Goal: Information Seeking & Learning: Learn about a topic

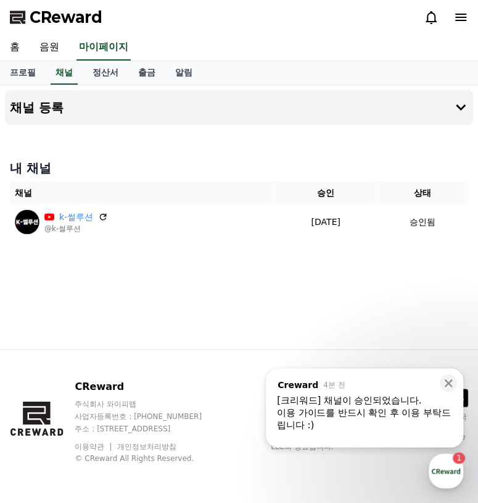
click at [353, 407] on div "이용 가이드를 반드시 확인 후 이용 부탁드립니다 :)" at bounding box center [364, 418] width 175 height 25
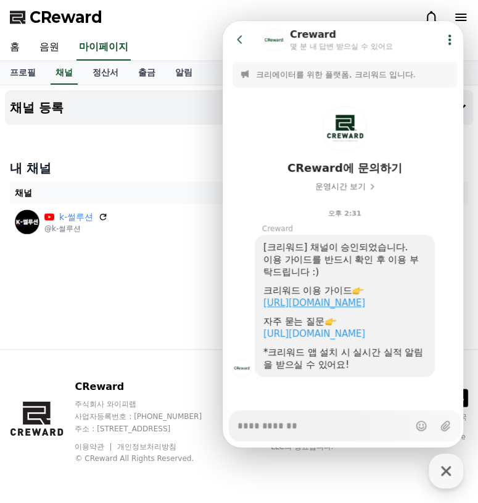
click at [343, 301] on link "[URL][DOMAIN_NAME]" at bounding box center [315, 302] width 102 height 11
type textarea "*"
click at [239, 39] on icon at bounding box center [240, 39] width 12 height 12
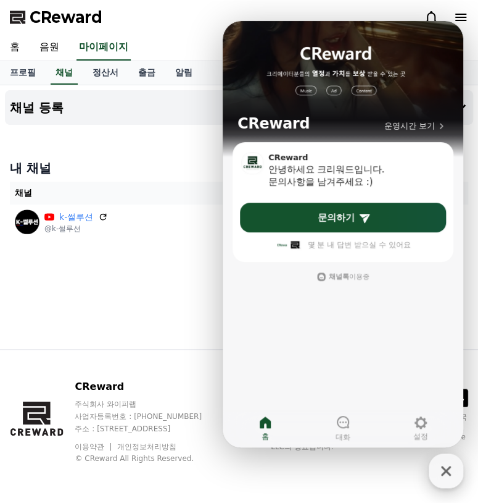
click at [451, 472] on icon "button" at bounding box center [446, 470] width 22 height 22
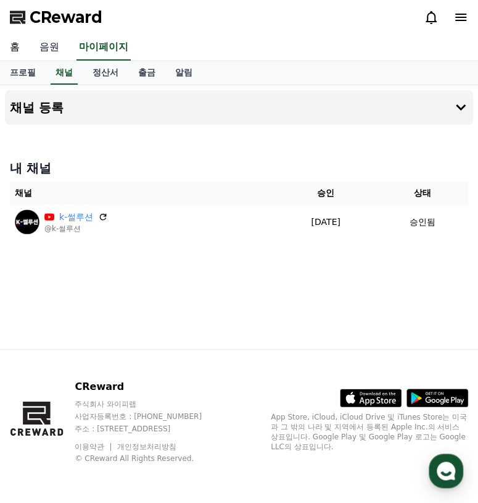
click at [51, 46] on link "음원" at bounding box center [50, 48] width 40 height 26
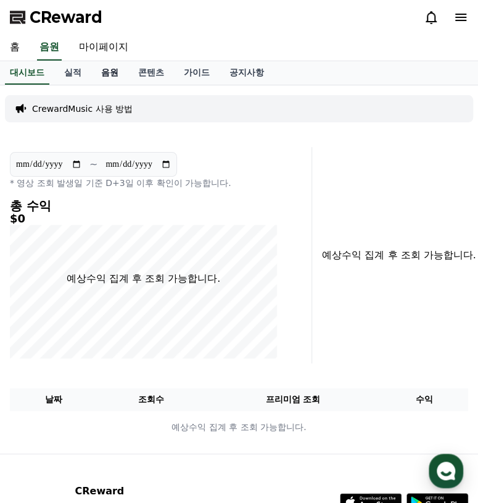
click at [108, 73] on link "음원" at bounding box center [109, 72] width 37 height 23
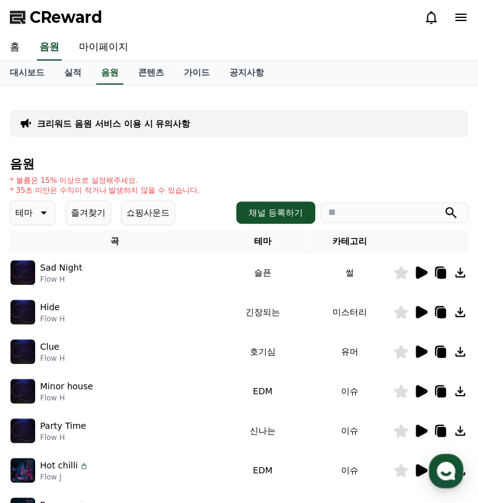
click at [424, 391] on icon at bounding box center [422, 391] width 12 height 12
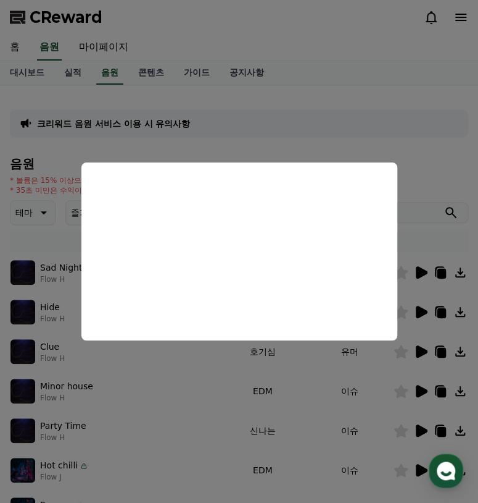
click at [412, 388] on button "close modal" at bounding box center [239, 251] width 478 height 503
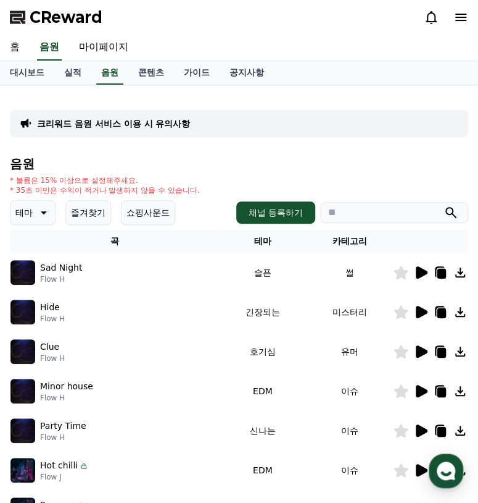
click at [421, 469] on icon at bounding box center [422, 470] width 12 height 12
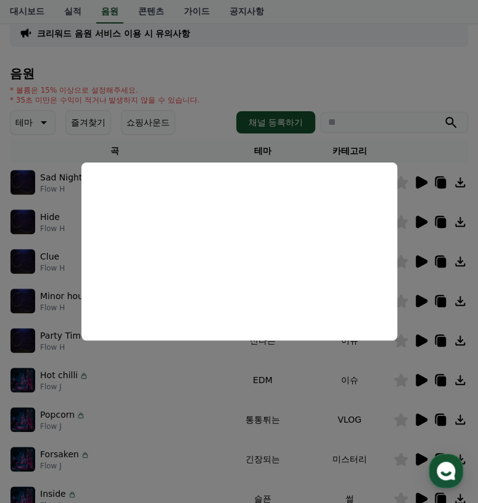
scroll to position [93, 0]
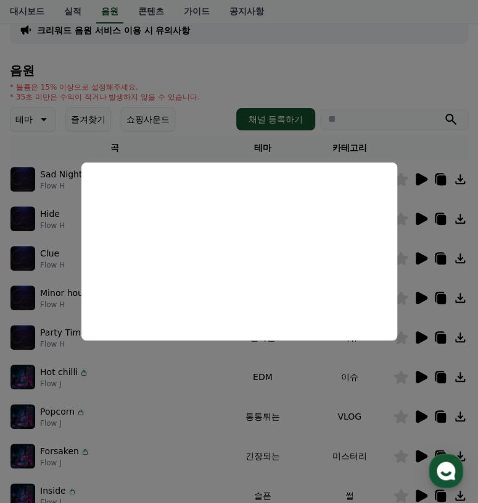
click at [419, 417] on button "close modal" at bounding box center [239, 251] width 478 height 503
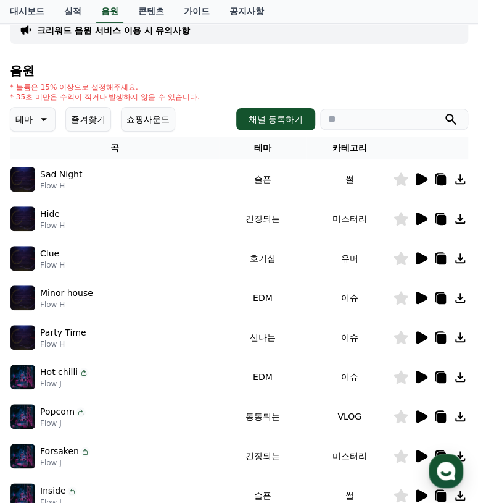
click at [422, 416] on icon at bounding box center [422, 416] width 12 height 12
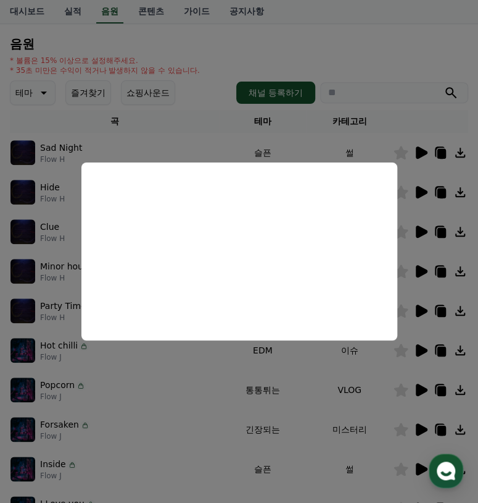
scroll to position [119, 0]
click at [424, 386] on button "close modal" at bounding box center [239, 251] width 478 height 503
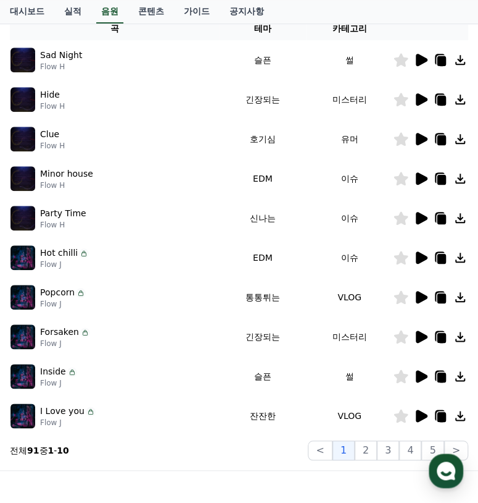
scroll to position [213, 0]
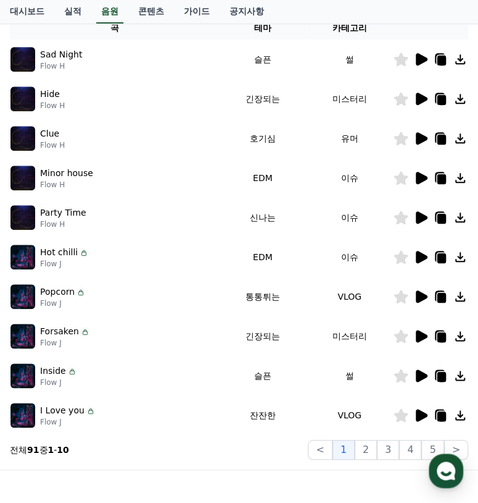
click at [420, 378] on icon at bounding box center [422, 375] width 12 height 12
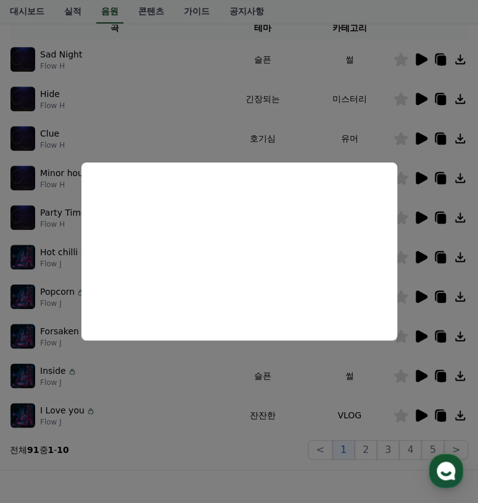
click at [420, 372] on button "close modal" at bounding box center [239, 251] width 478 height 503
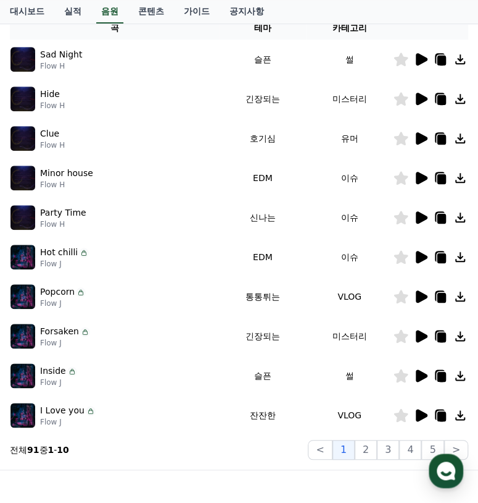
click at [349, 25] on th "카테고리" at bounding box center [349, 28] width 87 height 23
click at [416, 141] on icon at bounding box center [422, 138] width 12 height 12
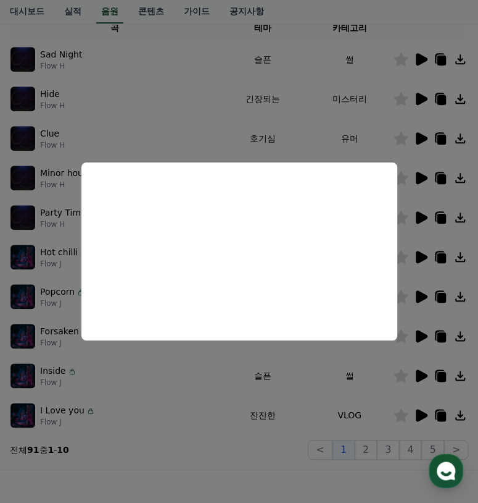
click at [419, 136] on button "close modal" at bounding box center [239, 251] width 478 height 503
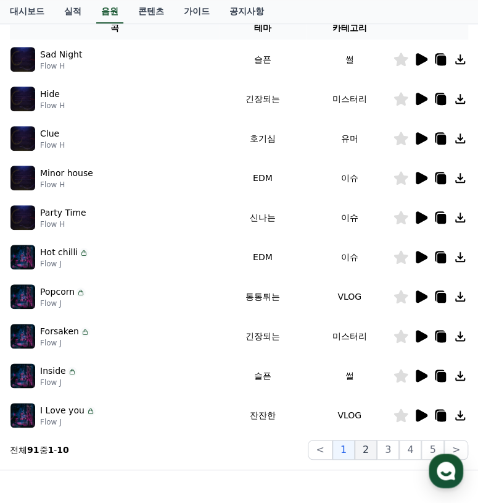
click at [367, 449] on button "2" at bounding box center [366, 450] width 22 height 20
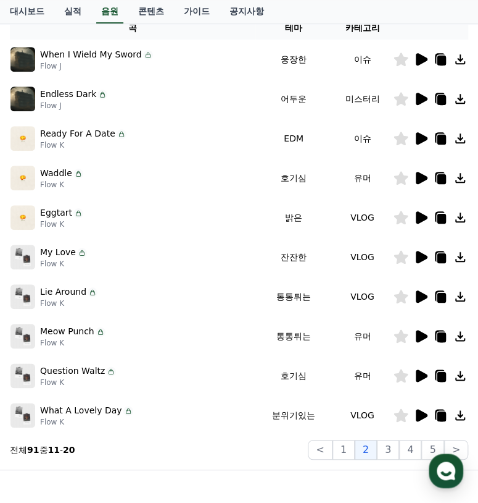
click at [414, 174] on icon at bounding box center [421, 177] width 15 height 15
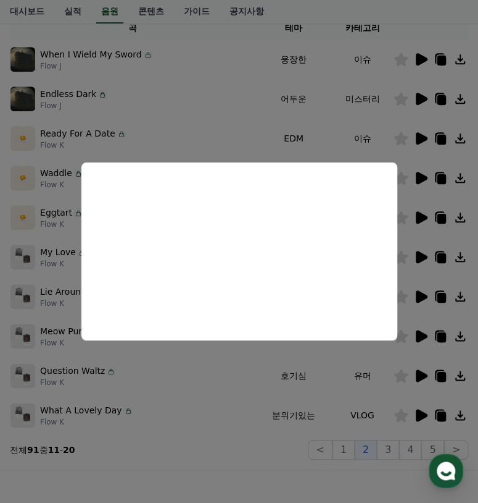
click at [423, 220] on button "close modal" at bounding box center [239, 251] width 478 height 503
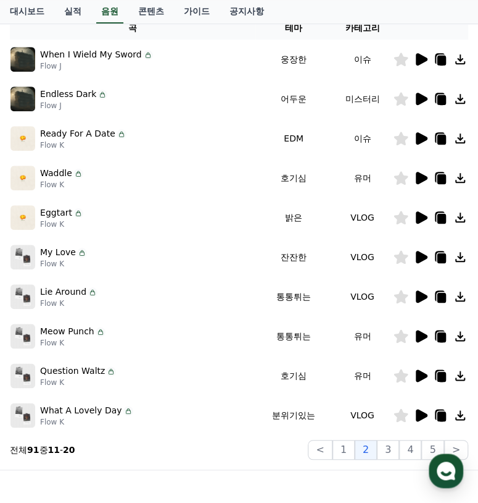
click at [421, 296] on icon at bounding box center [422, 296] width 12 height 12
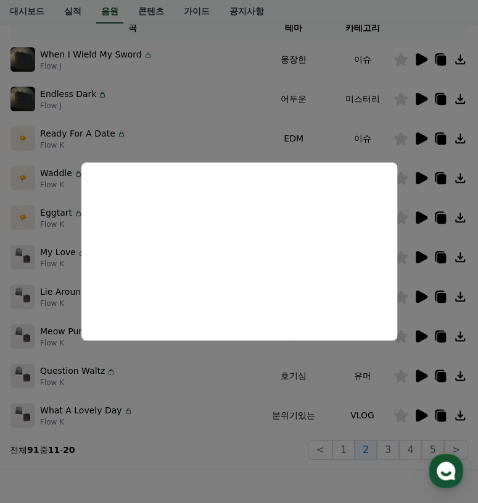
click at [422, 296] on button "close modal" at bounding box center [239, 251] width 478 height 503
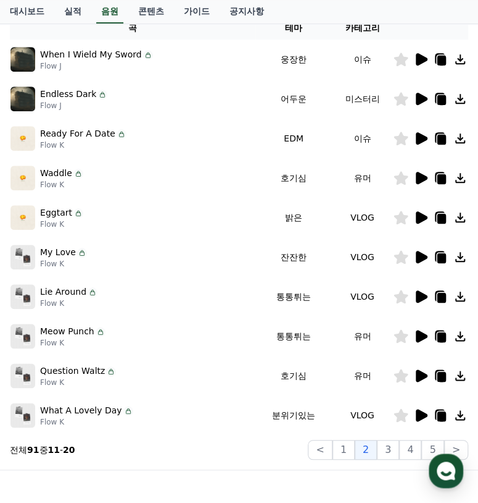
click at [418, 175] on icon at bounding box center [422, 178] width 12 height 12
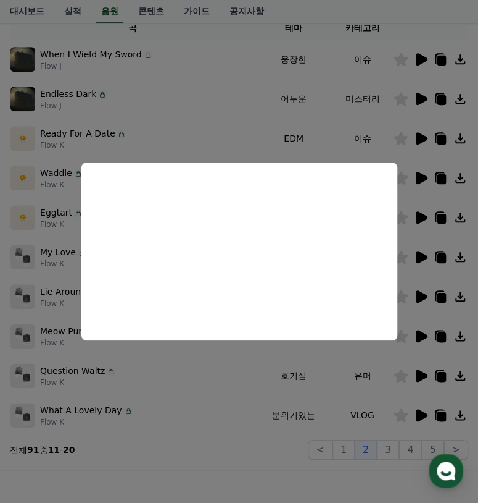
click at [421, 170] on button "close modal" at bounding box center [239, 251] width 478 height 503
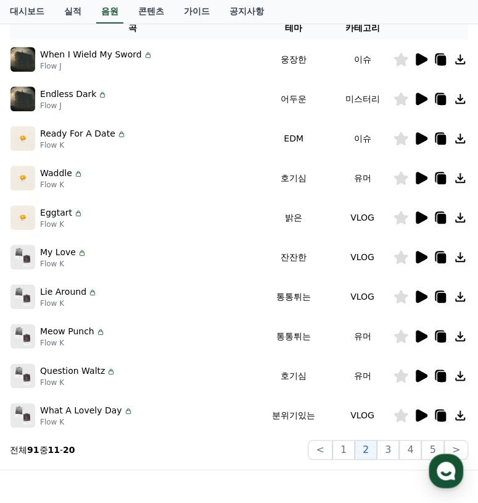
click at [426, 97] on icon at bounding box center [422, 99] width 12 height 12
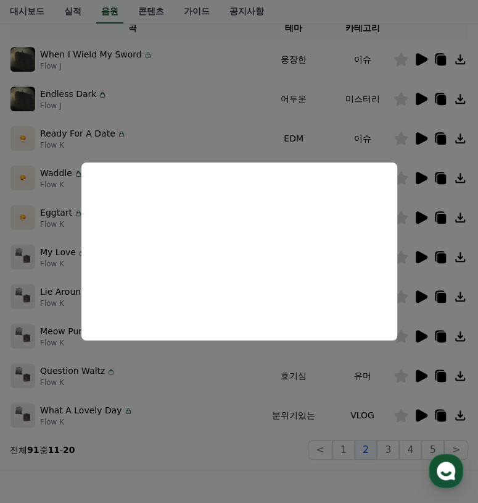
click at [422, 102] on button "close modal" at bounding box center [239, 251] width 478 height 503
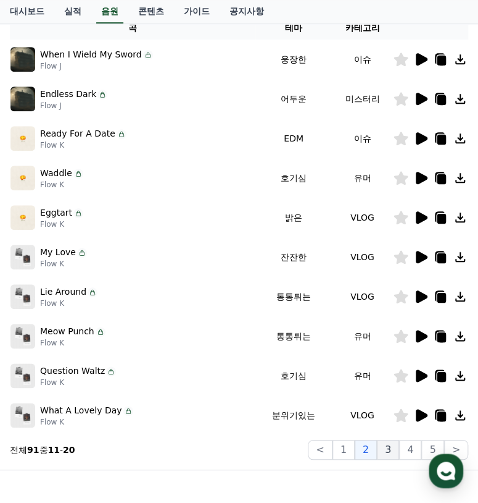
click at [396, 454] on button "3" at bounding box center [388, 450] width 22 height 20
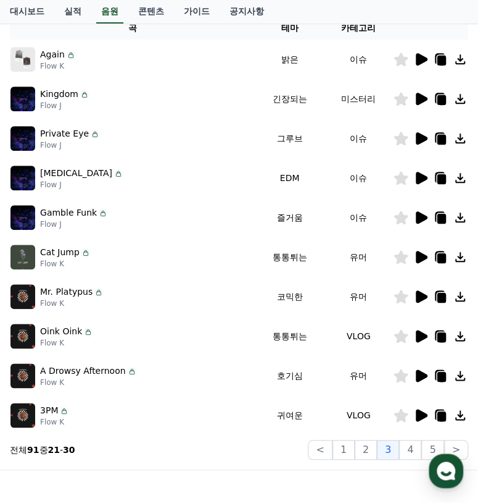
click at [422, 414] on icon at bounding box center [422, 415] width 12 height 12
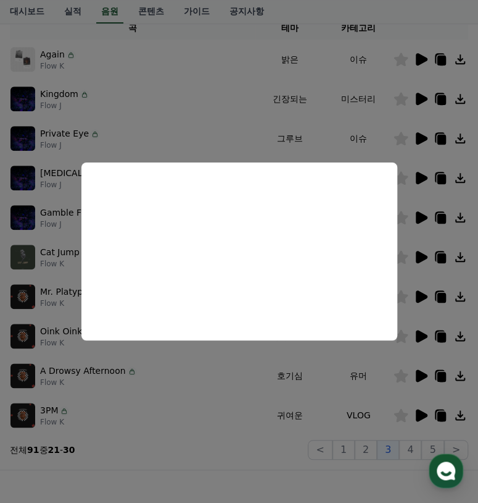
click at [424, 413] on button "close modal" at bounding box center [239, 251] width 478 height 503
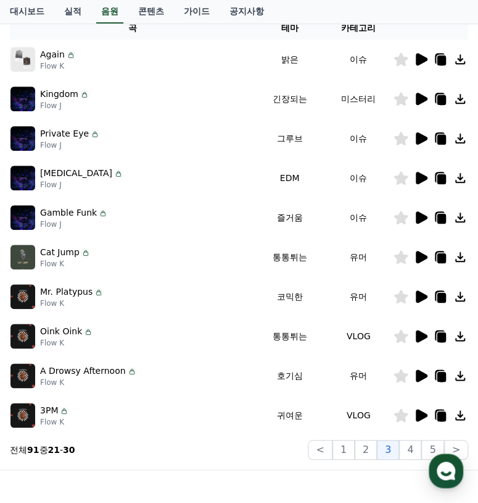
click at [417, 63] on icon at bounding box center [422, 59] width 12 height 12
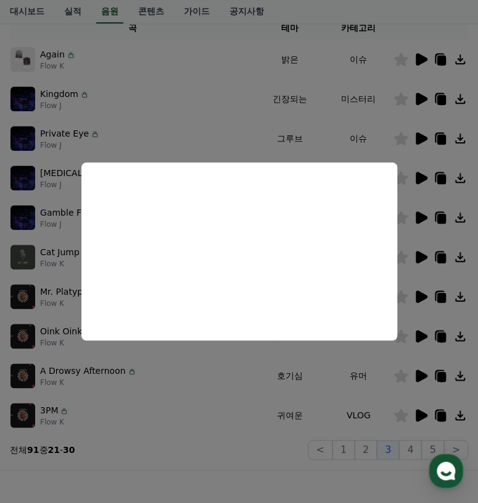
click at [421, 54] on button "close modal" at bounding box center [239, 251] width 478 height 503
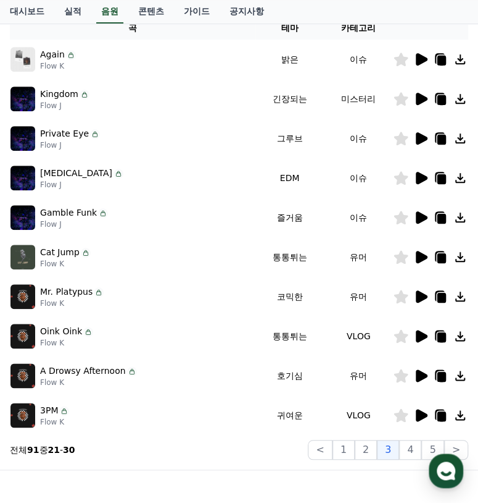
click at [412, 139] on div at bounding box center [431, 138] width 74 height 15
click at [422, 137] on icon at bounding box center [422, 138] width 12 height 12
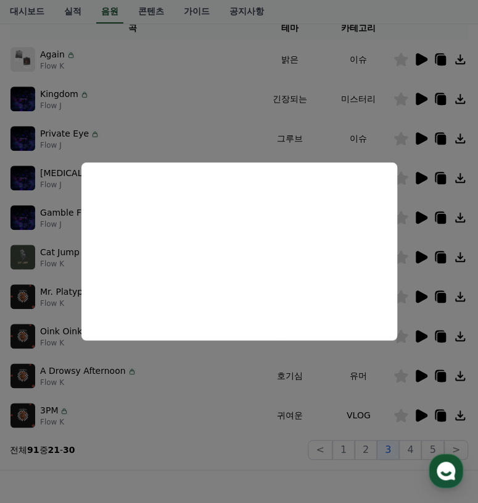
click at [420, 138] on button "close modal" at bounding box center [239, 251] width 478 height 503
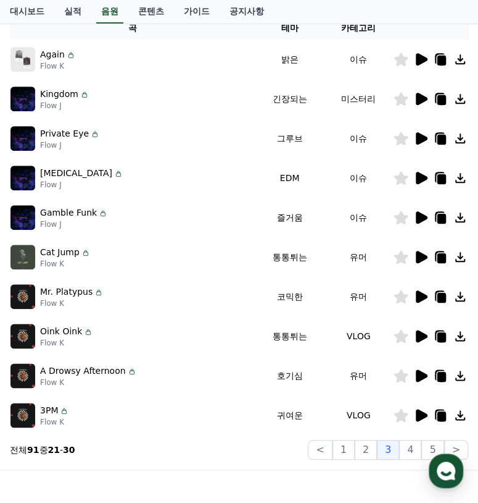
click at [420, 175] on icon at bounding box center [422, 178] width 12 height 12
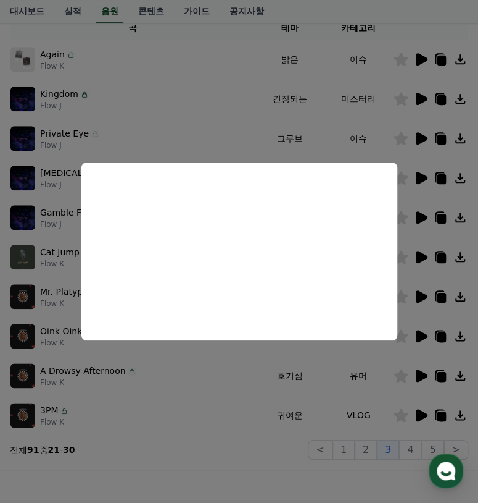
click at [422, 176] on button "close modal" at bounding box center [239, 251] width 478 height 503
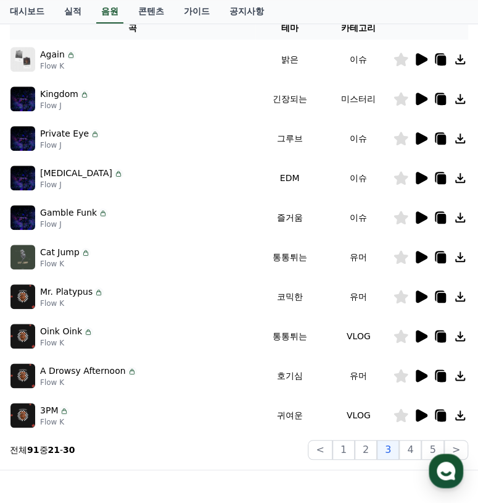
click at [417, 296] on icon at bounding box center [422, 296] width 12 height 12
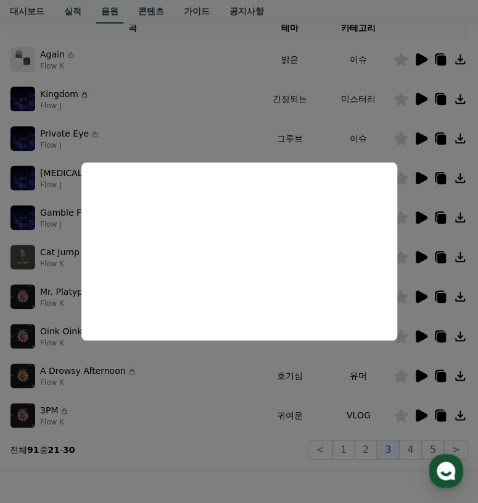
click at [420, 293] on button "close modal" at bounding box center [239, 251] width 478 height 503
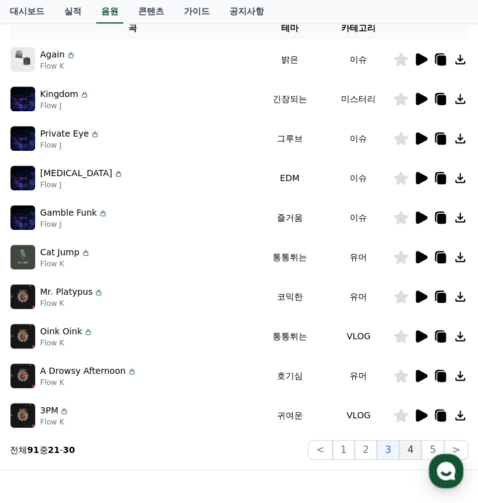
click at [408, 450] on button "4" at bounding box center [410, 450] width 22 height 20
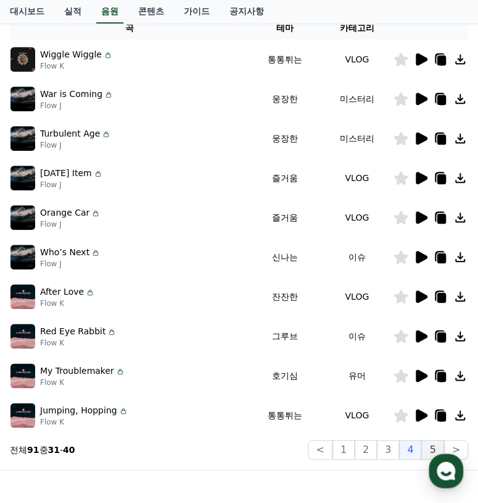
click at [432, 440] on button "5" at bounding box center [433, 450] width 22 height 20
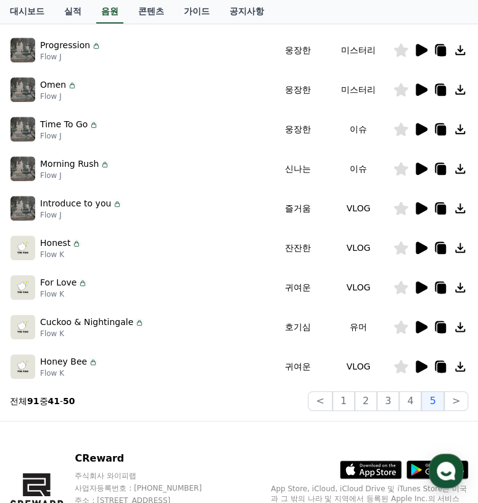
scroll to position [262, 0]
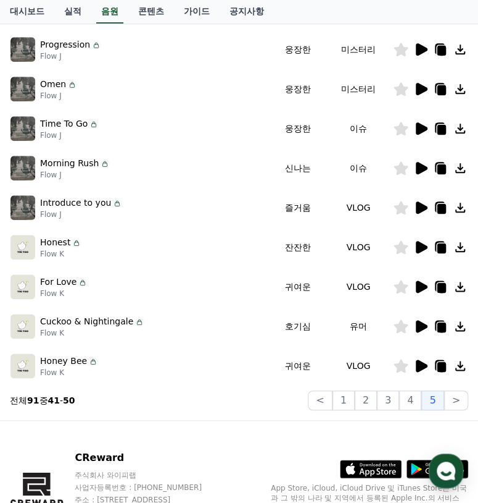
click at [417, 365] on icon at bounding box center [422, 365] width 12 height 12
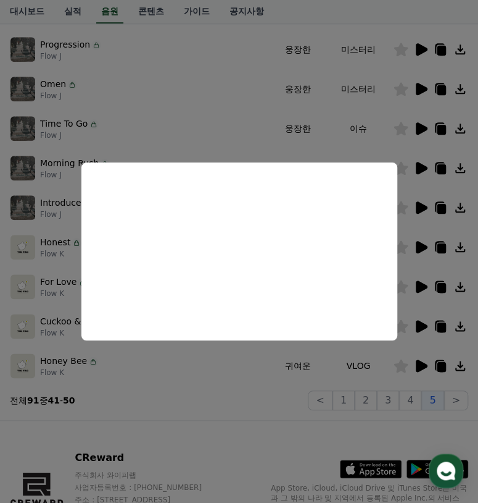
click at [418, 362] on button "close modal" at bounding box center [239, 251] width 478 height 503
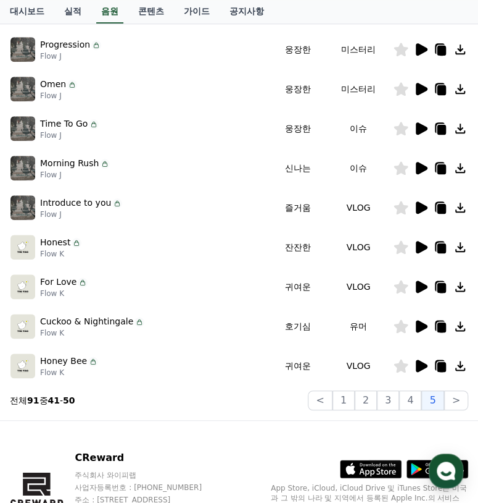
click at [422, 320] on icon at bounding box center [421, 326] width 15 height 15
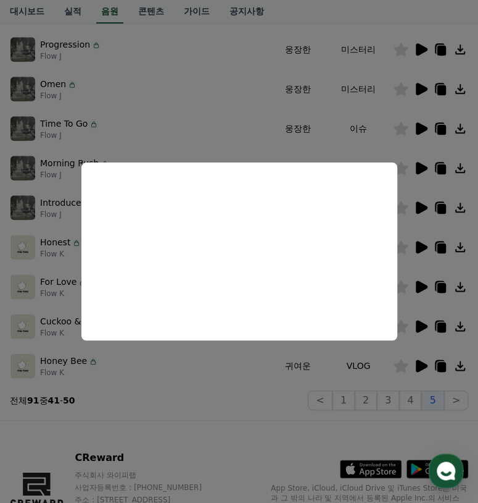
click at [419, 324] on button "close modal" at bounding box center [239, 251] width 478 height 503
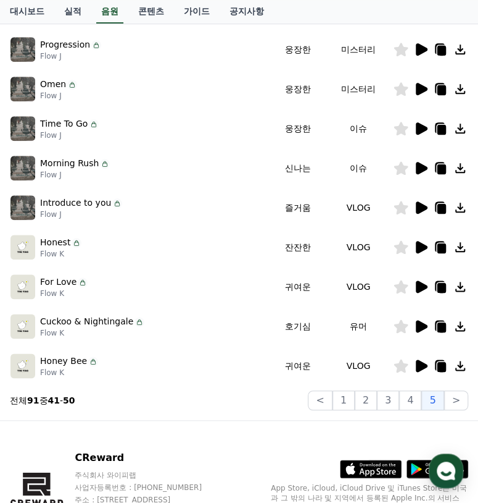
click at [417, 204] on icon at bounding box center [422, 207] width 12 height 12
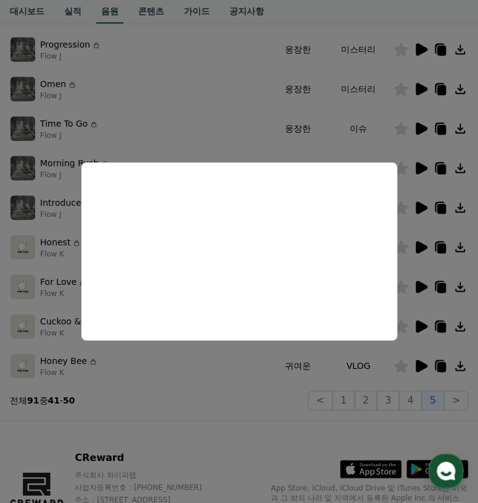
click at [424, 205] on button "close modal" at bounding box center [239, 251] width 478 height 503
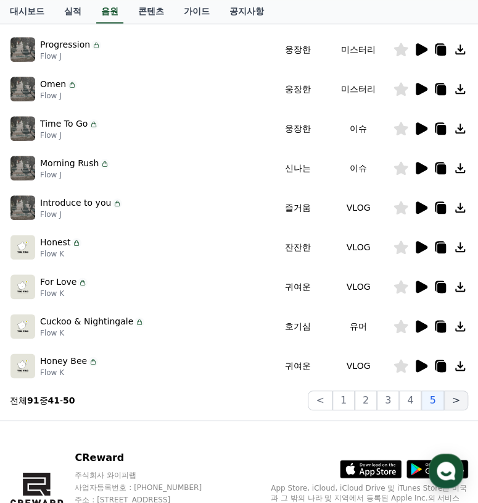
click at [454, 397] on button ">" at bounding box center [457, 400] width 24 height 20
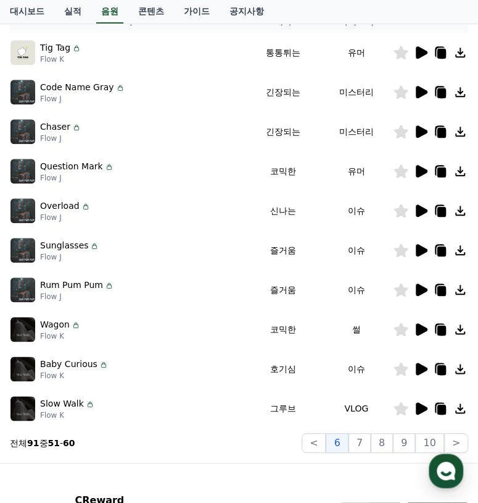
scroll to position [201, 0]
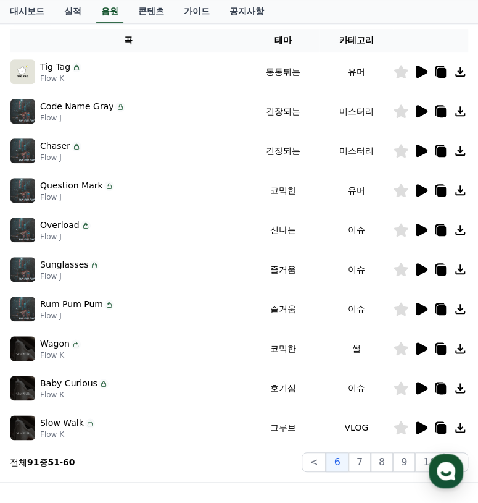
click at [417, 107] on icon at bounding box center [422, 111] width 12 height 12
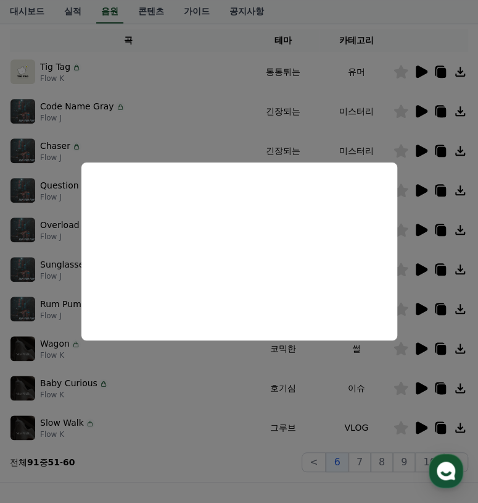
click at [424, 112] on button "close modal" at bounding box center [239, 251] width 478 height 503
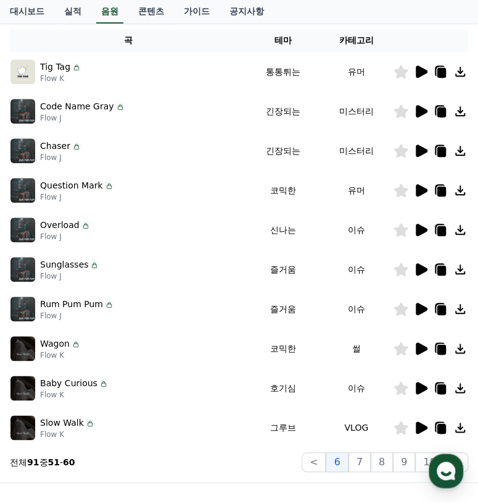
click at [423, 386] on icon at bounding box center [422, 388] width 12 height 12
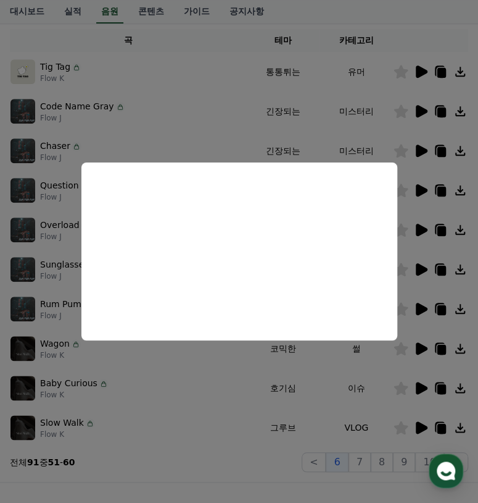
click at [422, 385] on button "close modal" at bounding box center [239, 251] width 478 height 503
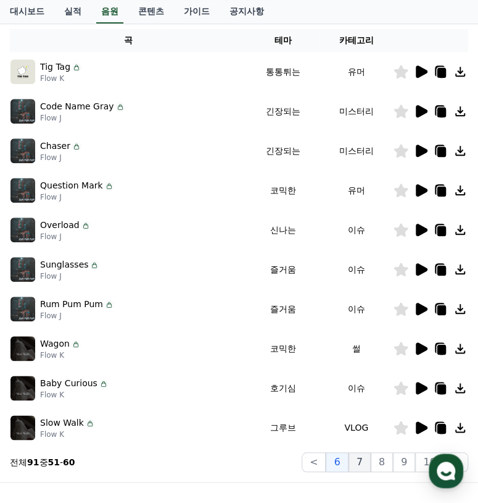
click at [368, 462] on button "7" at bounding box center [360, 462] width 22 height 20
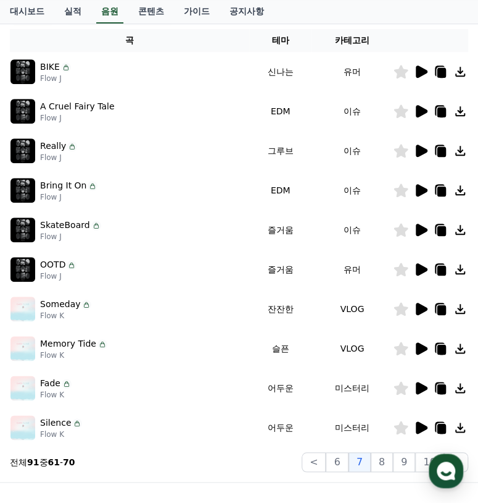
click at [417, 71] on icon at bounding box center [422, 71] width 12 height 12
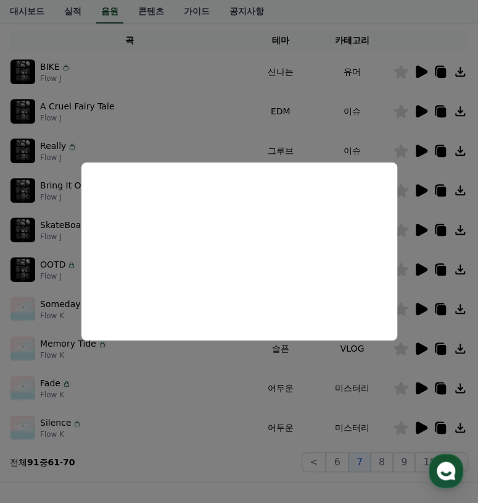
click at [419, 70] on button "close modal" at bounding box center [239, 251] width 478 height 503
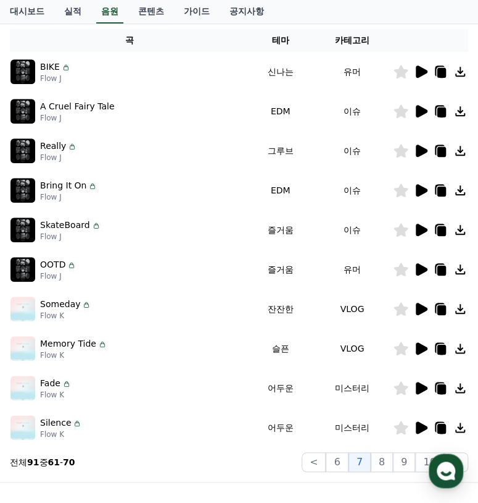
click at [419, 149] on icon at bounding box center [422, 150] width 12 height 12
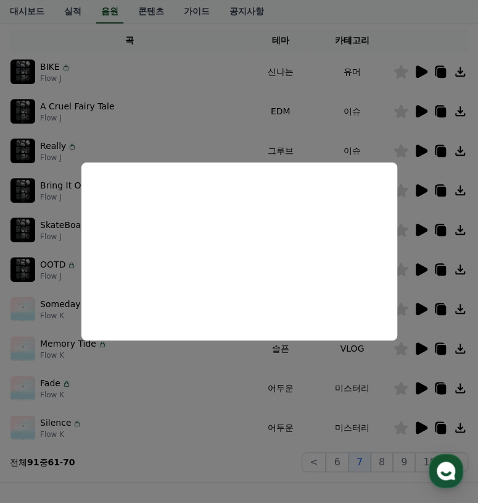
click at [425, 149] on button "close modal" at bounding box center [239, 251] width 478 height 503
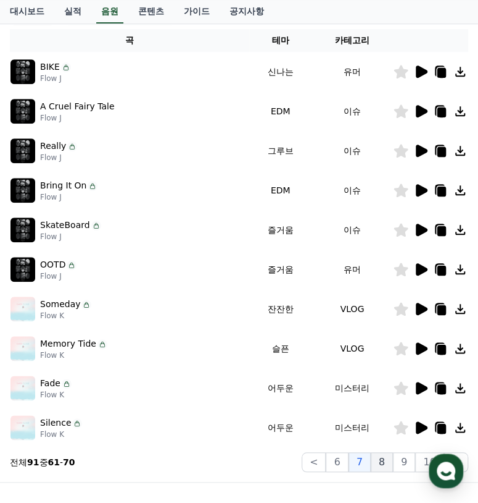
click at [386, 462] on button "8" at bounding box center [382, 462] width 22 height 20
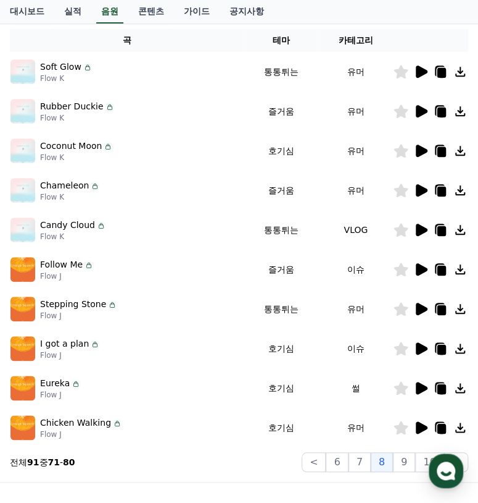
click at [424, 268] on icon at bounding box center [422, 269] width 12 height 12
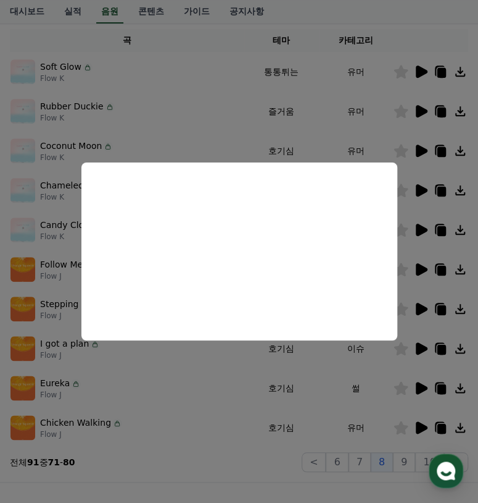
click at [420, 271] on button "close modal" at bounding box center [239, 251] width 478 height 503
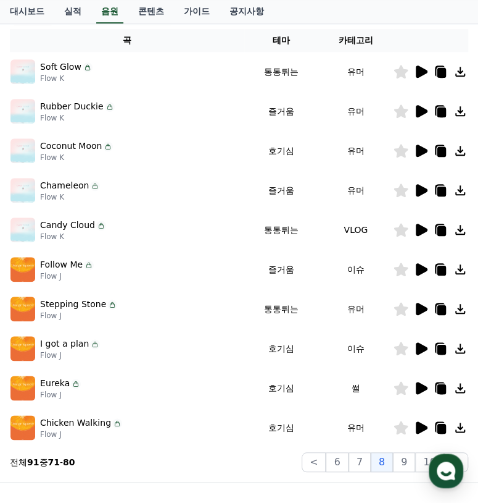
click at [422, 153] on icon at bounding box center [422, 150] width 12 height 12
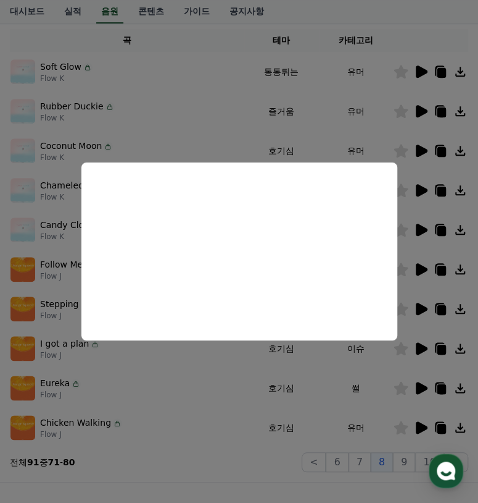
click at [422, 146] on button "close modal" at bounding box center [239, 251] width 478 height 503
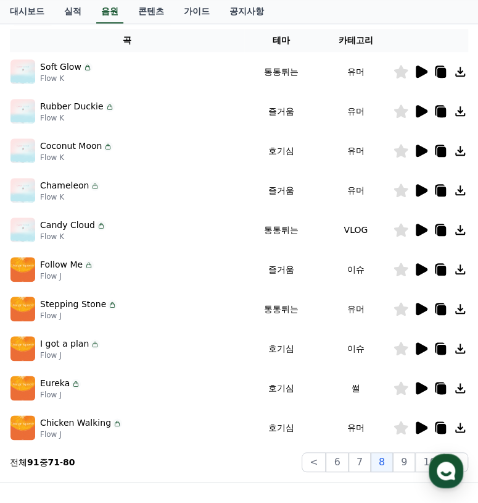
click at [421, 186] on icon at bounding box center [422, 190] width 12 height 12
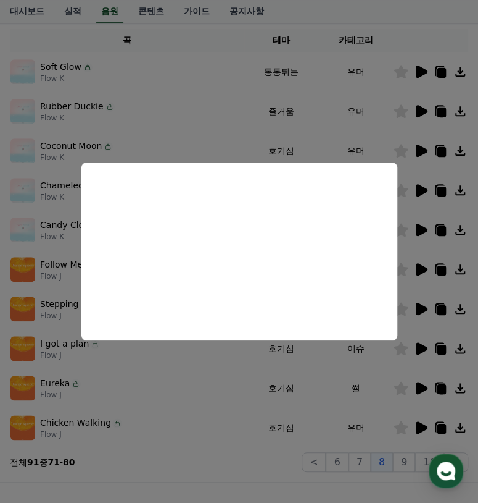
click at [414, 225] on button "close modal" at bounding box center [239, 251] width 478 height 503
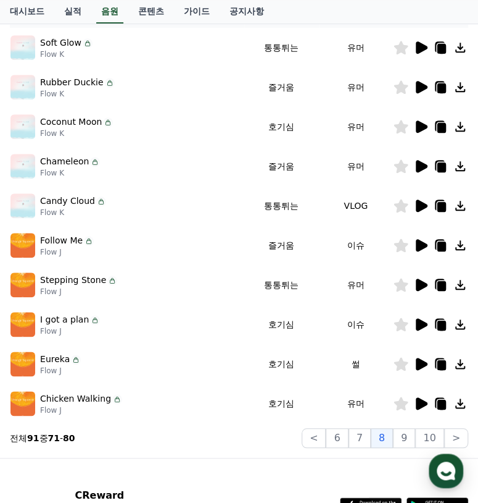
scroll to position [262, 0]
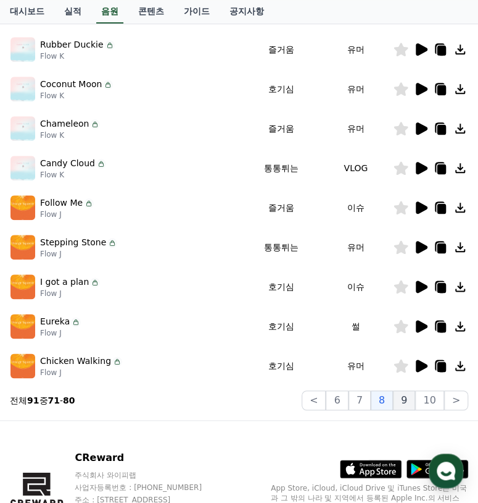
click at [416, 395] on button "9" at bounding box center [404, 400] width 22 height 20
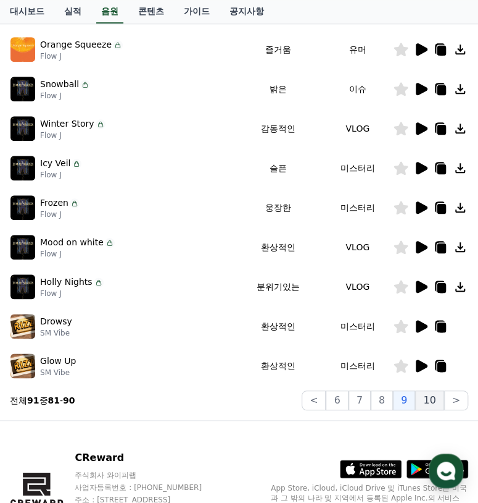
click at [428, 398] on button "10" at bounding box center [430, 400] width 28 height 20
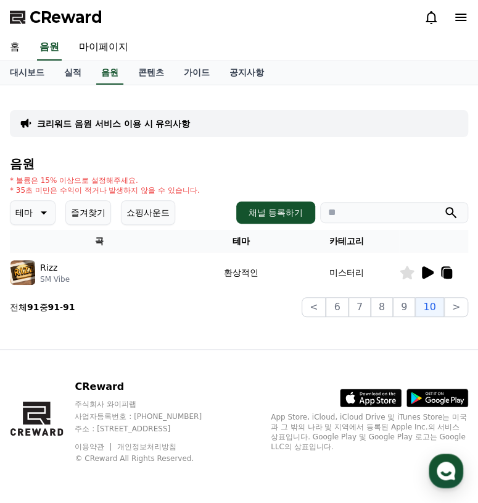
click at [428, 273] on icon at bounding box center [428, 272] width 12 height 12
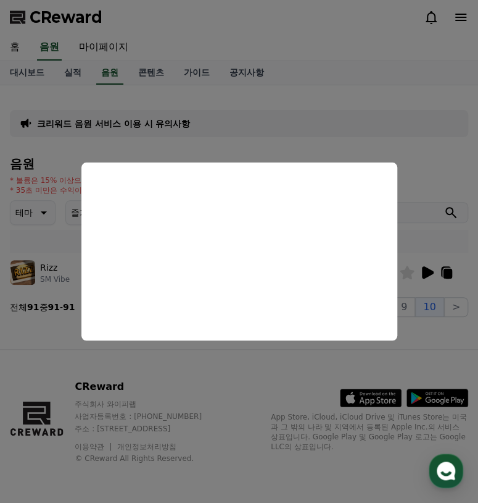
click at [424, 275] on button "close modal" at bounding box center [239, 251] width 478 height 503
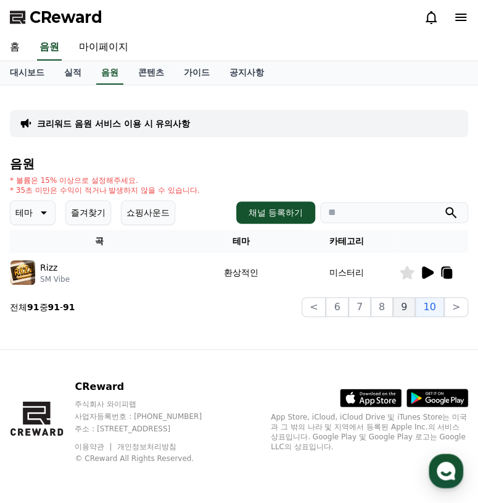
click at [406, 308] on button "9" at bounding box center [404, 307] width 22 height 20
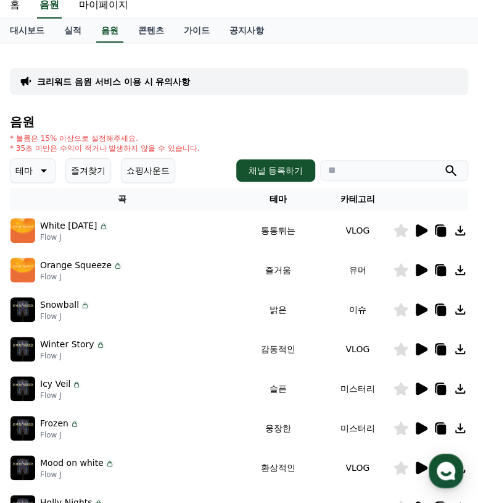
scroll to position [62, 0]
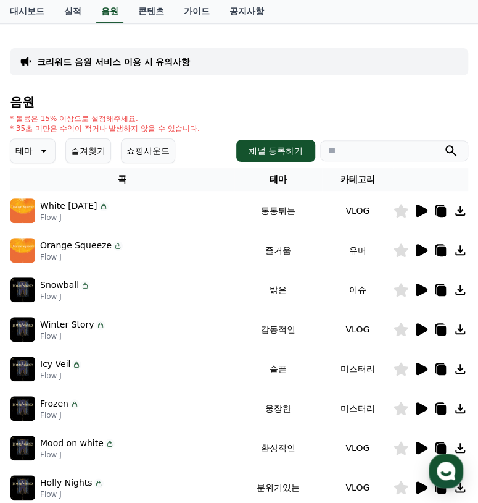
click at [420, 332] on icon at bounding box center [422, 329] width 12 height 12
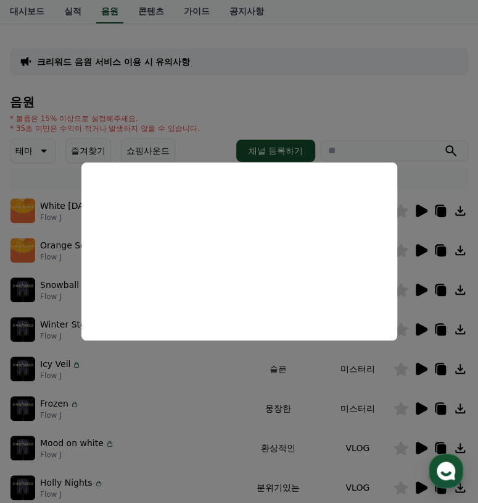
click at [423, 327] on button "close modal" at bounding box center [239, 251] width 478 height 503
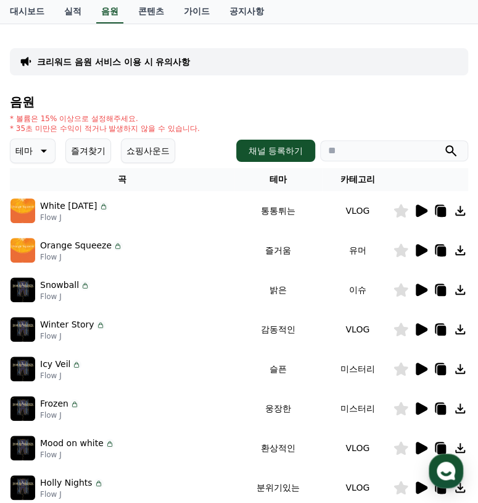
click at [419, 367] on icon at bounding box center [422, 368] width 12 height 12
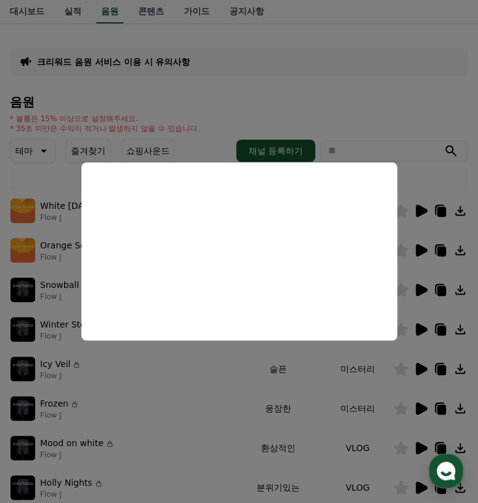
click at [420, 365] on button "close modal" at bounding box center [239, 251] width 478 height 503
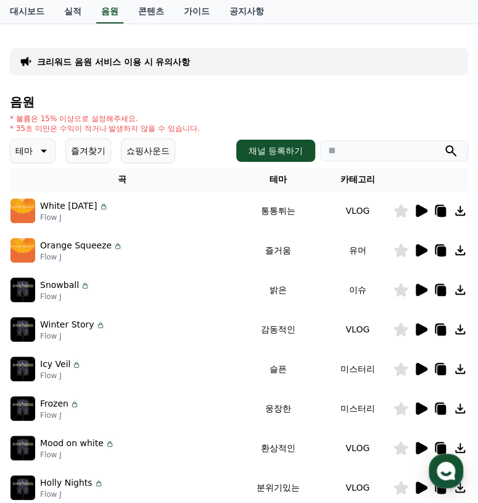
click at [419, 447] on icon at bounding box center [422, 447] width 12 height 12
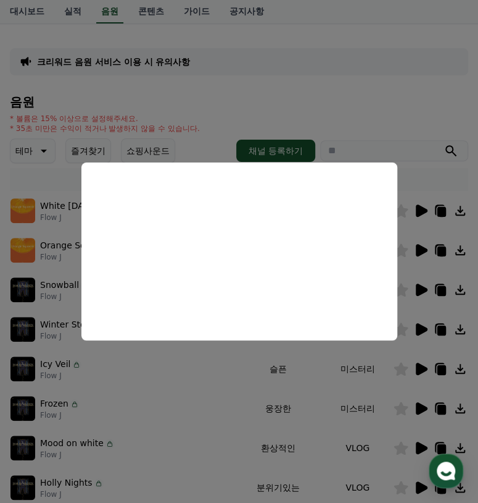
click at [424, 447] on button "close modal" at bounding box center [239, 251] width 478 height 503
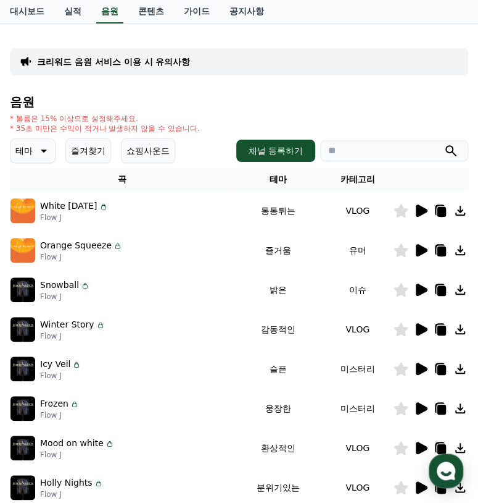
click at [417, 487] on icon at bounding box center [422, 487] width 12 height 12
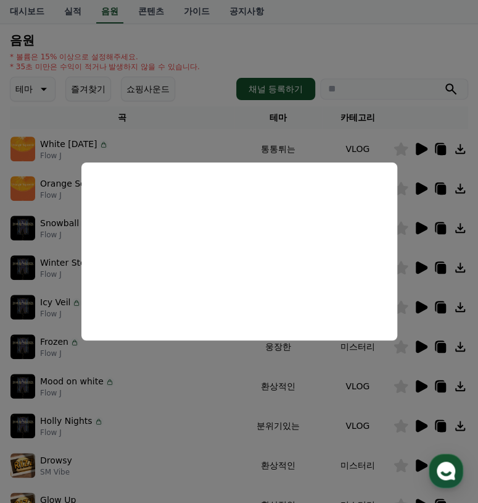
scroll to position [185, 0]
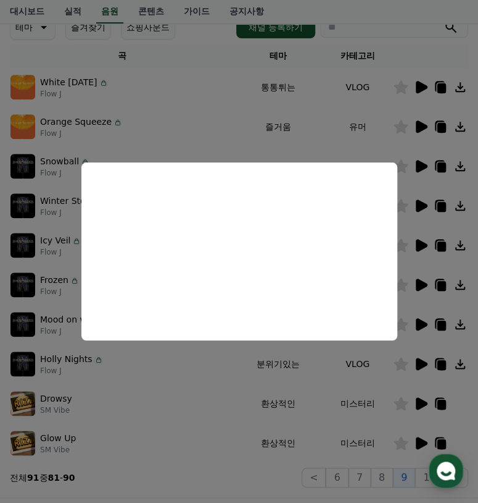
click at [422, 365] on button "close modal" at bounding box center [239, 251] width 478 height 503
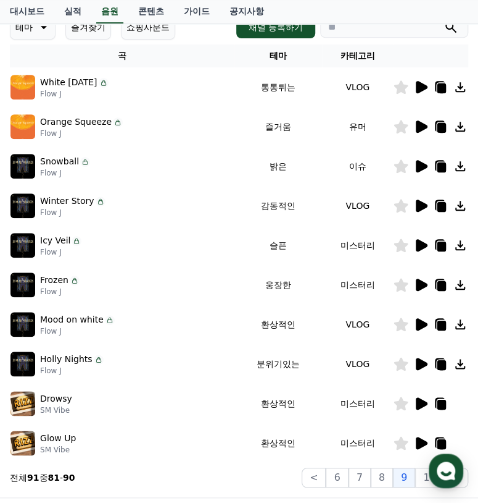
click at [419, 399] on icon at bounding box center [422, 403] width 12 height 12
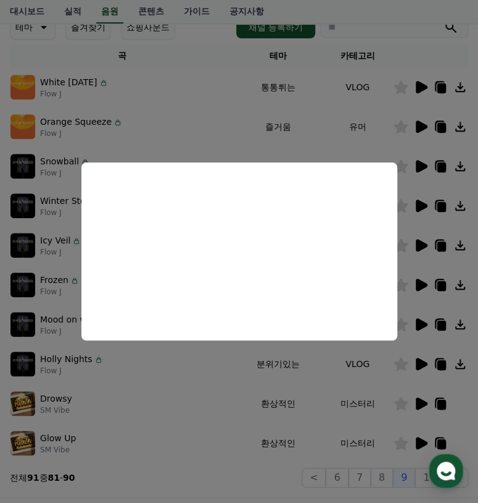
click at [419, 404] on button "close modal" at bounding box center [239, 251] width 478 height 503
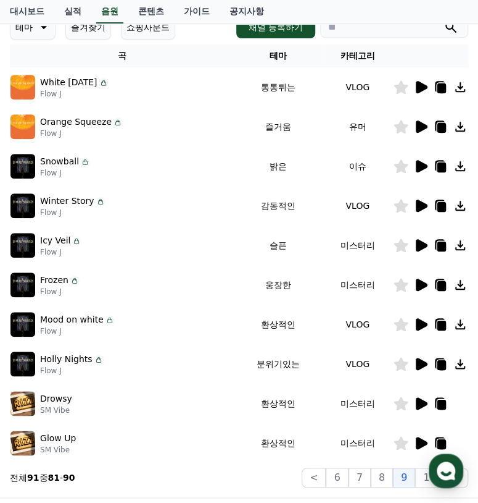
click at [420, 439] on icon at bounding box center [422, 443] width 12 height 12
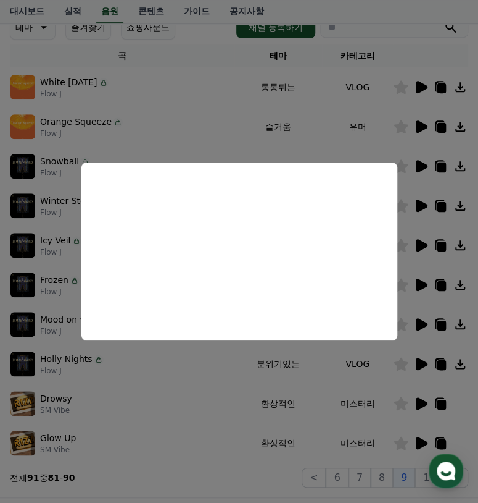
click at [412, 443] on button "close modal" at bounding box center [239, 251] width 478 height 503
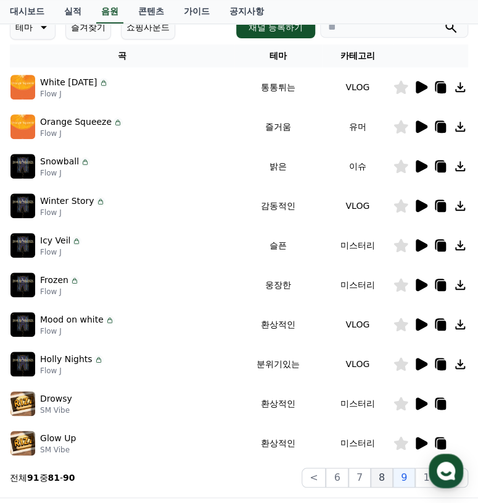
click at [387, 478] on button "8" at bounding box center [382, 477] width 22 height 20
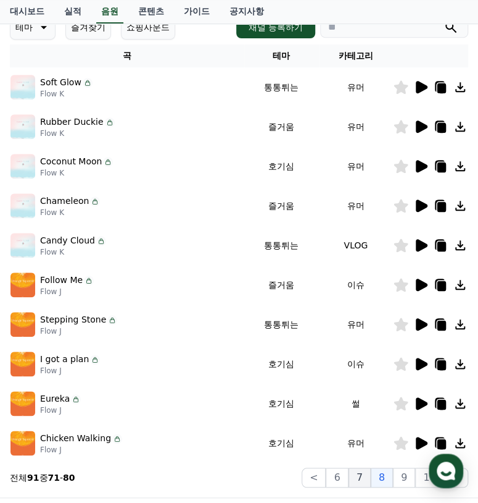
click at [365, 478] on button "7" at bounding box center [360, 477] width 22 height 20
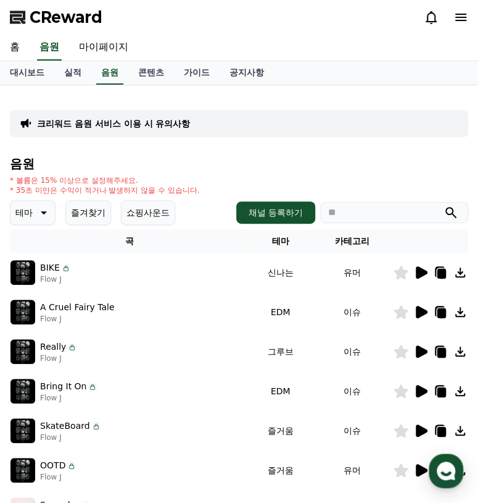
click at [275, 244] on th "테마" at bounding box center [280, 241] width 62 height 23
click at [25, 207] on p "테마" at bounding box center [23, 212] width 17 height 17
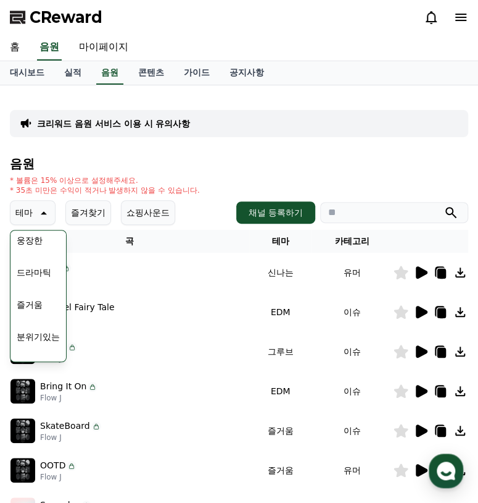
scroll to position [200, 0]
click at [28, 297] on button "웅장한" at bounding box center [30, 301] width 36 height 27
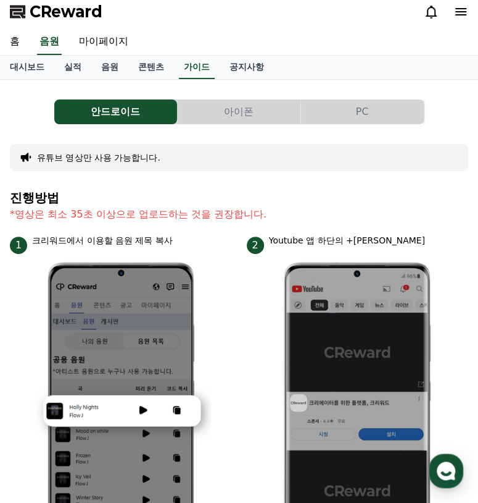
scroll to position [27, 0]
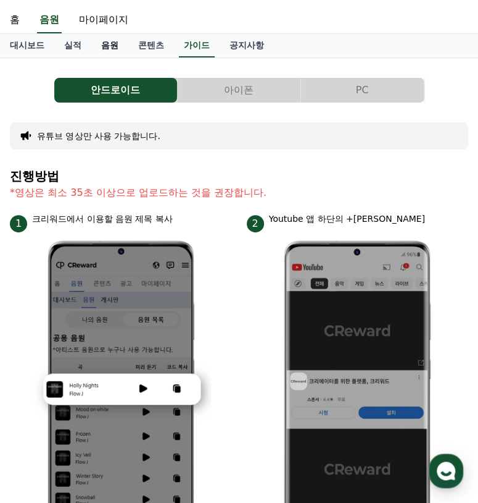
click at [111, 43] on link "음원" at bounding box center [109, 45] width 37 height 23
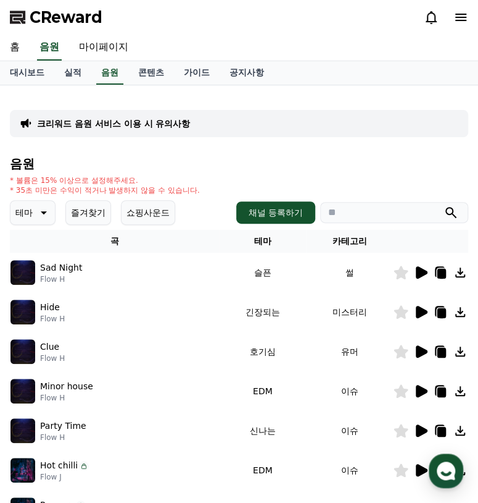
click at [417, 350] on icon at bounding box center [422, 351] width 12 height 12
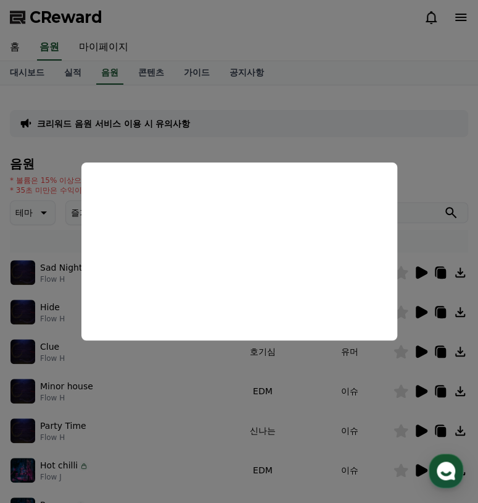
click at [418, 355] on button "close modal" at bounding box center [239, 251] width 478 height 503
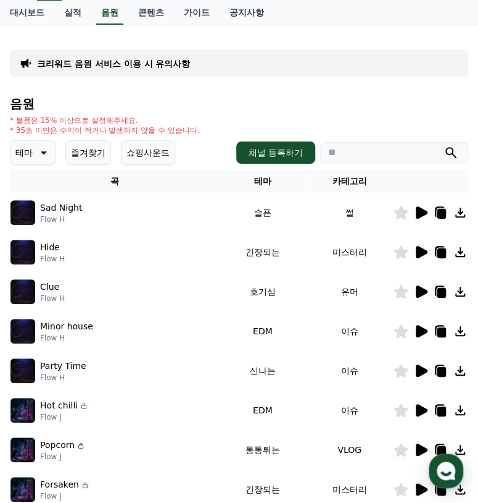
scroll to position [67, 0]
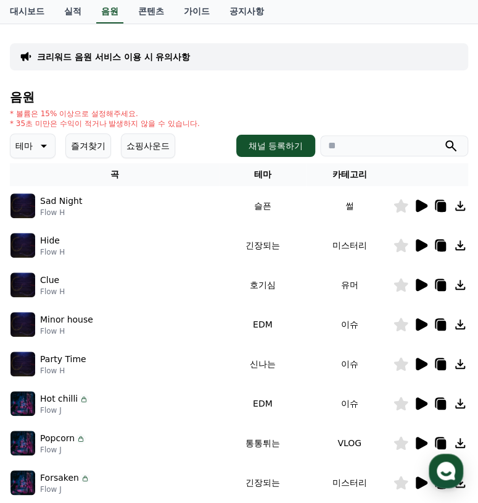
click at [419, 324] on icon at bounding box center [422, 324] width 12 height 12
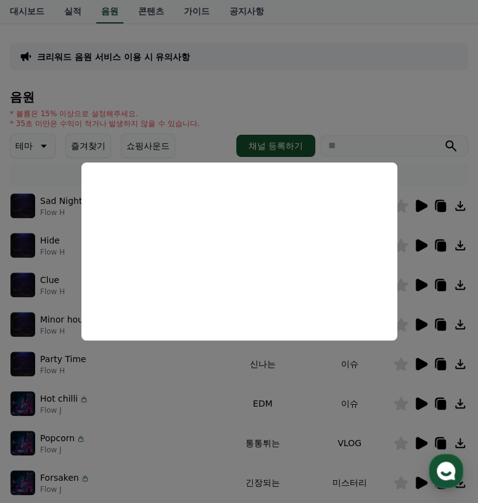
click at [422, 323] on button "close modal" at bounding box center [239, 251] width 478 height 503
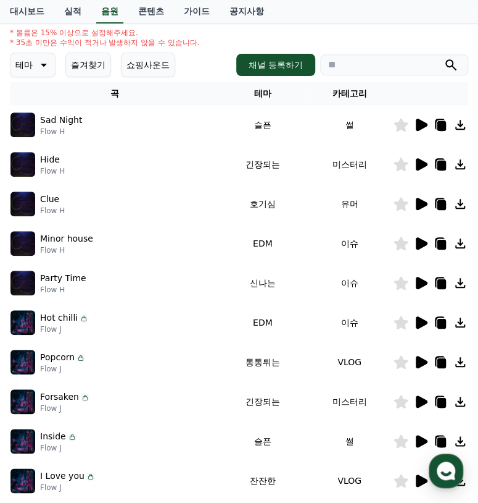
scroll to position [146, 0]
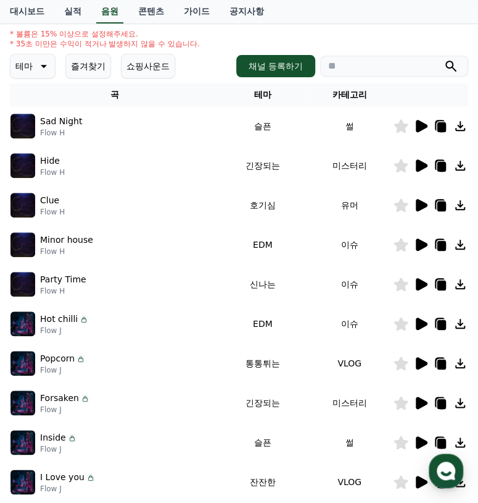
click at [418, 166] on icon at bounding box center [422, 165] width 12 height 12
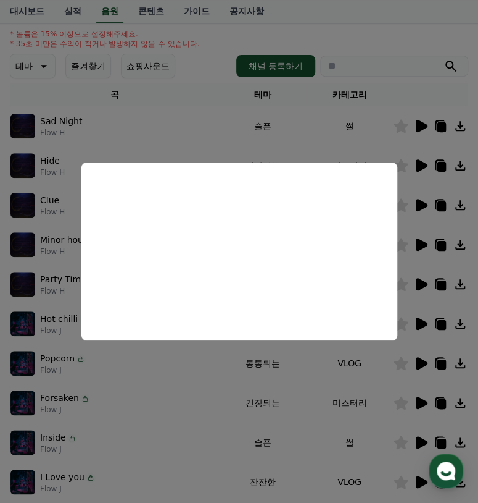
click at [427, 164] on button "close modal" at bounding box center [239, 251] width 478 height 503
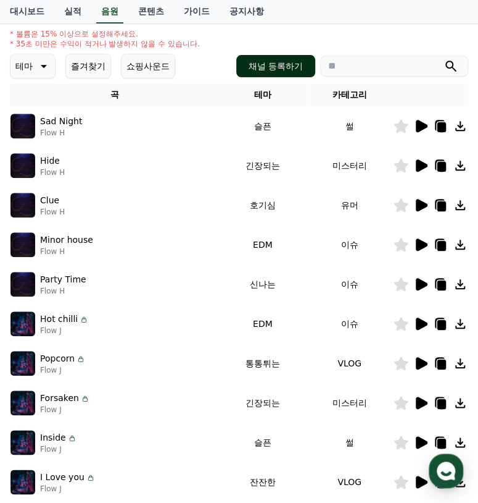
click at [251, 67] on button "채널 등록하기" at bounding box center [275, 66] width 79 height 22
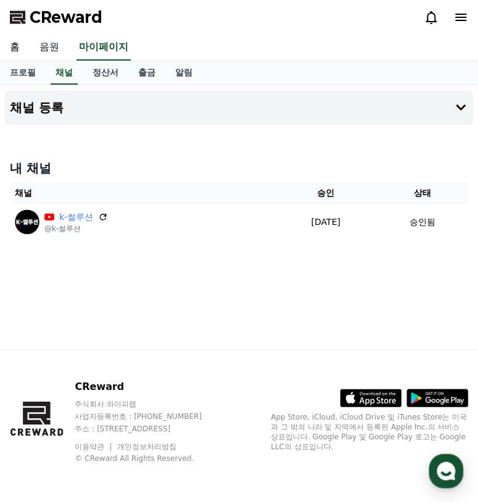
click at [49, 45] on link "음원" at bounding box center [50, 48] width 40 height 26
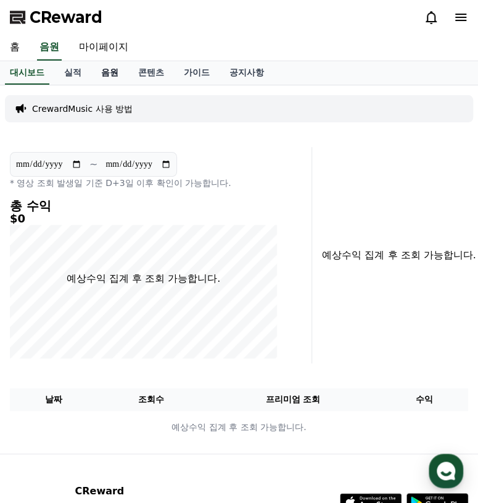
click at [111, 73] on link "음원" at bounding box center [109, 72] width 37 height 23
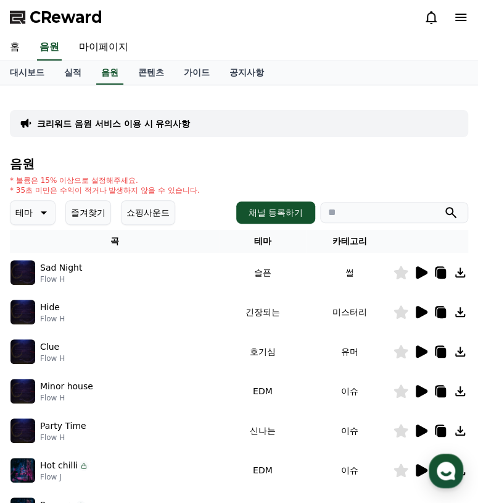
click at [43, 209] on icon at bounding box center [42, 212] width 15 height 15
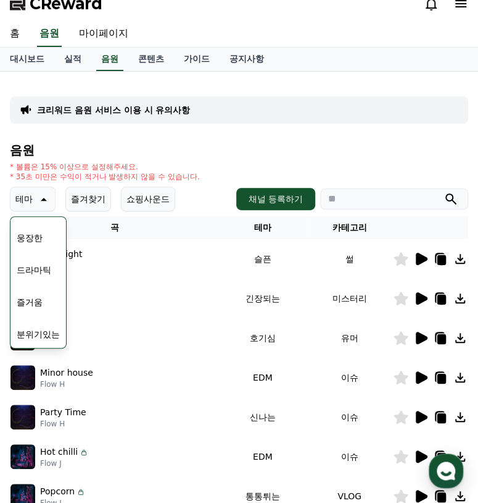
scroll to position [226, 0]
click at [29, 255] on button "웅장한" at bounding box center [30, 262] width 36 height 27
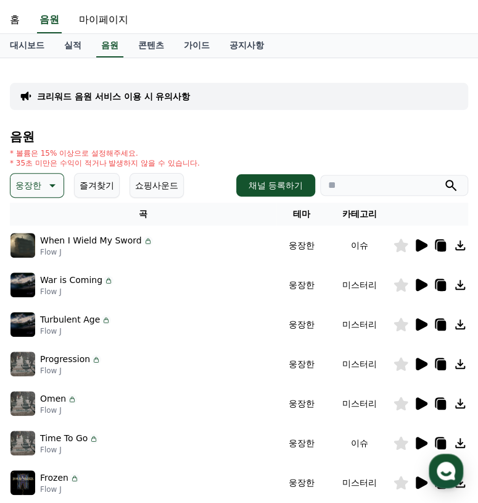
scroll to position [35, 0]
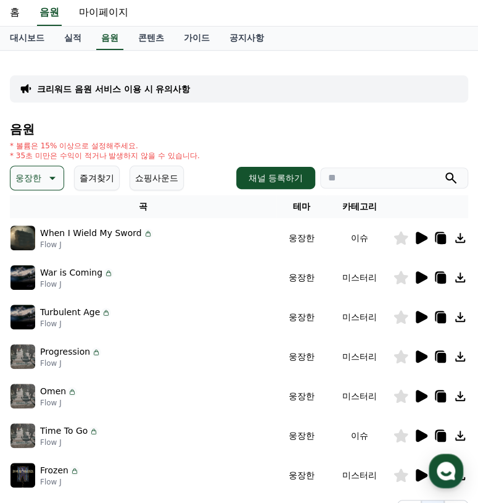
click at [420, 358] on icon at bounding box center [422, 356] width 12 height 12
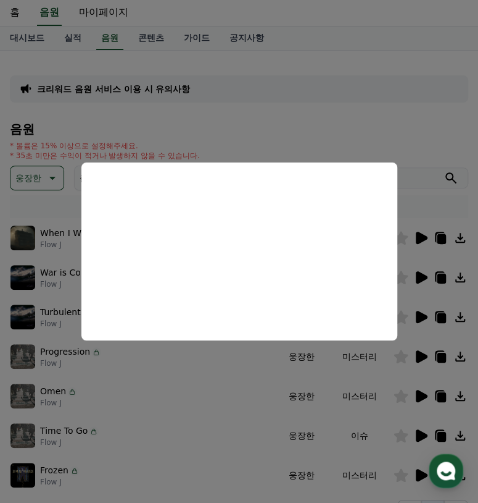
click at [422, 355] on button "close modal" at bounding box center [239, 251] width 478 height 503
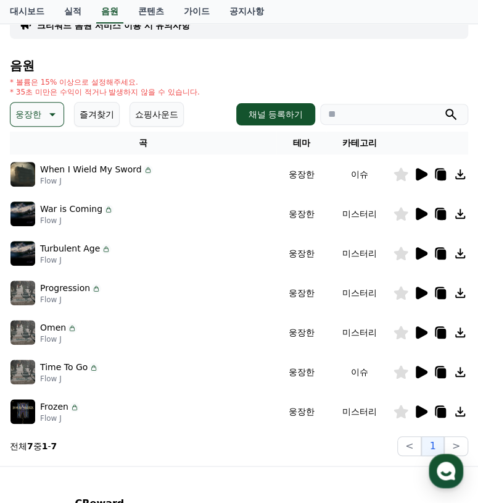
scroll to position [99, 0]
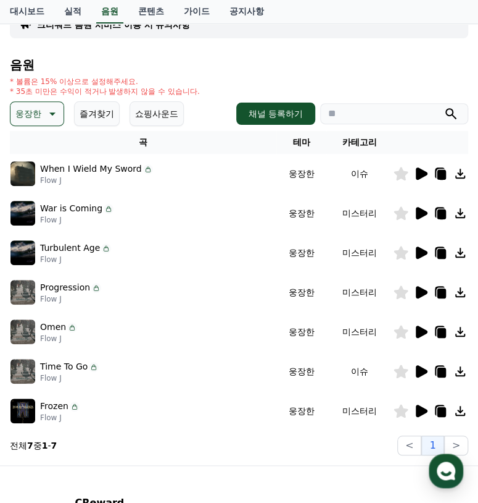
click at [419, 369] on icon at bounding box center [422, 371] width 12 height 12
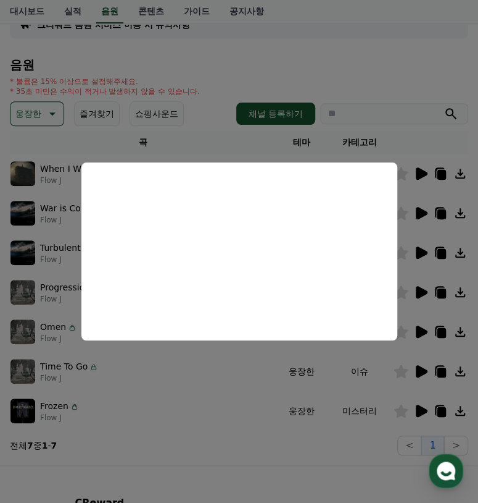
click at [420, 366] on button "close modal" at bounding box center [239, 251] width 478 height 503
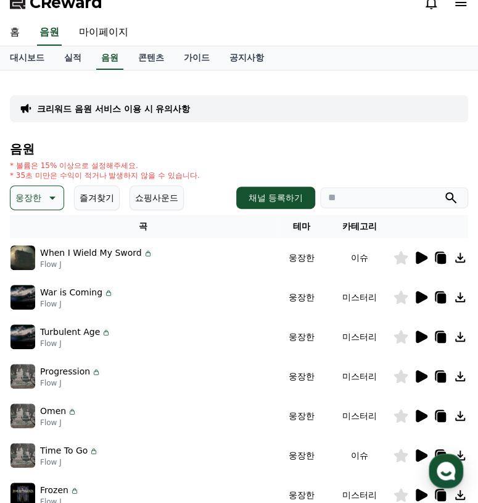
scroll to position [4, 0]
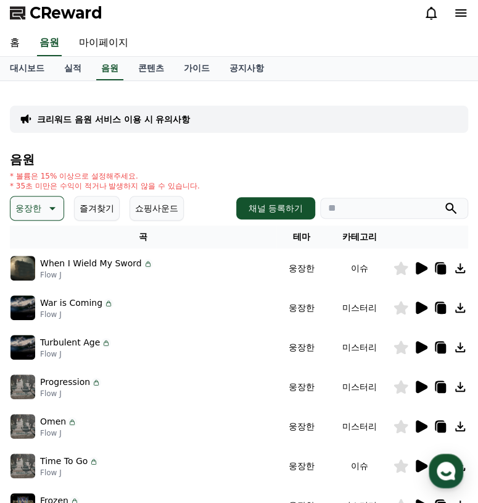
click at [421, 269] on icon at bounding box center [422, 268] width 12 height 12
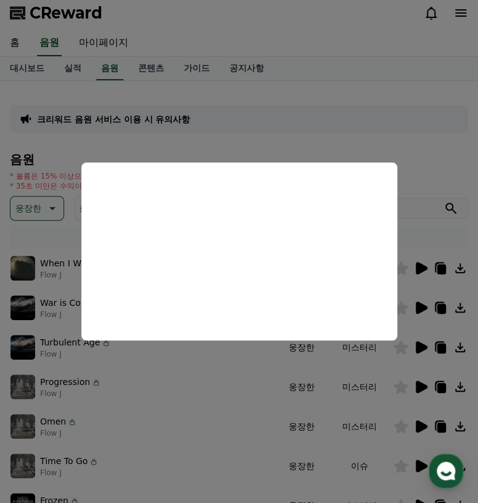
click at [422, 264] on button "close modal" at bounding box center [239, 251] width 478 height 503
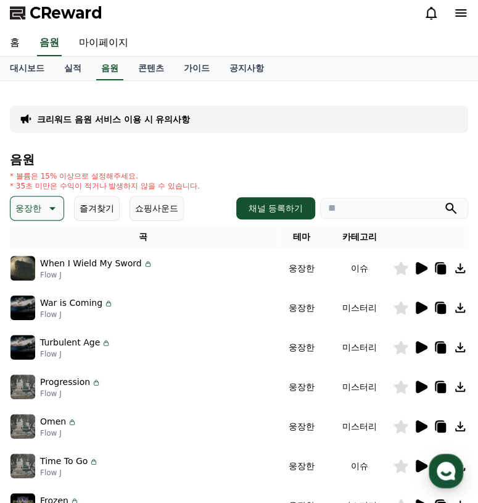
click at [420, 346] on icon at bounding box center [422, 347] width 12 height 12
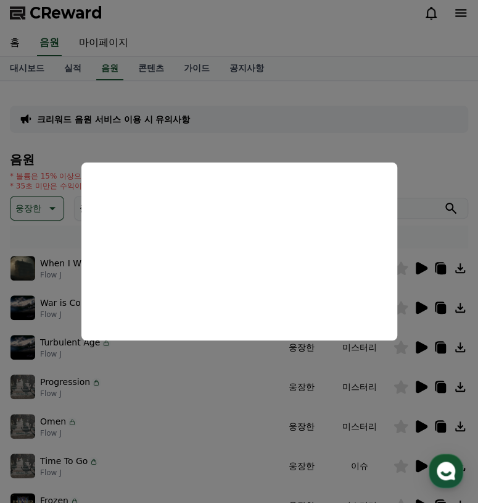
click at [421, 346] on button "close modal" at bounding box center [239, 251] width 478 height 503
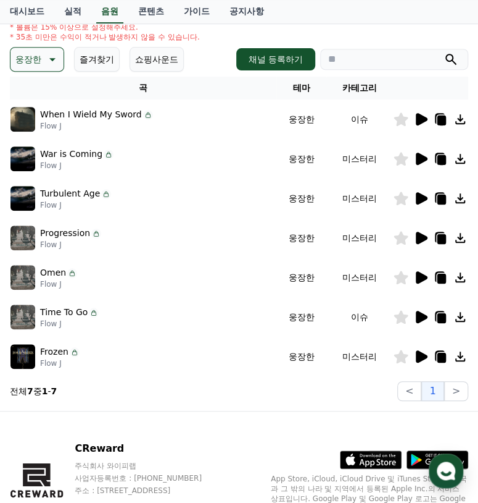
scroll to position [154, 0]
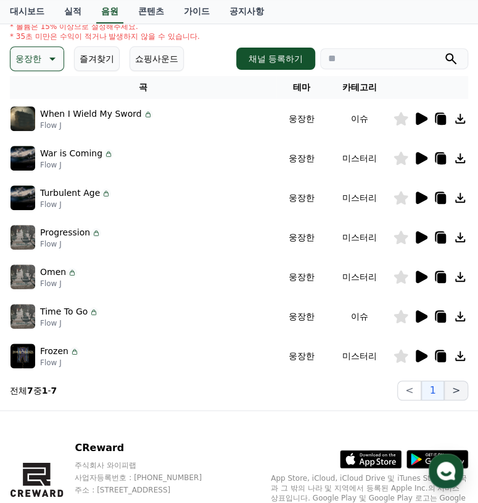
click at [457, 389] on button ">" at bounding box center [457, 390] width 24 height 20
click at [459, 387] on button ">" at bounding box center [457, 390] width 24 height 20
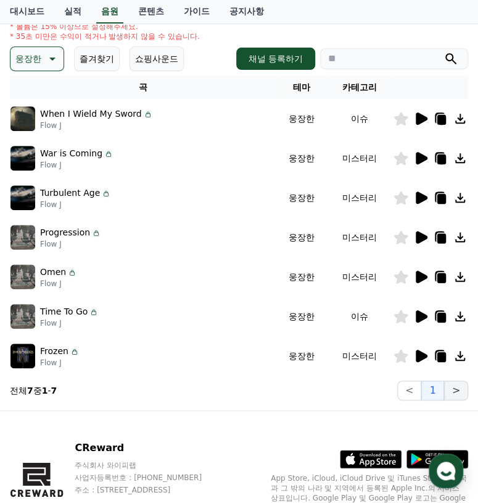
click at [459, 387] on button ">" at bounding box center [457, 390] width 24 height 20
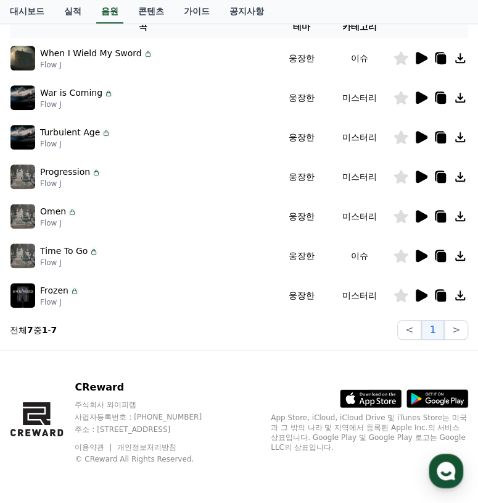
scroll to position [0, 0]
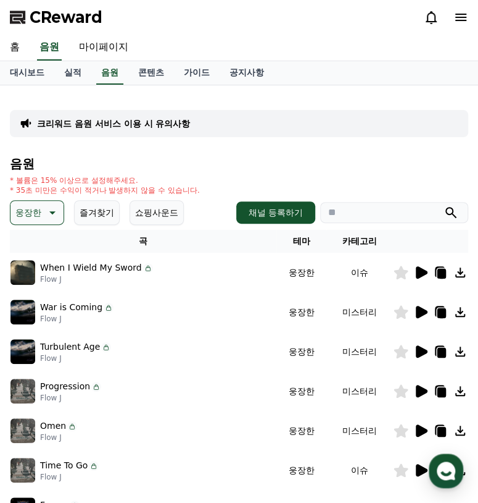
click at [51, 211] on icon at bounding box center [52, 212] width 6 height 3
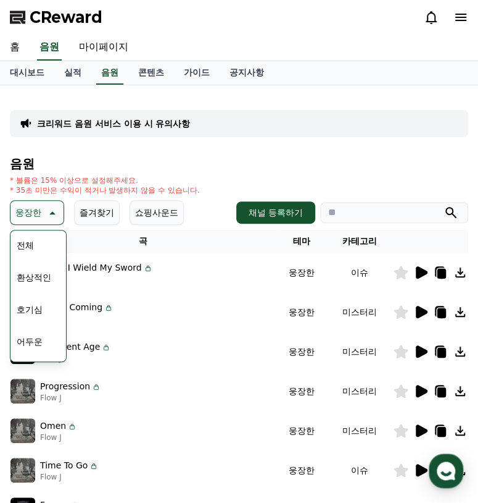
click at [36, 310] on button "호기심" at bounding box center [30, 309] width 36 height 27
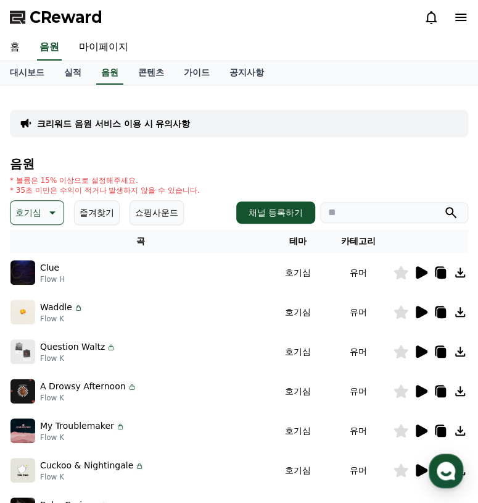
click at [421, 311] on icon at bounding box center [422, 312] width 12 height 12
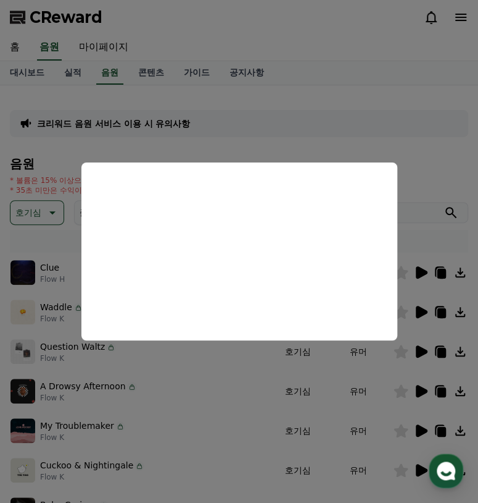
click at [417, 309] on button "close modal" at bounding box center [239, 251] width 478 height 503
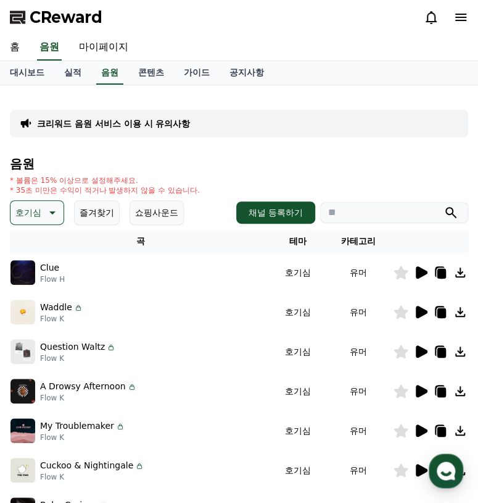
click at [417, 353] on icon at bounding box center [422, 351] width 12 height 12
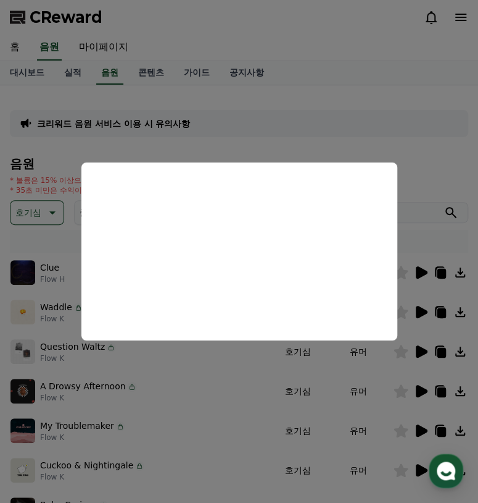
click at [435, 346] on button "close modal" at bounding box center [239, 251] width 478 height 503
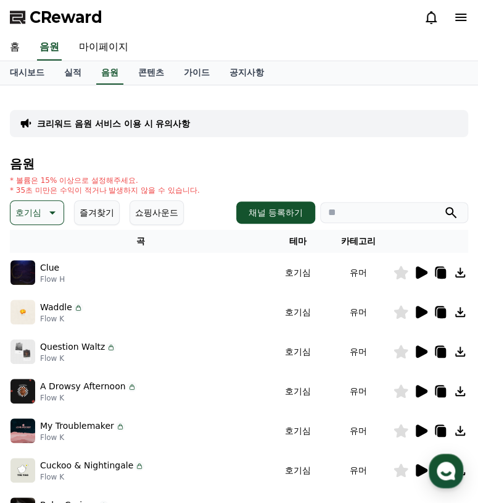
click at [416, 388] on icon at bounding box center [422, 391] width 12 height 12
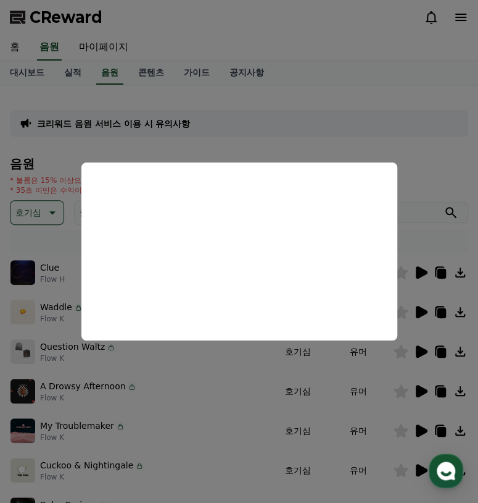
click at [424, 354] on button "close modal" at bounding box center [239, 251] width 478 height 503
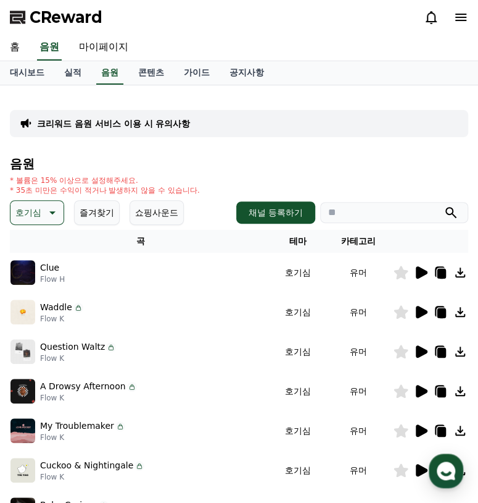
click at [416, 388] on icon at bounding box center [421, 390] width 15 height 15
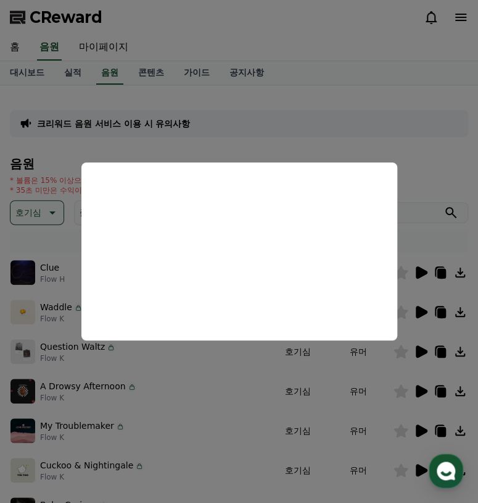
click at [416, 388] on button "close modal" at bounding box center [239, 251] width 478 height 503
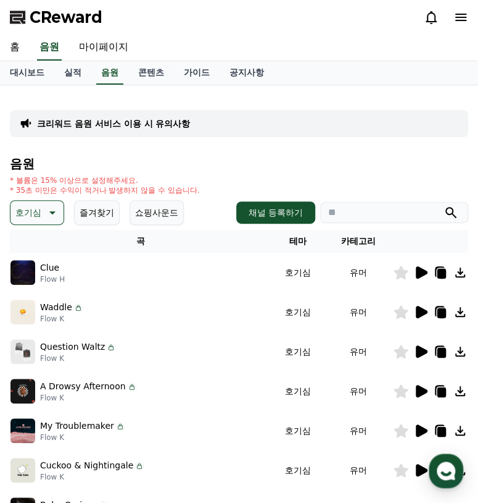
click at [411, 427] on div at bounding box center [431, 430] width 74 height 15
click at [420, 427] on icon at bounding box center [422, 430] width 12 height 12
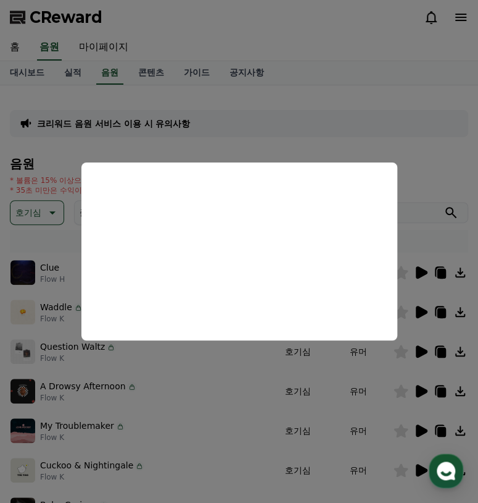
click at [424, 425] on button "close modal" at bounding box center [239, 251] width 478 height 503
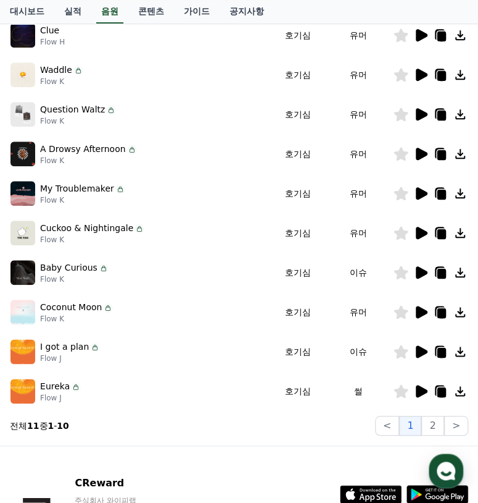
scroll to position [238, 0]
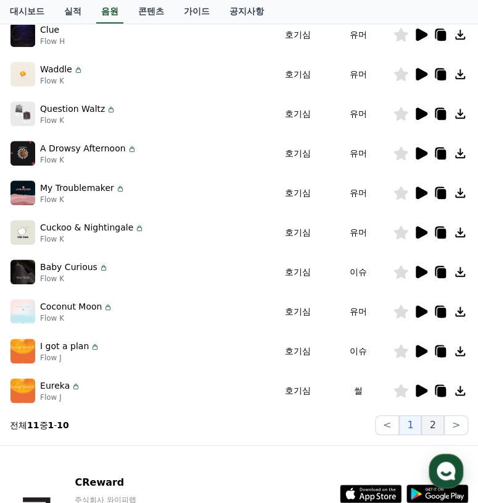
click at [434, 427] on button "2" at bounding box center [433, 425] width 22 height 20
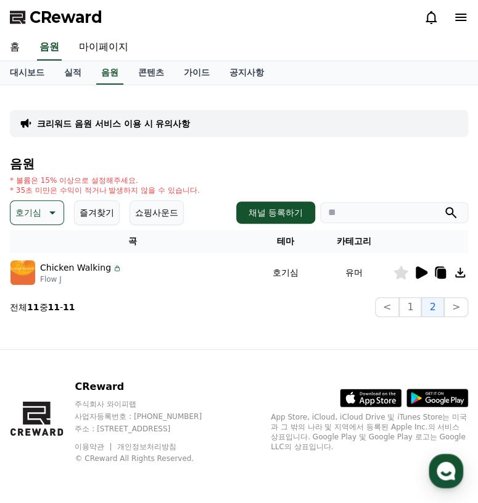
click at [419, 273] on icon at bounding box center [422, 272] width 12 height 12
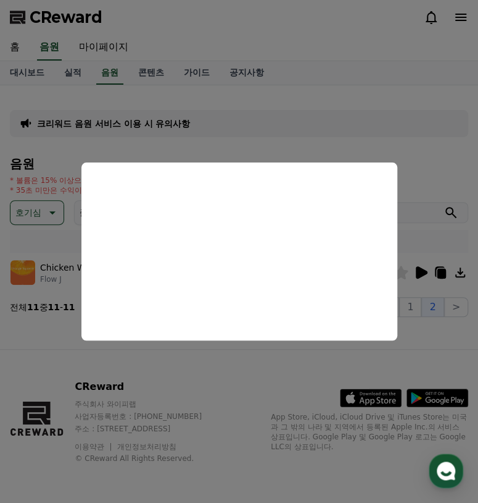
click at [419, 269] on button "close modal" at bounding box center [239, 251] width 478 height 503
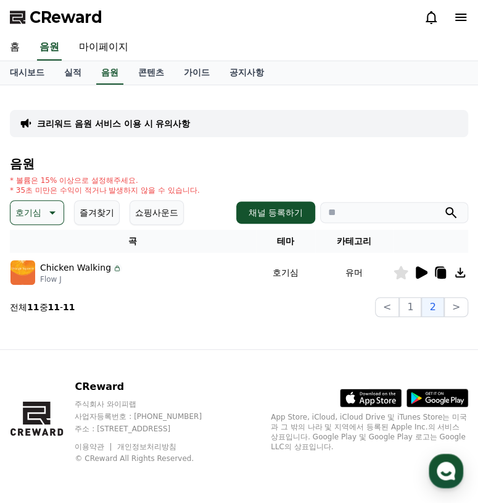
click at [62, 210] on button "호기심" at bounding box center [37, 212] width 54 height 25
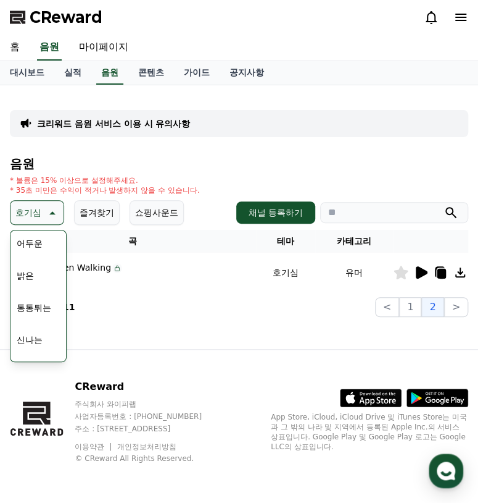
scroll to position [102, 0]
click at [34, 303] on button "통통튀는" at bounding box center [34, 303] width 44 height 27
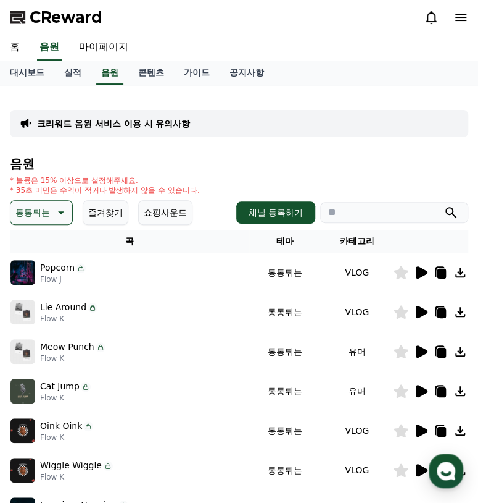
click at [422, 310] on icon at bounding box center [422, 312] width 12 height 12
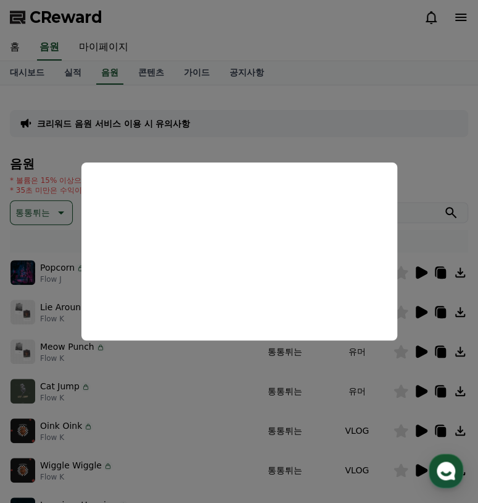
click at [419, 312] on button "close modal" at bounding box center [239, 251] width 478 height 503
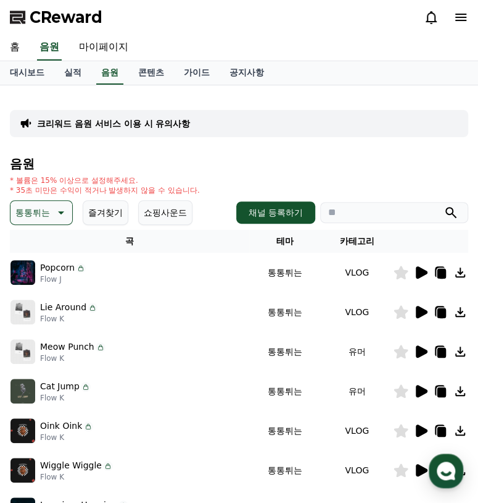
click at [41, 213] on p "통통튀는" at bounding box center [32, 212] width 35 height 17
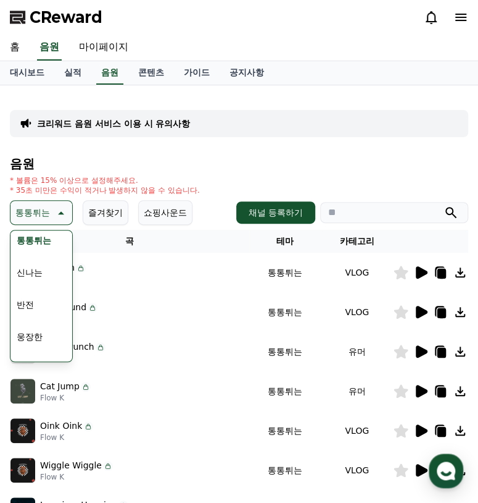
scroll to position [166, 0]
click at [31, 301] on button "반전" at bounding box center [25, 303] width 27 height 27
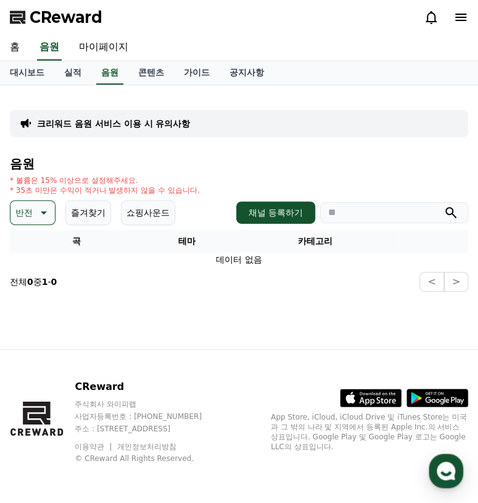
click at [38, 212] on icon at bounding box center [42, 212] width 15 height 15
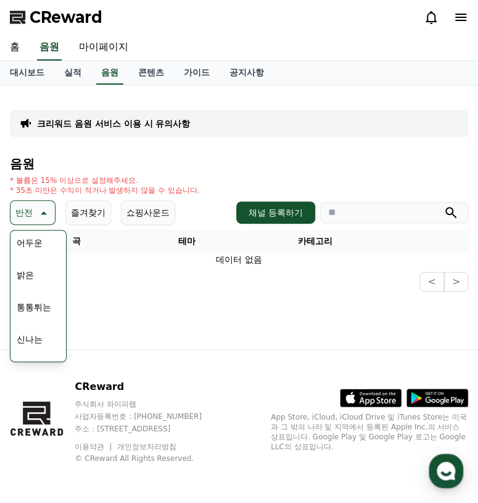
scroll to position [141, 0]
click at [37, 302] on button "신나는" at bounding box center [30, 296] width 36 height 27
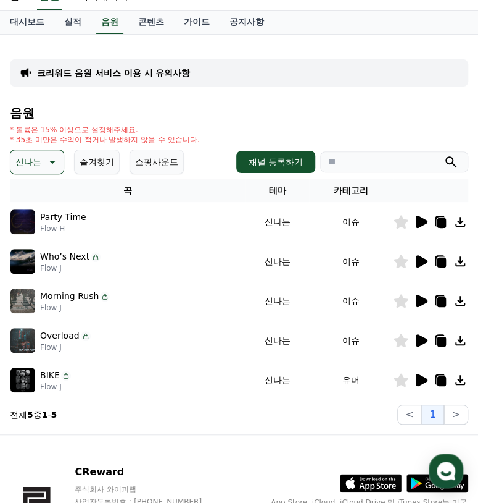
scroll to position [53, 0]
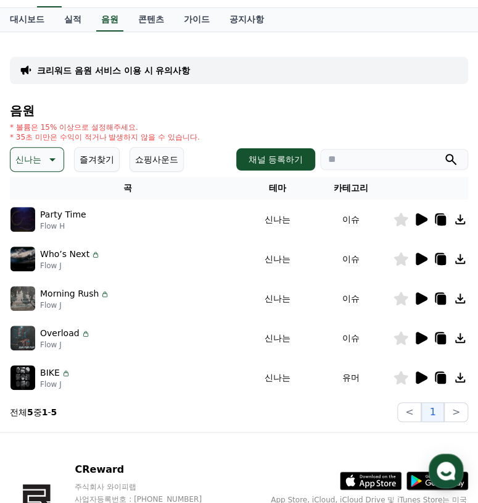
click at [419, 377] on icon at bounding box center [422, 377] width 12 height 12
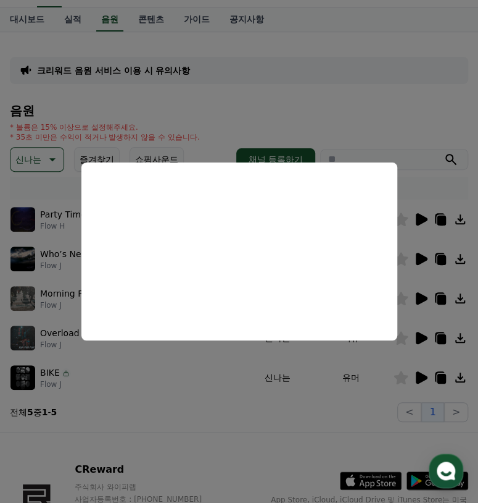
click at [424, 374] on button "close modal" at bounding box center [239, 251] width 478 height 503
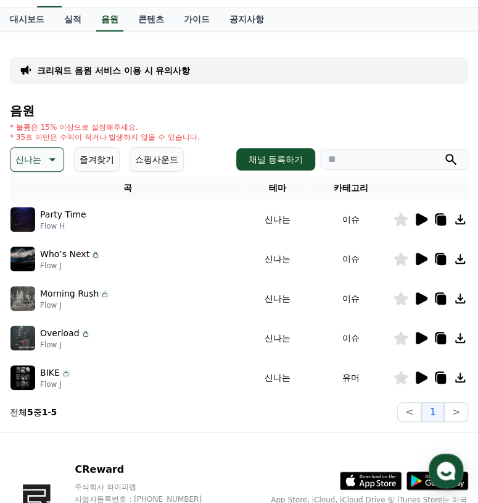
click at [38, 159] on p "신나는" at bounding box center [28, 159] width 26 height 17
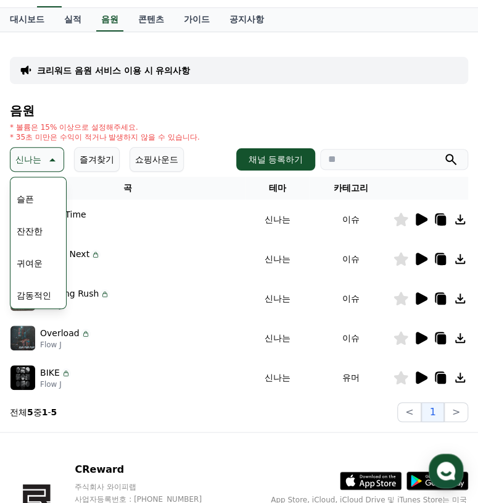
scroll to position [440, 0]
click at [27, 225] on button "잔잔한" at bounding box center [30, 233] width 36 height 27
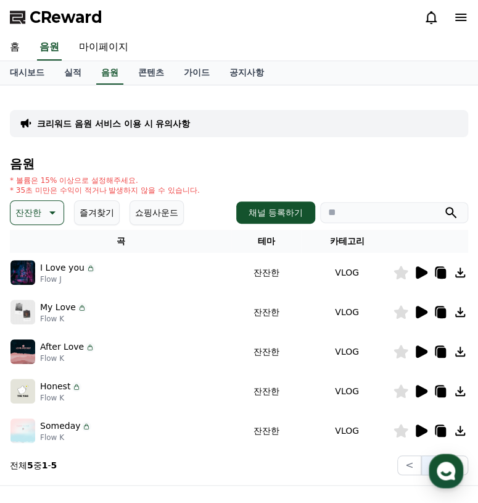
click at [423, 349] on icon at bounding box center [422, 351] width 12 height 12
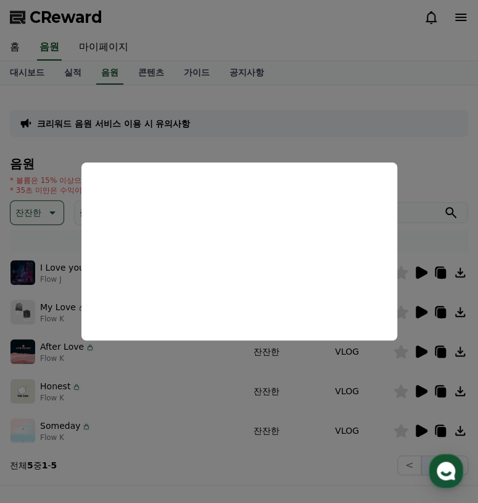
click at [421, 351] on button "close modal" at bounding box center [239, 251] width 478 height 503
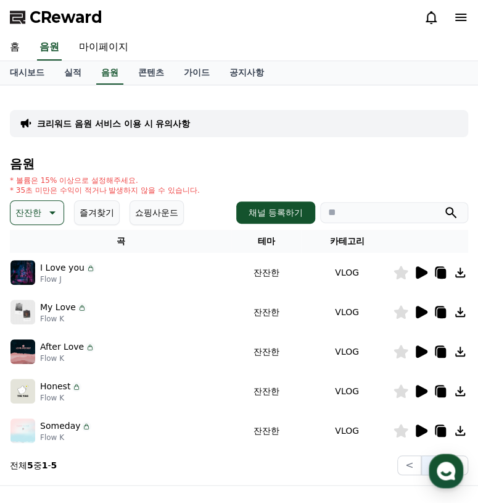
click at [416, 424] on icon at bounding box center [421, 430] width 15 height 15
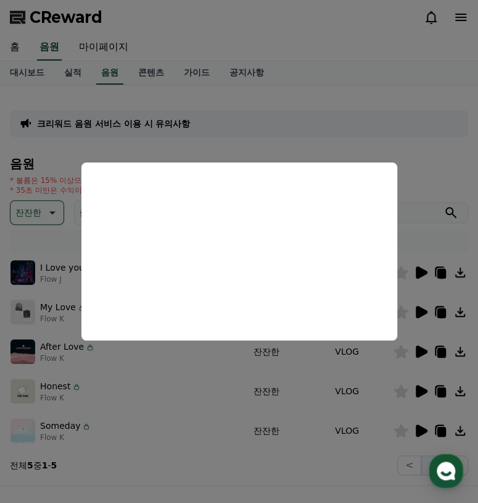
click at [421, 430] on button "close modal" at bounding box center [239, 251] width 478 height 503
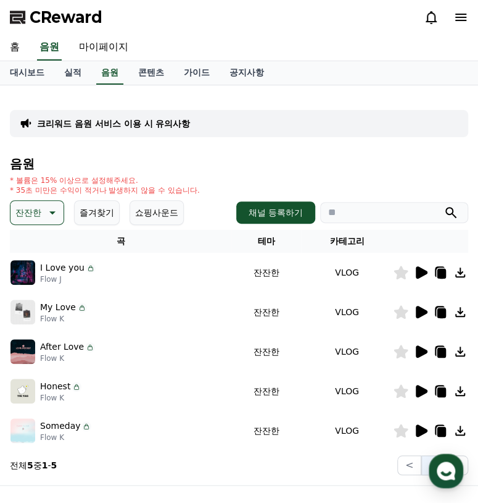
click at [49, 211] on icon at bounding box center [51, 212] width 15 height 15
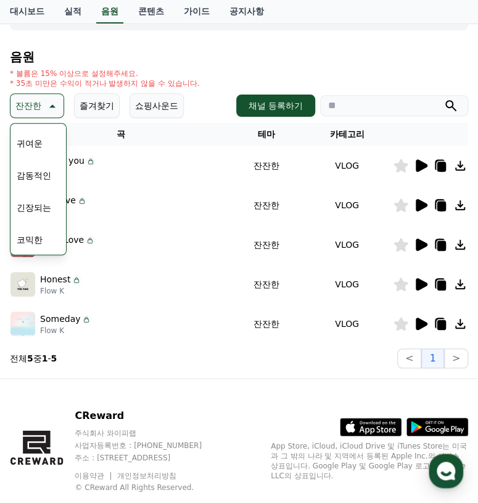
scroll to position [15, 0]
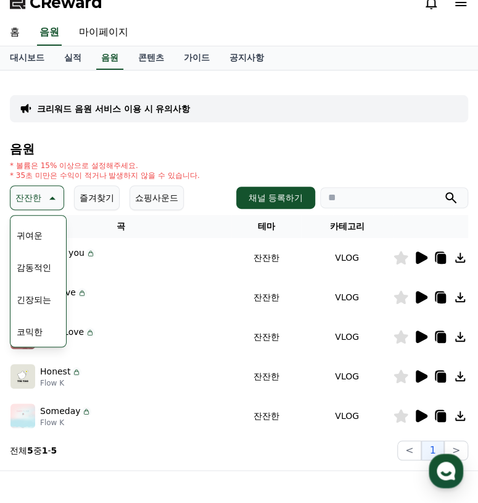
click at [36, 264] on button "감동적인" at bounding box center [34, 267] width 44 height 27
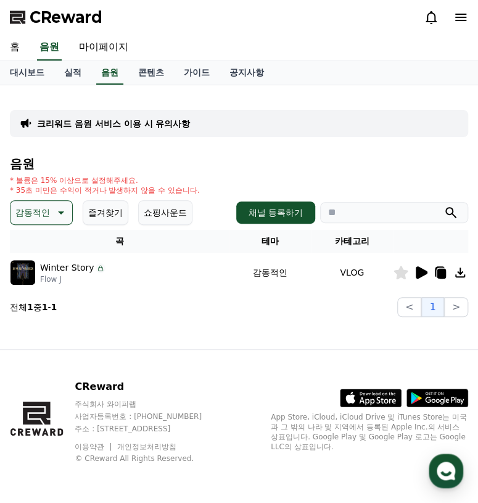
click at [423, 275] on icon at bounding box center [422, 272] width 12 height 12
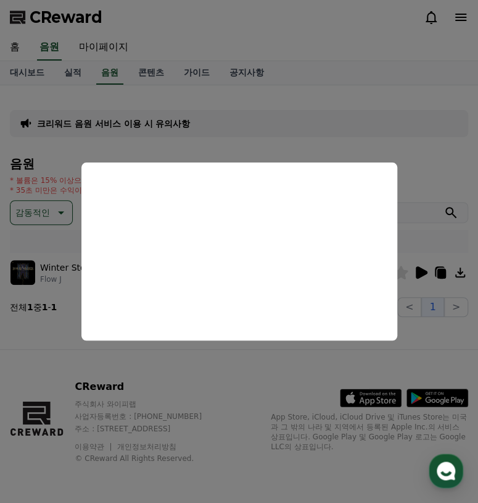
click at [427, 269] on button "close modal" at bounding box center [239, 251] width 478 height 503
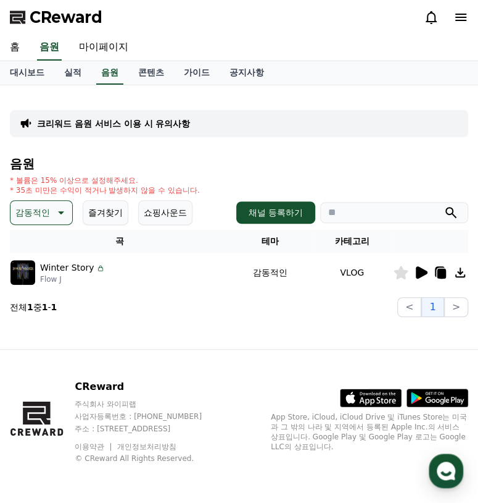
click at [62, 208] on icon at bounding box center [59, 212] width 15 height 15
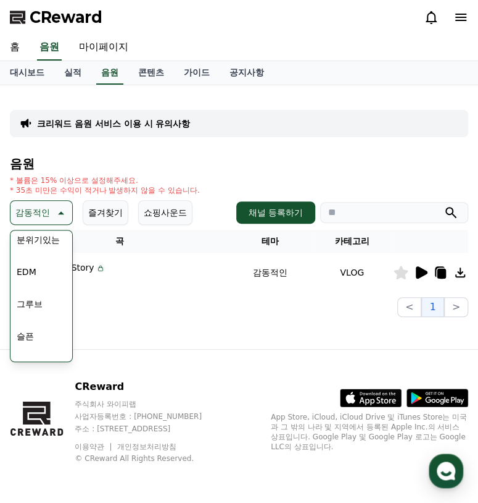
scroll to position [358, 0]
click at [42, 298] on button "그루브" at bounding box center [30, 304] width 36 height 27
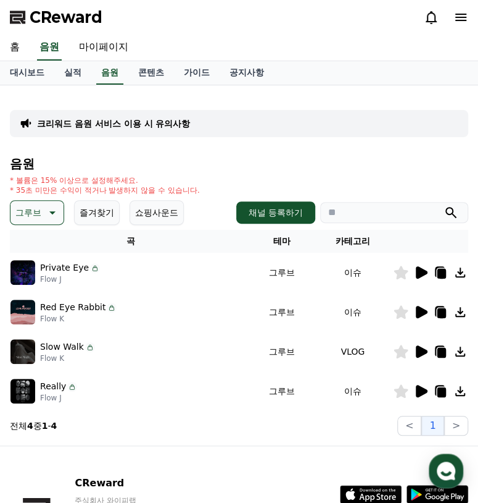
click at [427, 269] on icon at bounding box center [421, 272] width 15 height 15
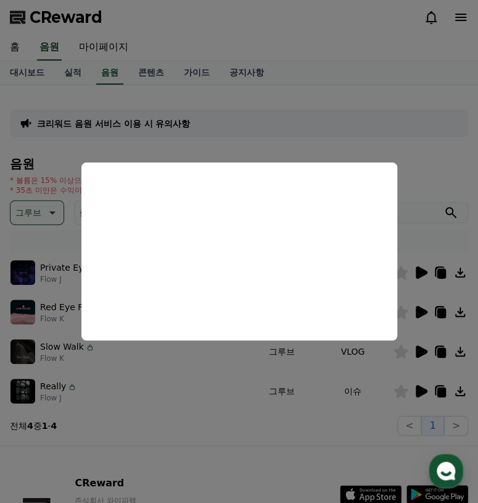
click at [416, 267] on button "close modal" at bounding box center [239, 251] width 478 height 503
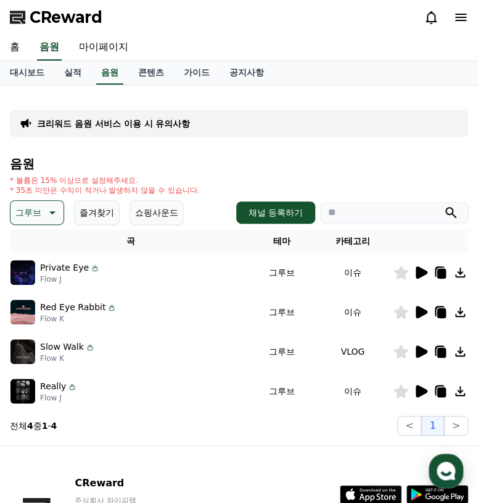
click at [43, 208] on button "그루브" at bounding box center [37, 212] width 54 height 25
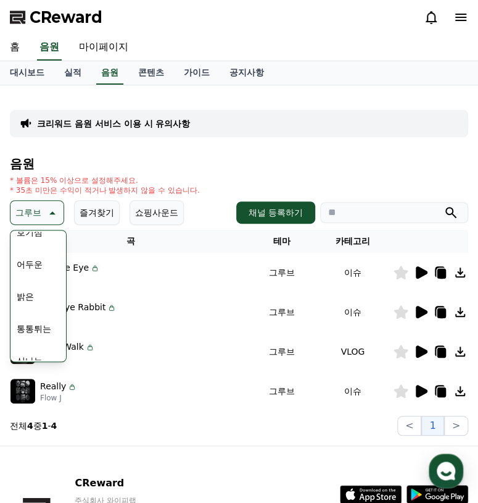
scroll to position [83, 0]
click at [40, 295] on div "전체 환상적인 호기심 어두운 밝은 통통튀는 신나는 반전 웅장한 드라마틱 즐거움 분위기있는 EDM 그루브 슬픈 잔잔한 귀여운 감동적인 긴장되는 …" at bounding box center [38, 467] width 53 height 637
click at [23, 286] on button "밝은" at bounding box center [25, 290] width 27 height 27
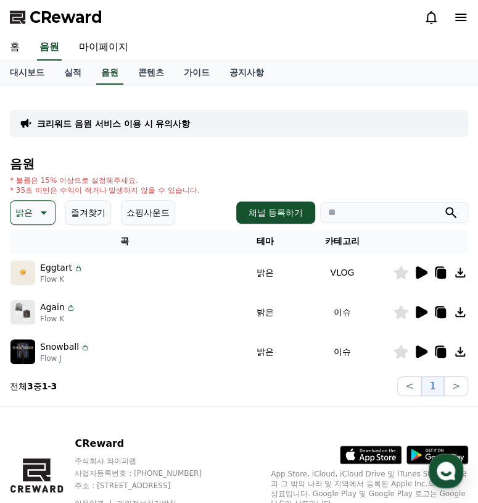
click at [424, 348] on icon at bounding box center [422, 351] width 12 height 12
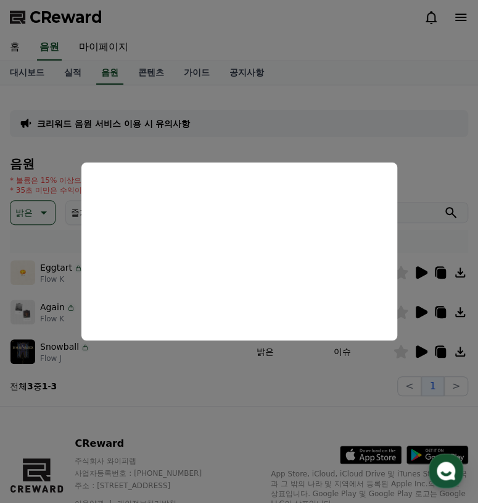
click at [425, 308] on button "close modal" at bounding box center [239, 251] width 478 height 503
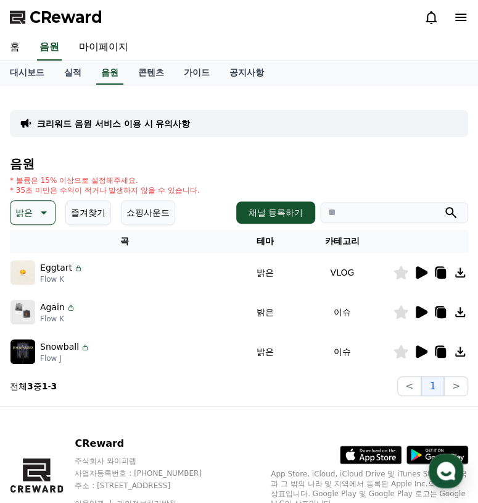
click at [421, 307] on icon at bounding box center [422, 312] width 12 height 12
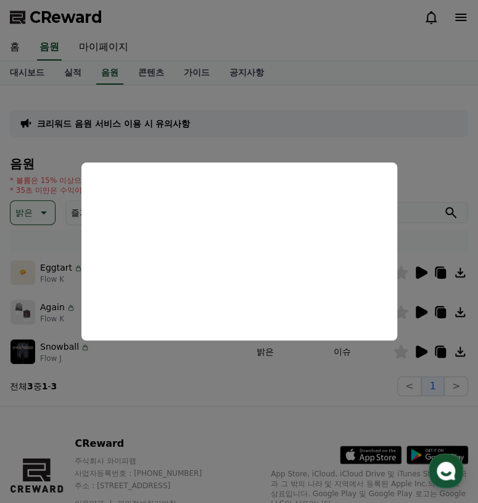
click at [257, 422] on button "close modal" at bounding box center [239, 251] width 478 height 503
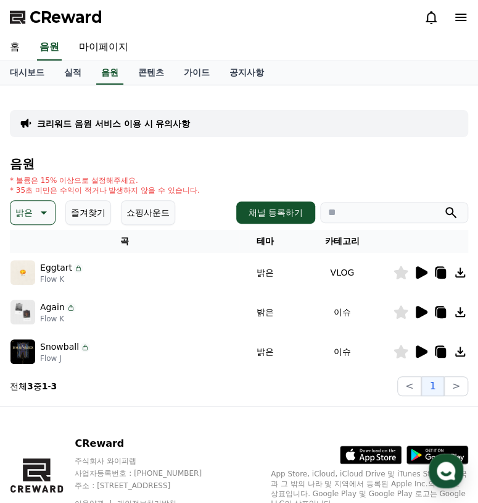
click at [419, 274] on icon at bounding box center [422, 272] width 12 height 12
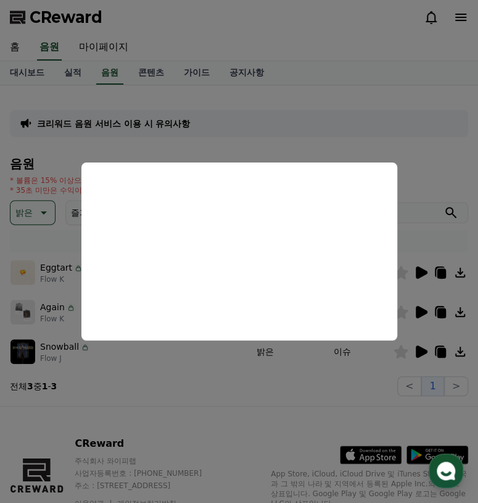
click at [37, 206] on button "close modal" at bounding box center [239, 251] width 478 height 503
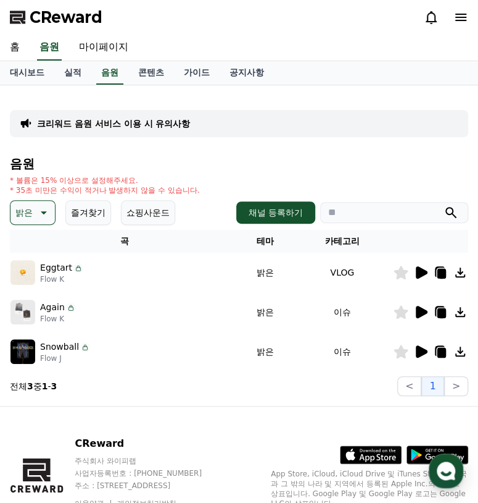
click at [43, 215] on icon at bounding box center [42, 212] width 15 height 15
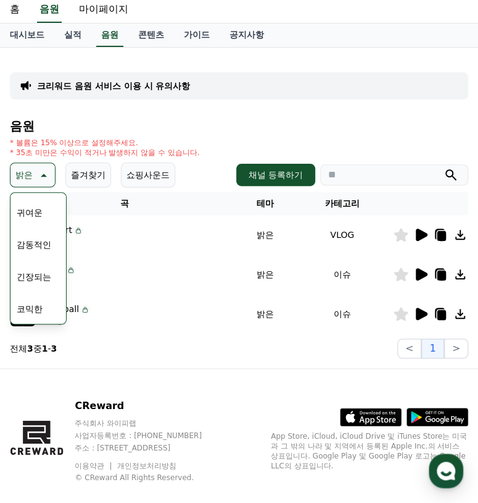
scroll to position [40, 0]
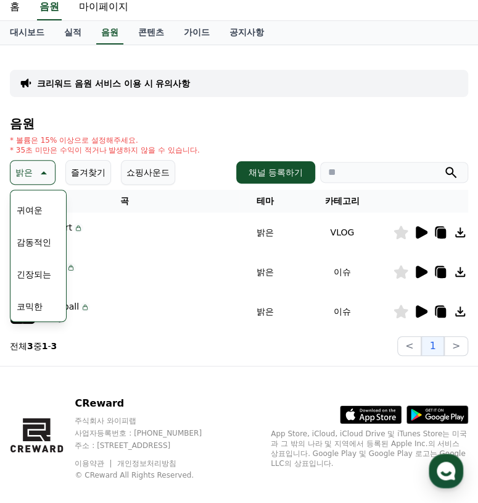
click at [33, 274] on button "긴장되는" at bounding box center [34, 274] width 44 height 27
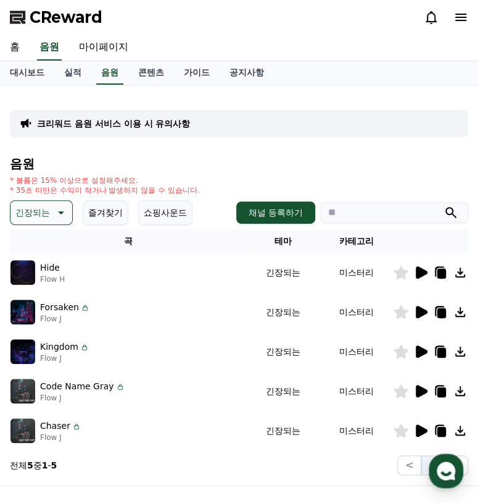
click at [417, 348] on icon at bounding box center [422, 351] width 12 height 12
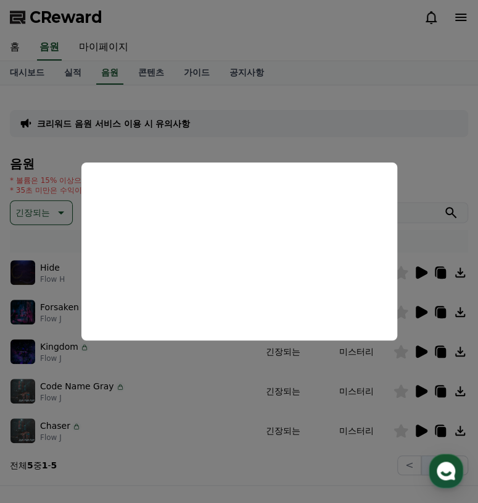
click at [423, 427] on button "close modal" at bounding box center [239, 251] width 478 height 503
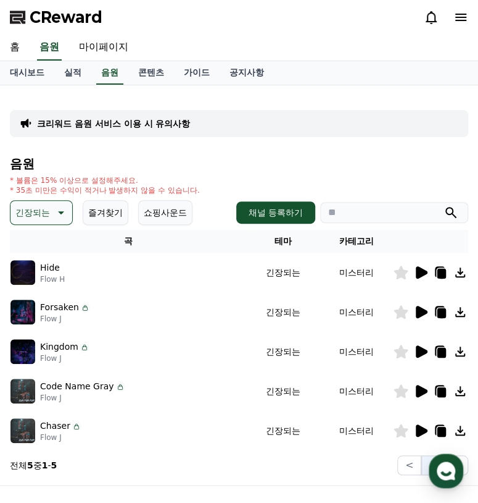
click at [423, 427] on icon at bounding box center [422, 430] width 12 height 12
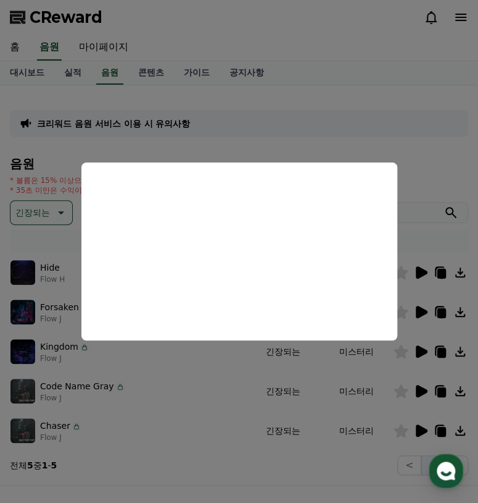
click at [421, 433] on button "close modal" at bounding box center [239, 251] width 478 height 503
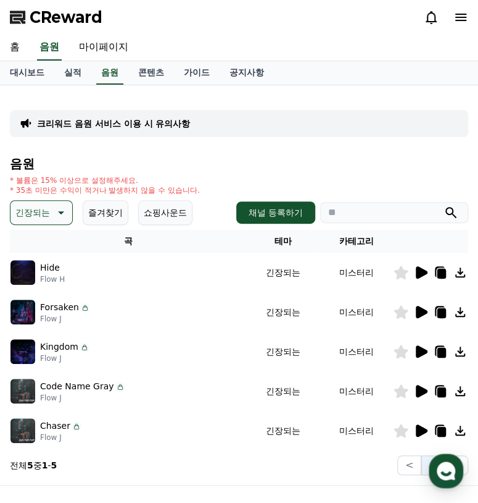
click at [417, 349] on icon at bounding box center [422, 351] width 12 height 12
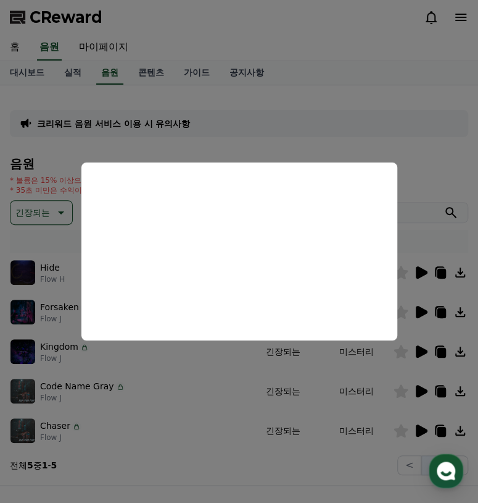
click at [416, 346] on button "close modal" at bounding box center [239, 251] width 478 height 503
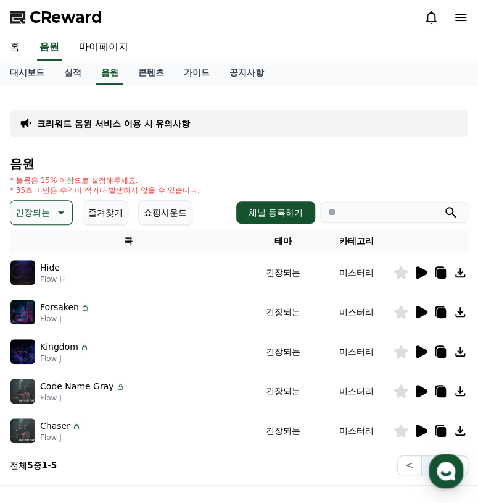
click at [418, 307] on icon at bounding box center [422, 312] width 12 height 12
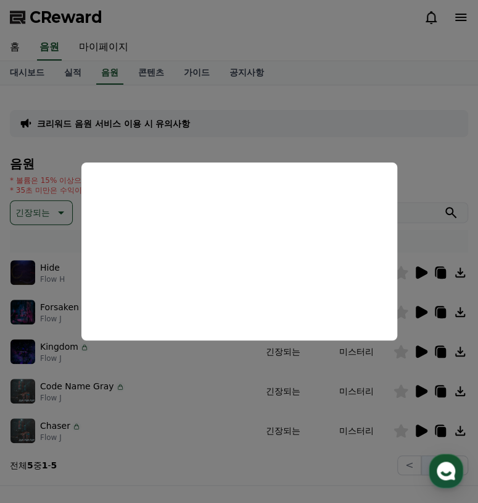
click at [425, 312] on button "close modal" at bounding box center [239, 251] width 478 height 503
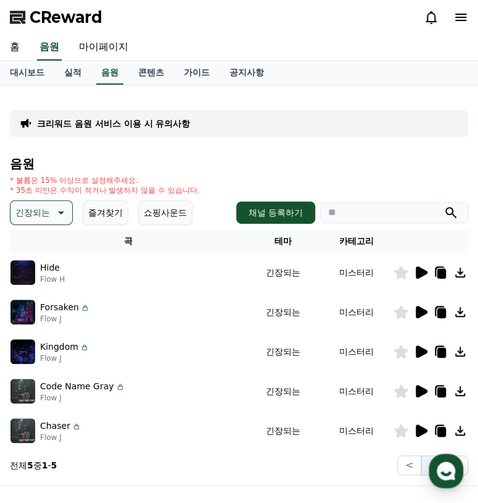
click at [423, 272] on icon at bounding box center [422, 272] width 12 height 12
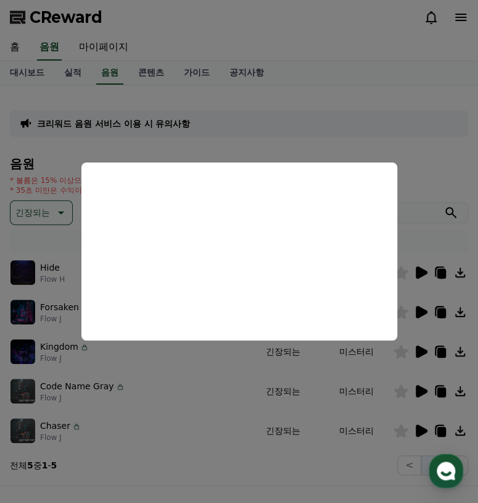
click at [419, 269] on button "close modal" at bounding box center [239, 251] width 478 height 503
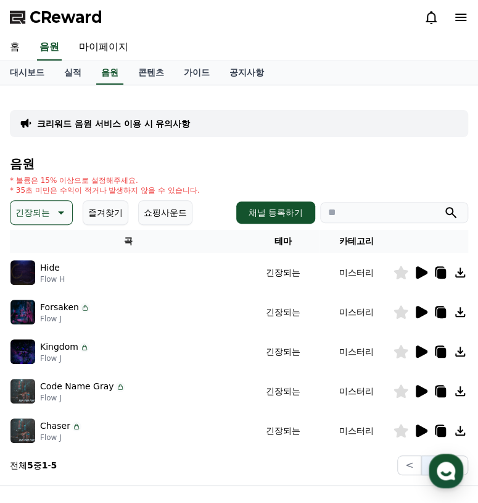
click at [60, 214] on icon at bounding box center [59, 212] width 15 height 15
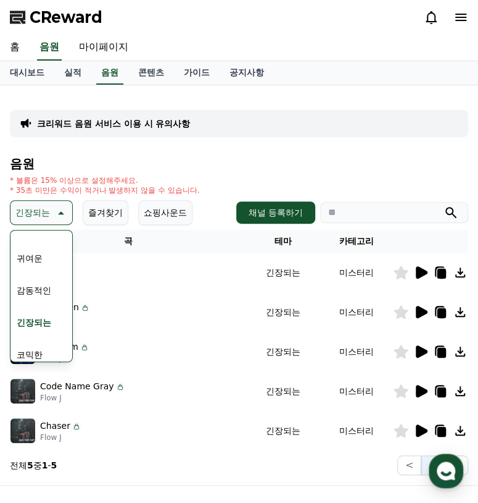
scroll to position [509, 0]
click at [28, 348] on button "코믹한" at bounding box center [30, 346] width 36 height 27
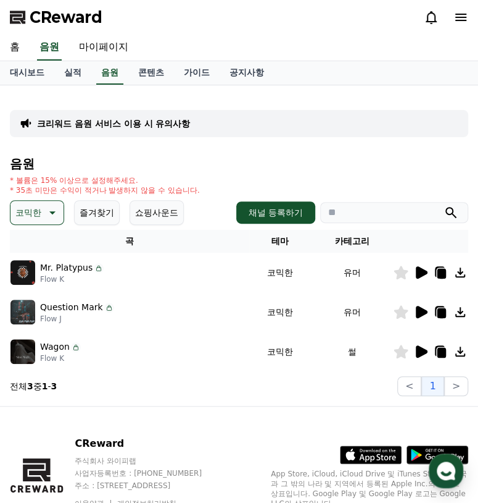
click at [424, 354] on icon at bounding box center [421, 351] width 15 height 15
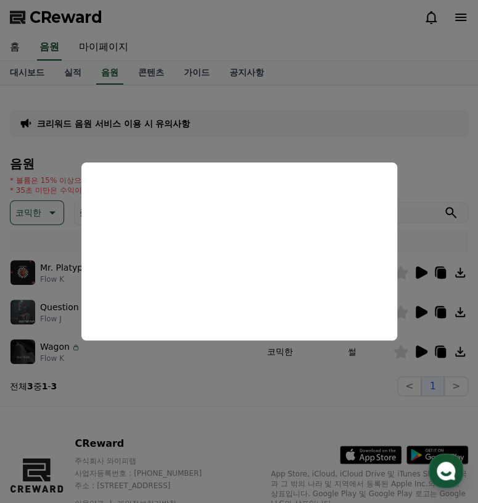
click at [424, 350] on button "close modal" at bounding box center [239, 251] width 478 height 503
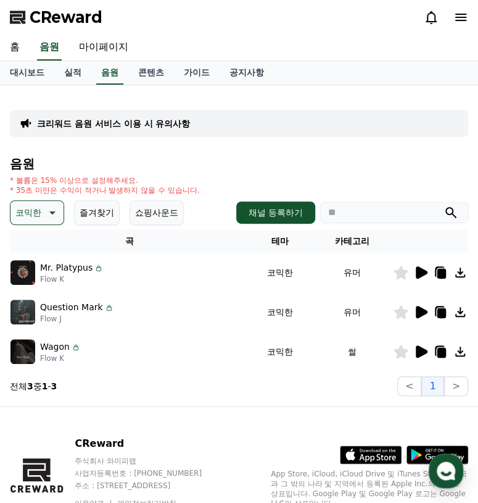
click at [421, 307] on icon at bounding box center [422, 312] width 12 height 12
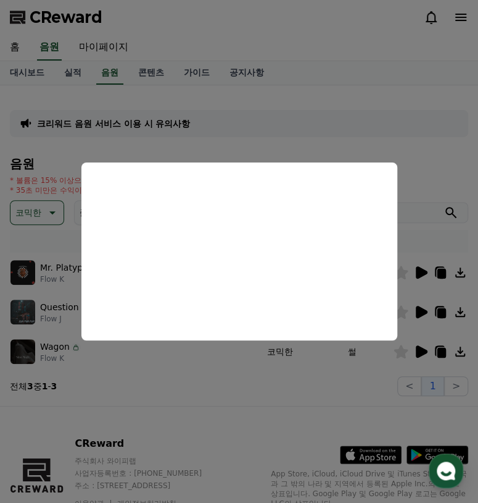
click at [424, 311] on button "close modal" at bounding box center [239, 251] width 478 height 503
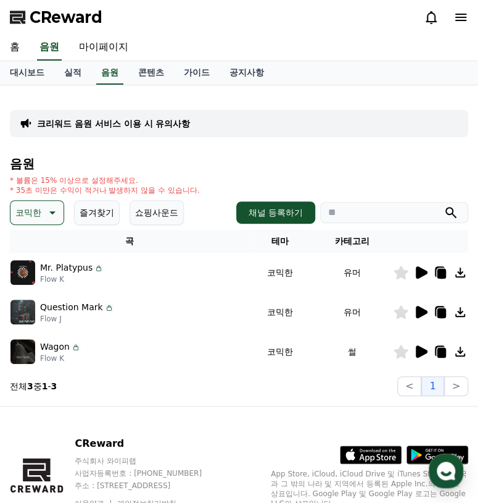
click at [415, 274] on icon at bounding box center [421, 272] width 15 height 15
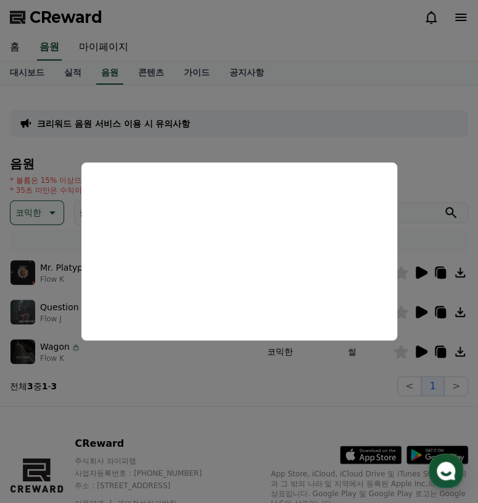
click at [426, 267] on button "close modal" at bounding box center [239, 251] width 478 height 503
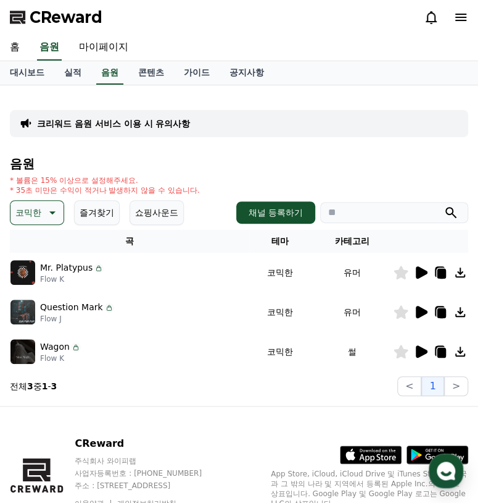
click at [52, 213] on icon at bounding box center [52, 212] width 6 height 3
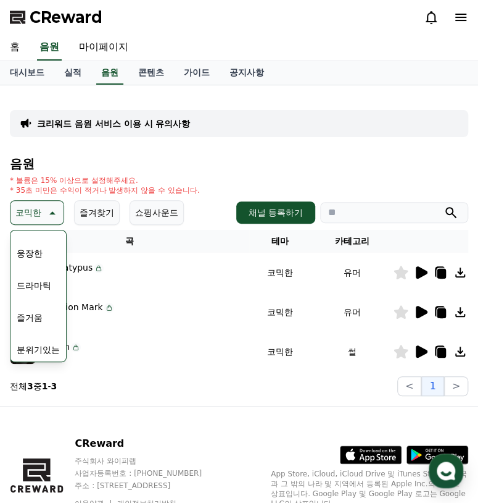
scroll to position [248, 0]
click at [36, 312] on button "즐거움" at bounding box center [30, 317] width 36 height 27
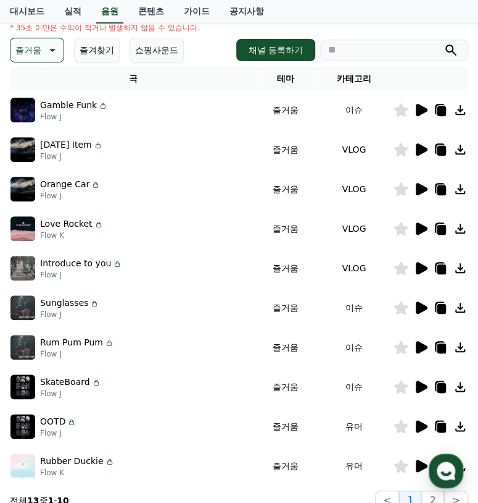
scroll to position [168, 0]
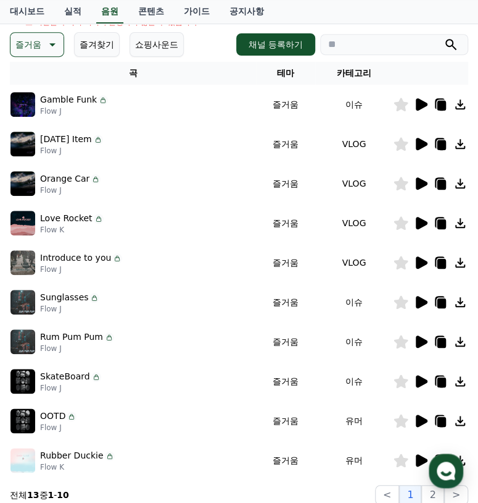
click at [420, 299] on icon at bounding box center [422, 302] width 12 height 12
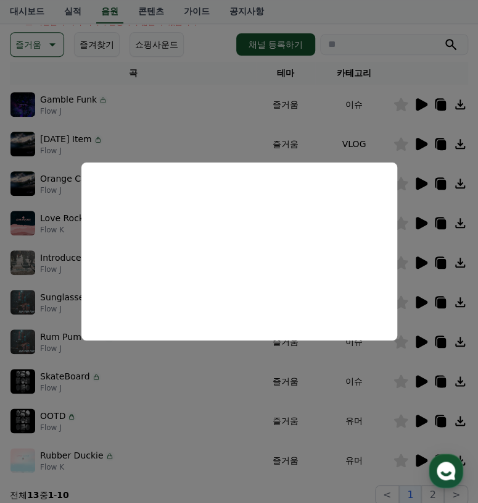
click at [421, 345] on button "close modal" at bounding box center [239, 251] width 478 height 503
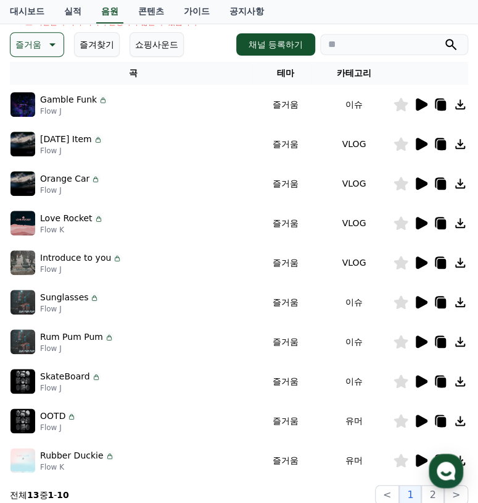
click at [419, 295] on icon at bounding box center [421, 302] width 15 height 15
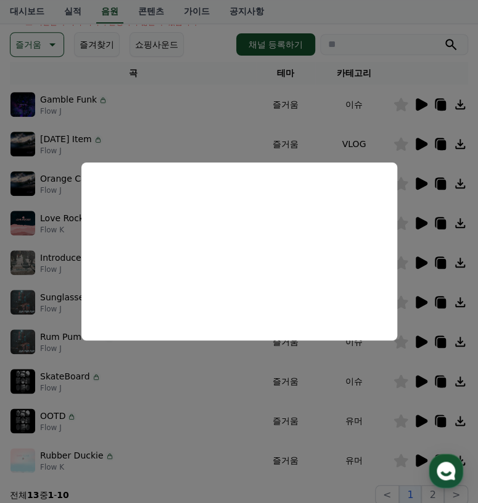
click at [415, 340] on button "close modal" at bounding box center [239, 251] width 478 height 503
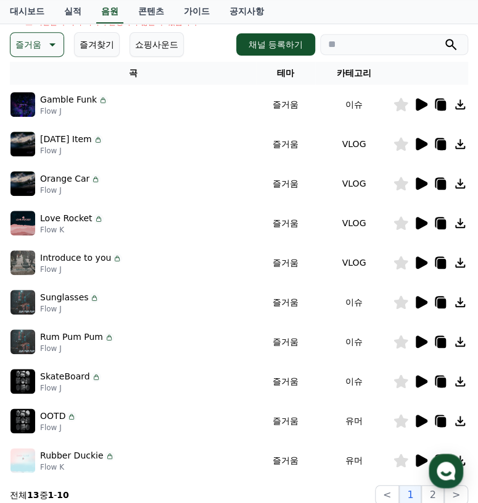
click at [420, 300] on icon at bounding box center [422, 302] width 12 height 12
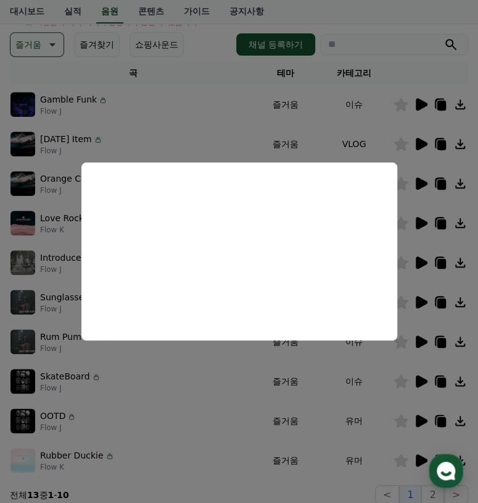
click at [419, 343] on button "close modal" at bounding box center [239, 251] width 478 height 503
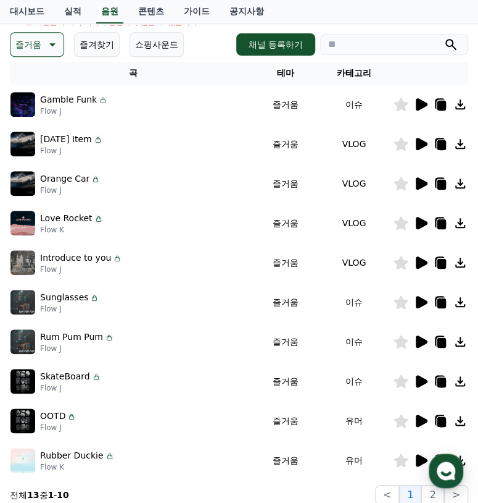
click at [419, 343] on icon at bounding box center [422, 341] width 12 height 12
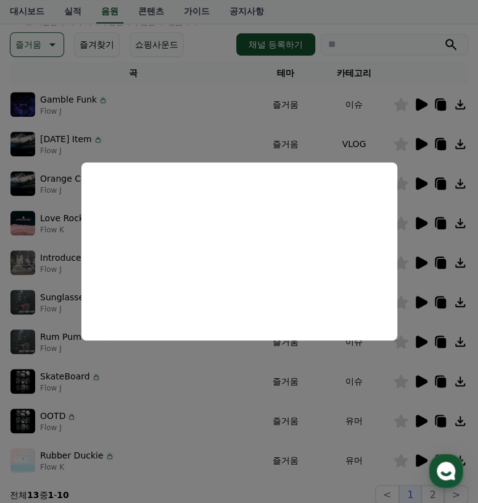
click at [423, 333] on button "close modal" at bounding box center [239, 251] width 478 height 503
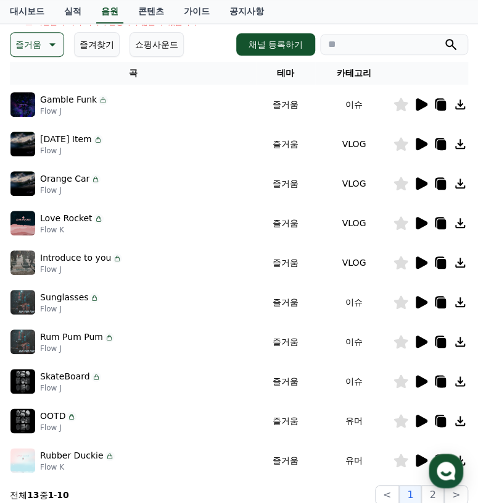
click at [417, 106] on icon at bounding box center [422, 104] width 12 height 12
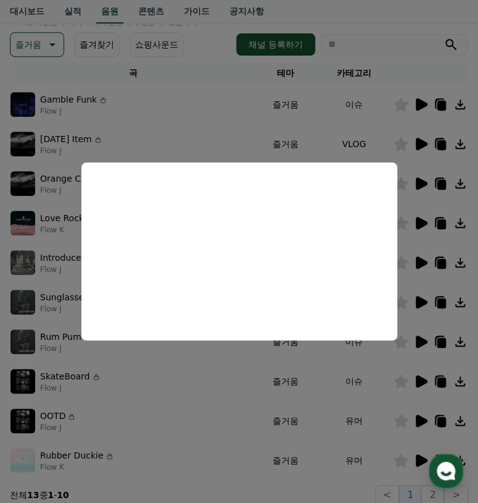
click at [54, 46] on button "close modal" at bounding box center [239, 251] width 478 height 503
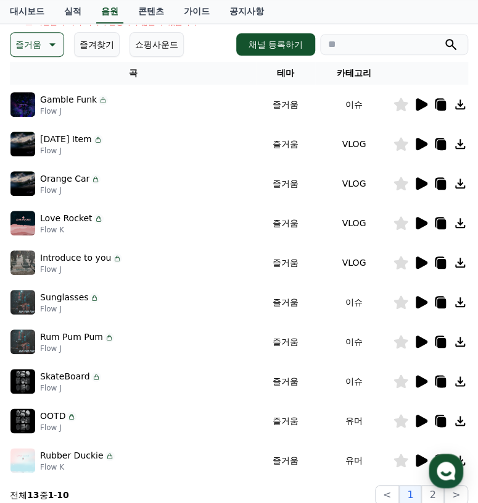
click at [54, 46] on icon at bounding box center [51, 44] width 15 height 15
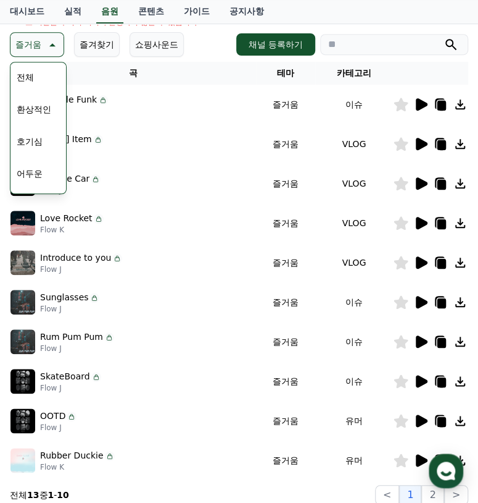
click at [327, 17] on div "대시보드 실적 음원 콘텐츠 가이드 공지사항" at bounding box center [239, 11] width 478 height 23
click at [148, 12] on link "콘텐츠" at bounding box center [151, 11] width 46 height 23
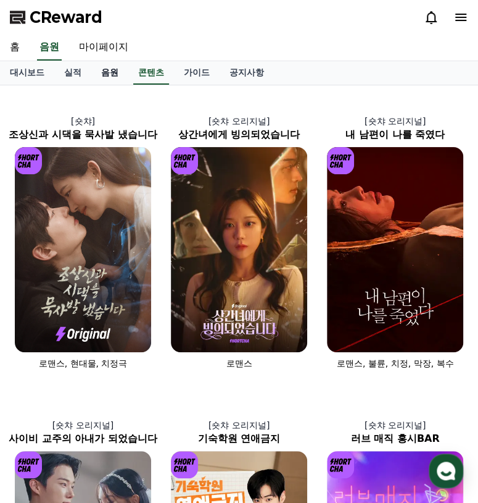
click at [109, 65] on link "음원" at bounding box center [109, 72] width 37 height 23
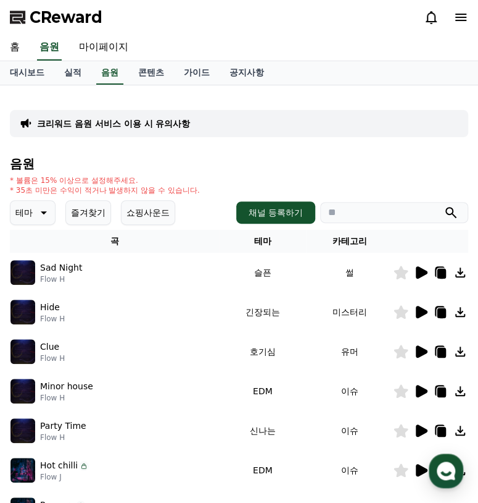
click at [419, 276] on icon at bounding box center [422, 272] width 12 height 12
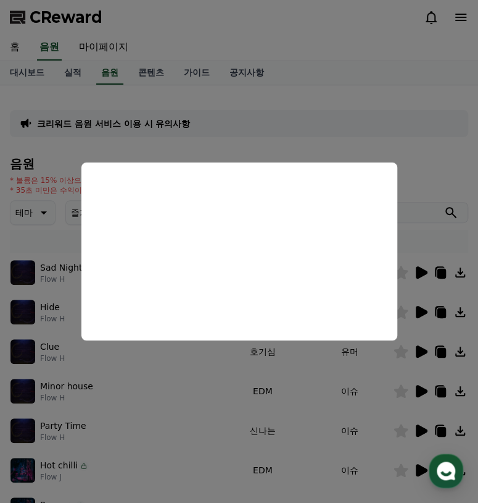
click at [424, 269] on button "close modal" at bounding box center [239, 251] width 478 height 503
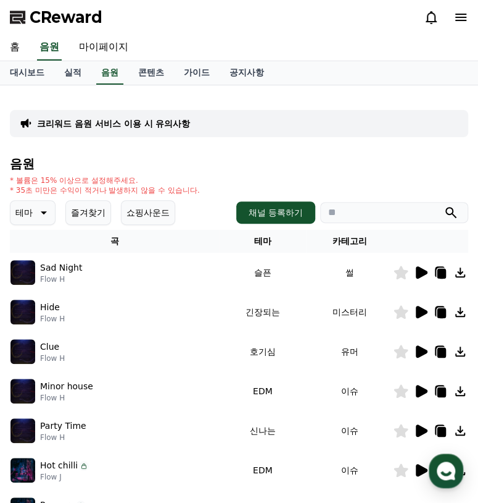
click at [99, 119] on p "크리워드 음원 서비스 이용 시 유의사항" at bounding box center [113, 123] width 153 height 12
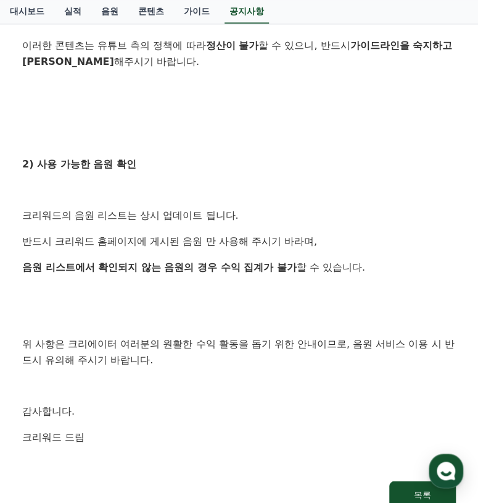
scroll to position [638, 0]
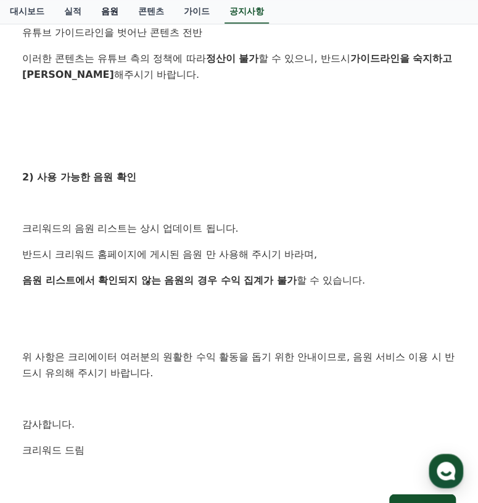
click at [106, 10] on link "음원" at bounding box center [109, 11] width 37 height 23
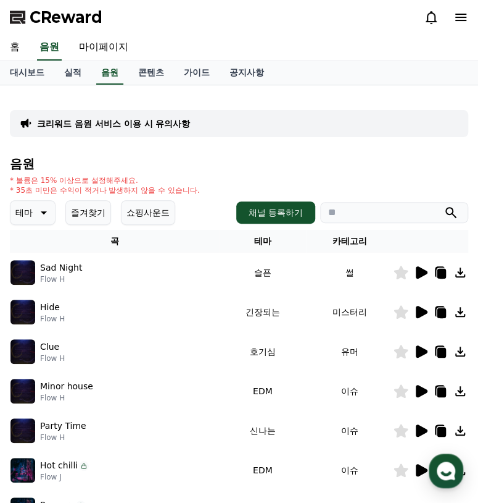
click at [51, 211] on button "테마" at bounding box center [33, 212] width 46 height 25
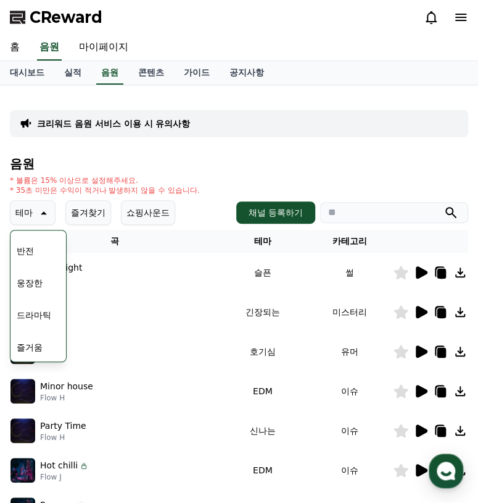
scroll to position [220, 0]
click at [29, 283] on button "웅장한" at bounding box center [30, 281] width 36 height 27
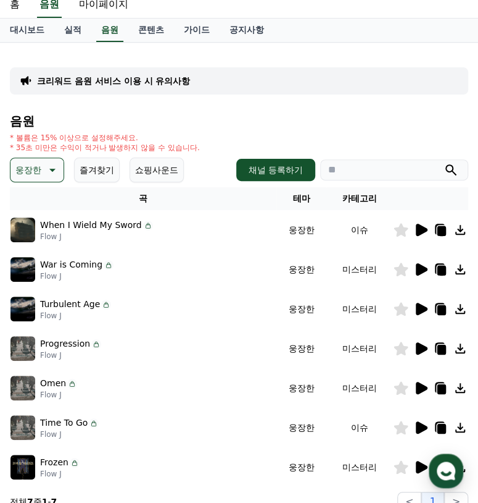
scroll to position [44, 0]
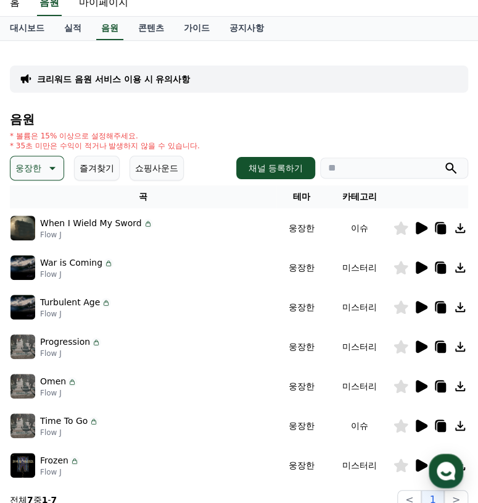
click at [417, 232] on icon at bounding box center [422, 228] width 12 height 12
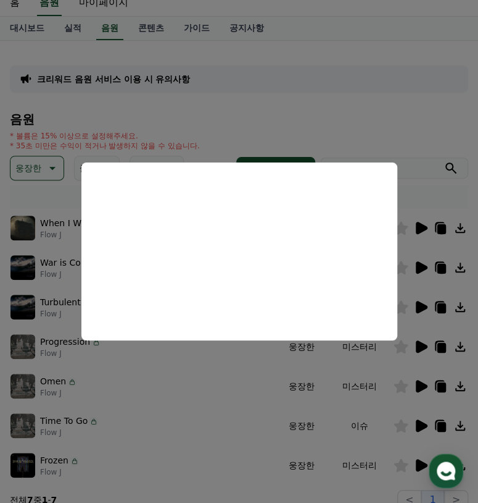
click at [416, 227] on button "close modal" at bounding box center [239, 251] width 478 height 503
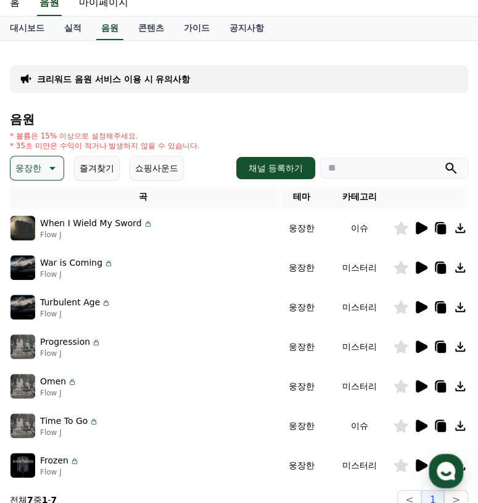
click at [420, 418] on icon at bounding box center [421, 425] width 15 height 15
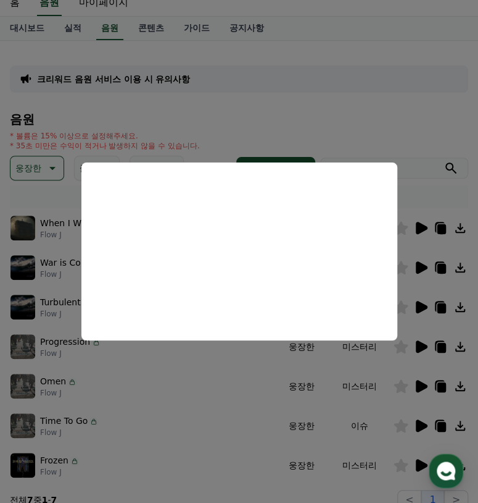
click at [420, 422] on button "close modal" at bounding box center [239, 251] width 478 height 503
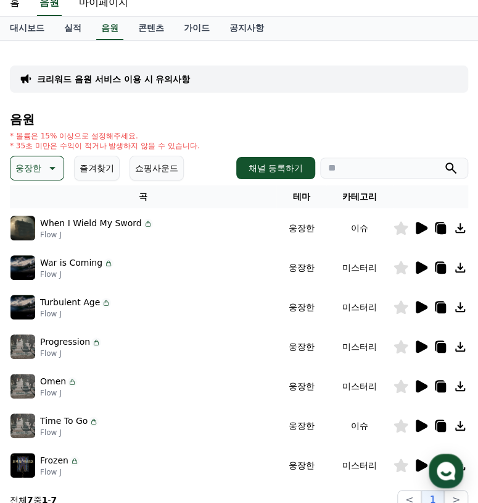
click at [420, 382] on icon at bounding box center [422, 386] width 12 height 12
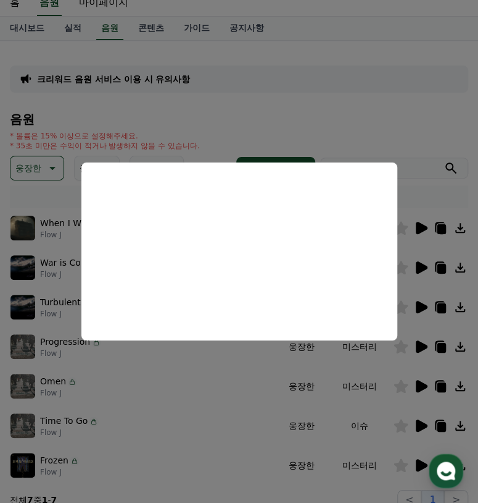
click at [421, 387] on button "close modal" at bounding box center [239, 251] width 478 height 503
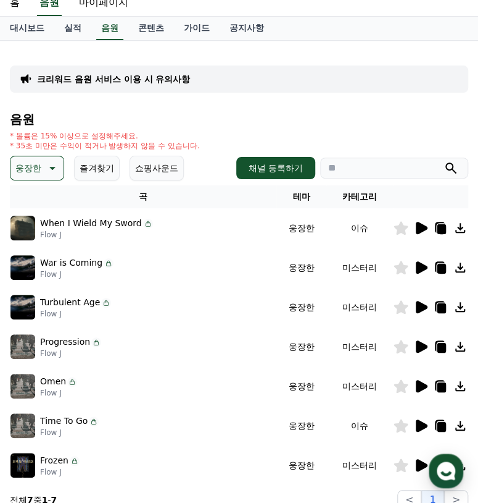
click at [420, 348] on icon at bounding box center [422, 346] width 12 height 12
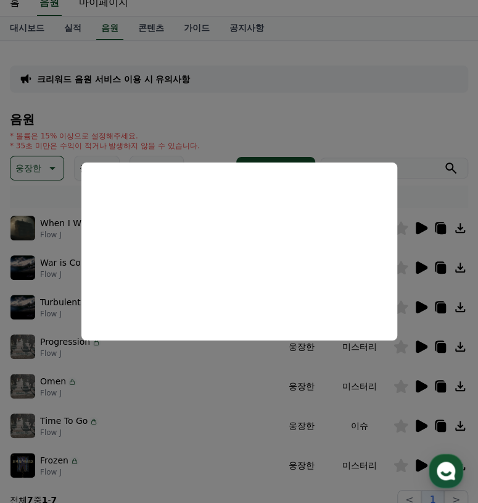
click at [419, 346] on button "close modal" at bounding box center [239, 251] width 478 height 503
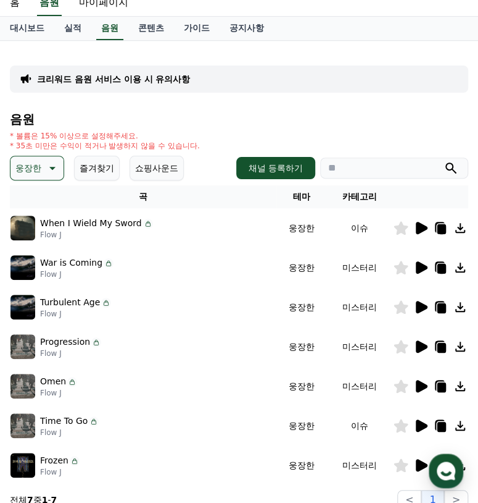
click at [419, 307] on icon at bounding box center [422, 307] width 12 height 12
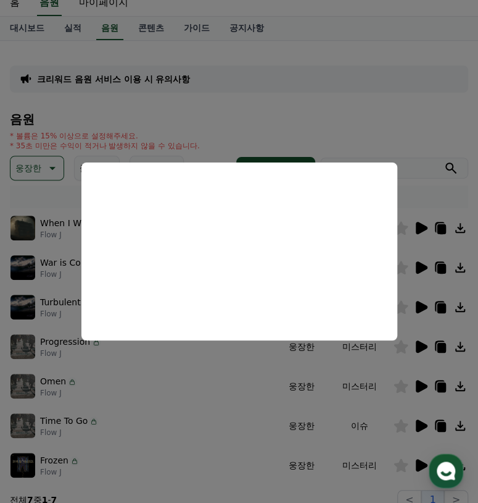
click at [425, 304] on button "close modal" at bounding box center [239, 251] width 478 height 503
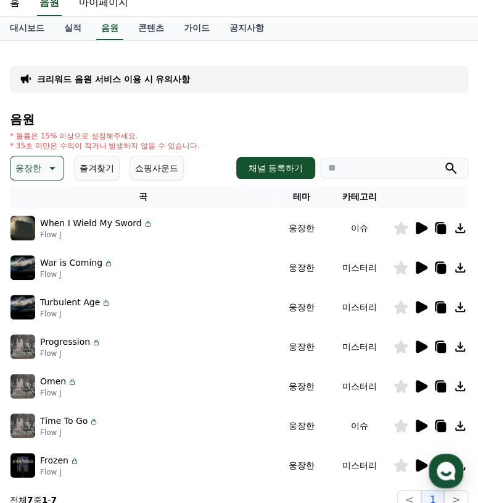
click at [416, 268] on icon at bounding box center [422, 267] width 12 height 12
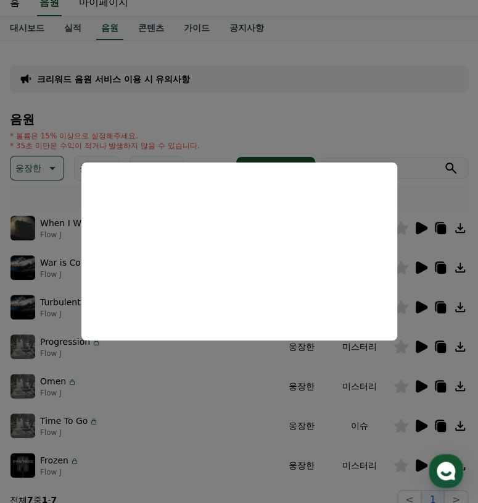
click at [423, 267] on button "close modal" at bounding box center [239, 251] width 478 height 503
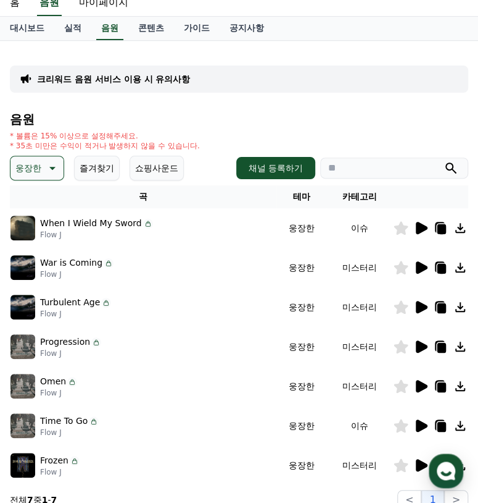
click at [418, 230] on icon at bounding box center [422, 228] width 12 height 12
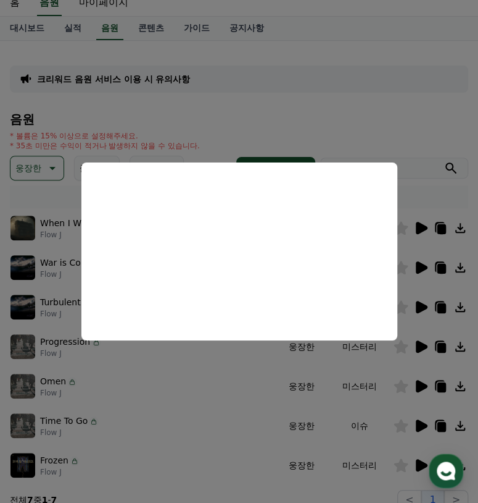
click at [421, 215] on button "close modal" at bounding box center [239, 251] width 478 height 503
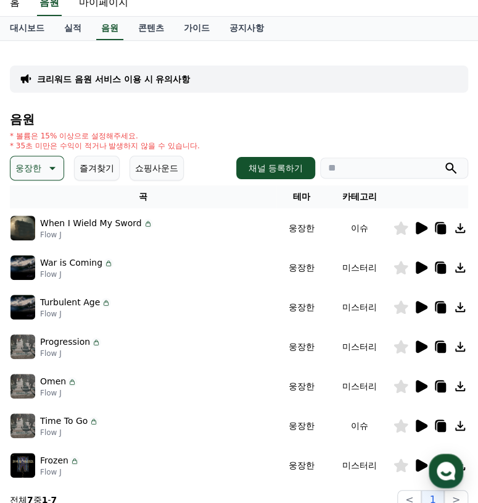
click at [100, 174] on button "즐겨찾기" at bounding box center [97, 168] width 46 height 25
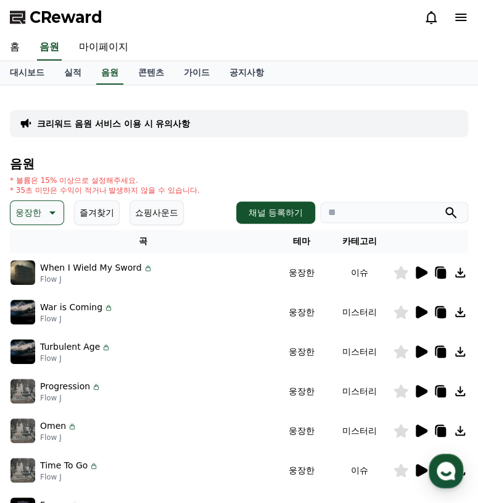
click at [417, 390] on icon at bounding box center [422, 391] width 12 height 12
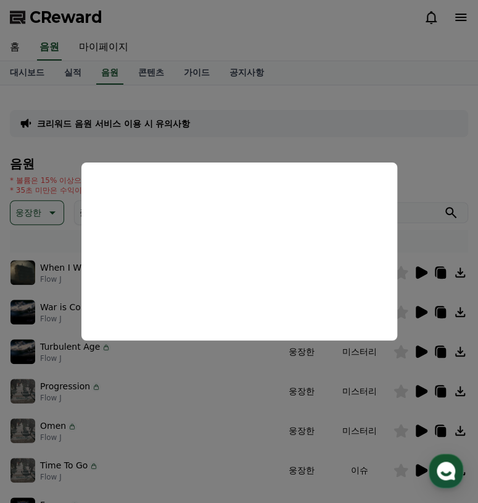
click at [422, 351] on button "close modal" at bounding box center [239, 251] width 478 height 503
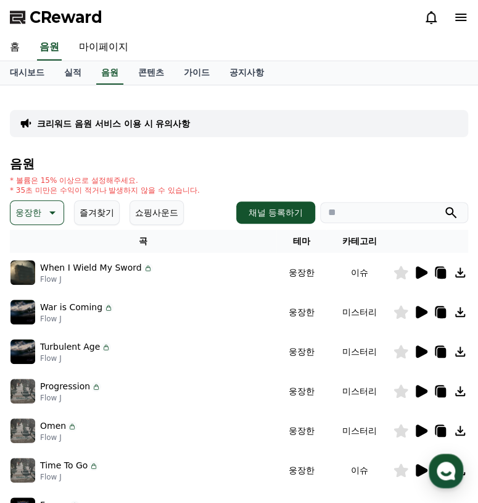
click at [421, 390] on icon at bounding box center [422, 391] width 12 height 12
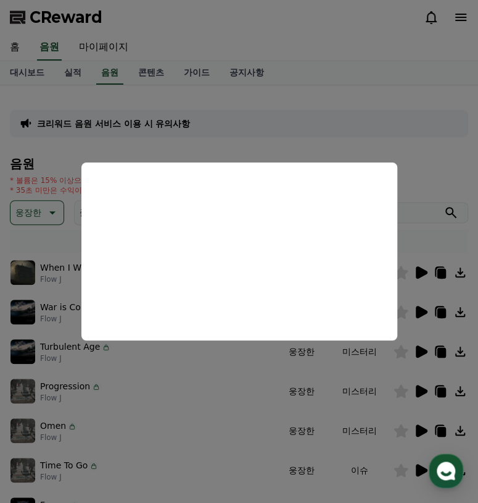
click at [419, 390] on button "close modal" at bounding box center [239, 251] width 478 height 503
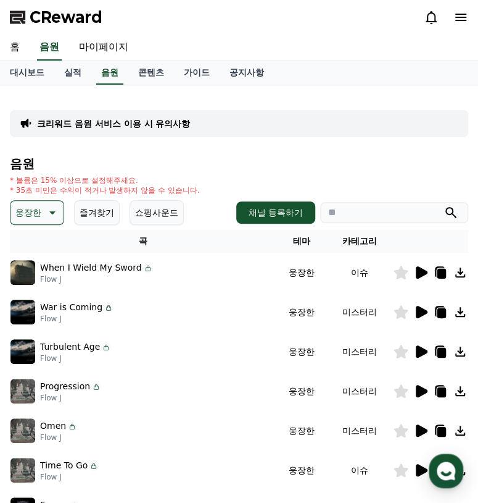
click at [440, 390] on icon at bounding box center [442, 392] width 9 height 10
click at [417, 271] on icon at bounding box center [422, 272] width 12 height 12
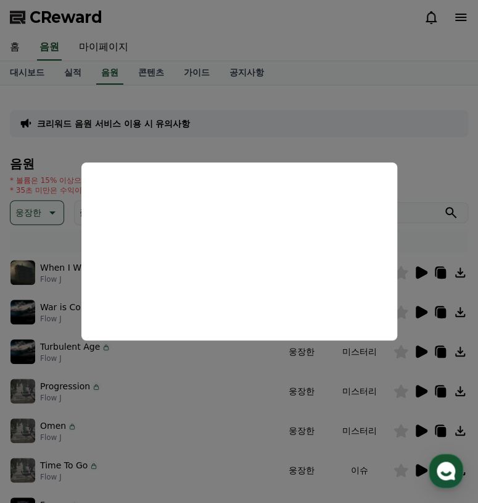
click at [386, 137] on button "close modal" at bounding box center [239, 251] width 478 height 503
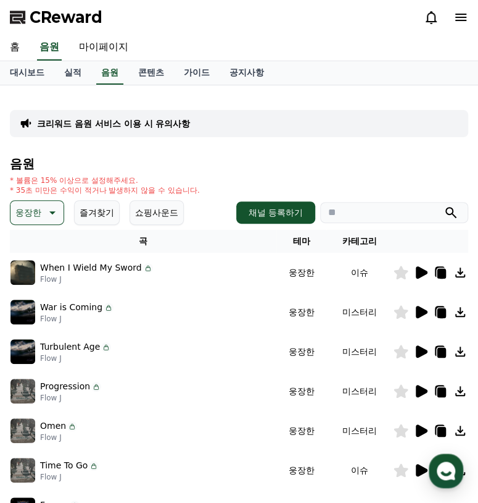
click at [416, 310] on icon at bounding box center [421, 311] width 15 height 15
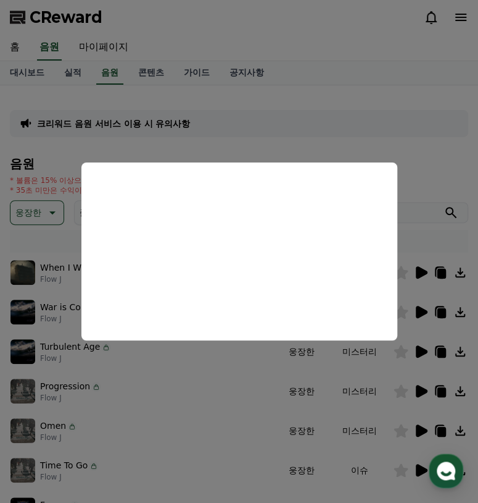
click at [419, 177] on button "close modal" at bounding box center [239, 251] width 478 height 503
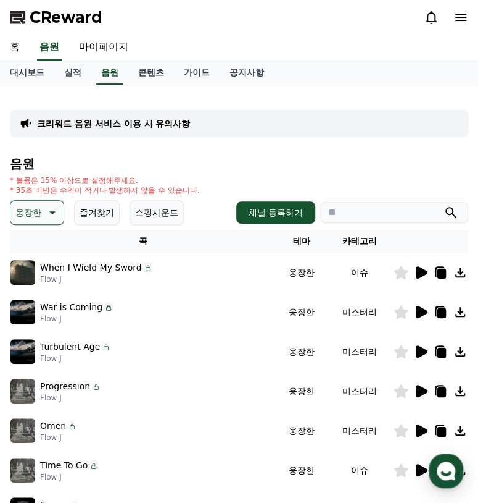
click at [443, 271] on icon at bounding box center [442, 274] width 9 height 10
click at [51, 141] on div "크리워드 음원 서비스 이용 시 유의사항 음원 * 볼륨은 15% 이상으로 설정해주세요. * 35초 미만은 수익이 적거나 발생하지 않을 수 있습니…" at bounding box center [239, 324] width 459 height 459
click at [35, 218] on p "웅장한" at bounding box center [28, 212] width 26 height 17
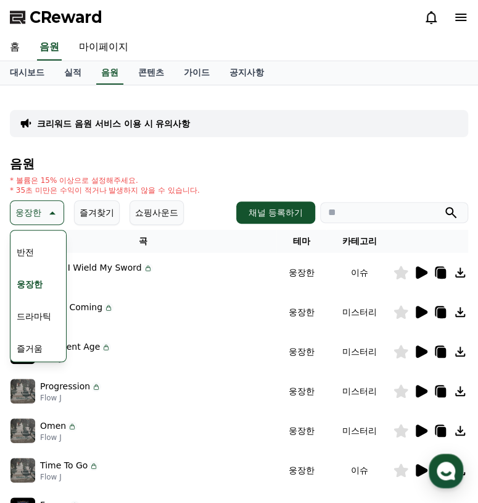
scroll to position [201, 0]
click at [23, 272] on button "반전" at bounding box center [25, 269] width 27 height 27
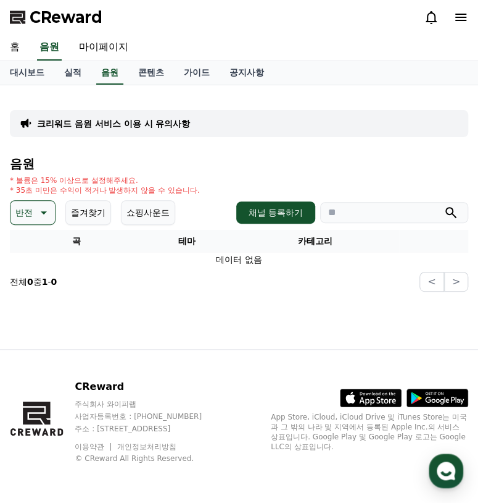
click at [35, 217] on icon at bounding box center [42, 212] width 15 height 15
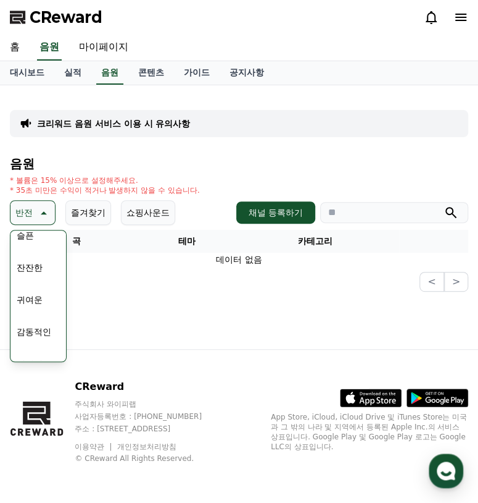
scroll to position [509, 0]
click at [25, 346] on button "코믹한" at bounding box center [30, 346] width 36 height 27
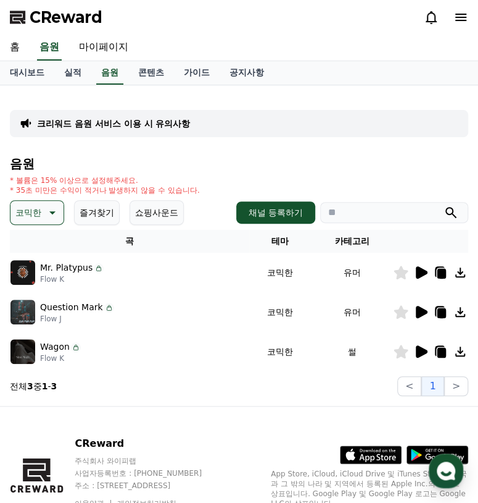
click at [414, 346] on icon at bounding box center [421, 351] width 15 height 15
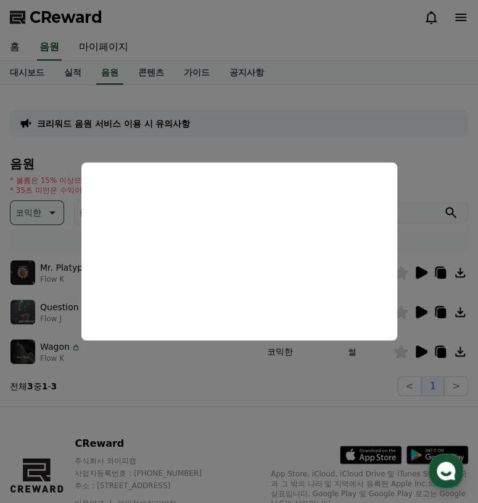
click at [422, 349] on button "close modal" at bounding box center [239, 251] width 478 height 503
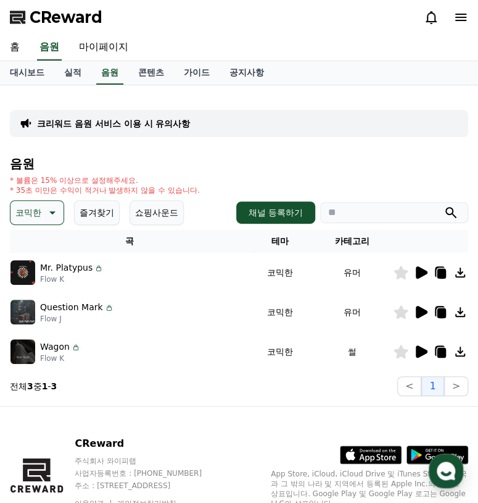
click at [417, 306] on icon at bounding box center [422, 312] width 12 height 12
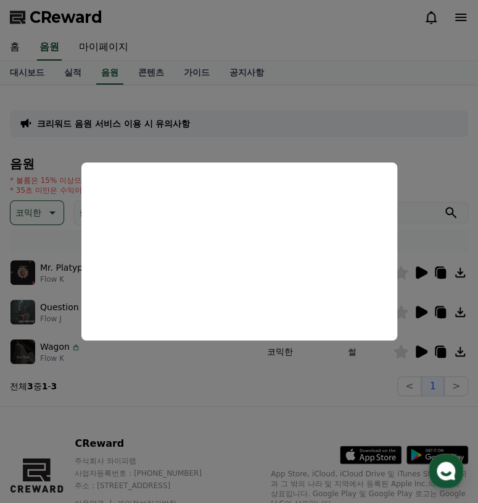
click at [423, 273] on button "close modal" at bounding box center [239, 251] width 478 height 503
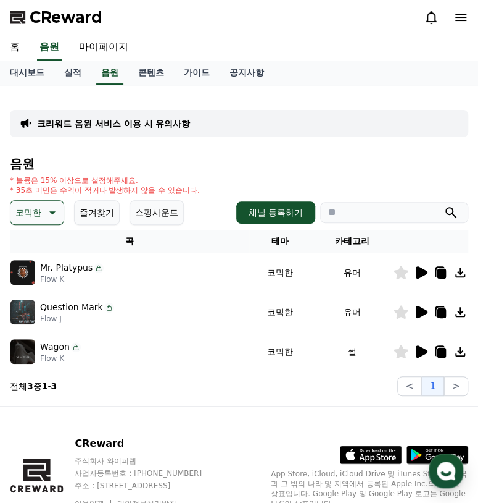
click at [419, 269] on icon at bounding box center [422, 272] width 12 height 12
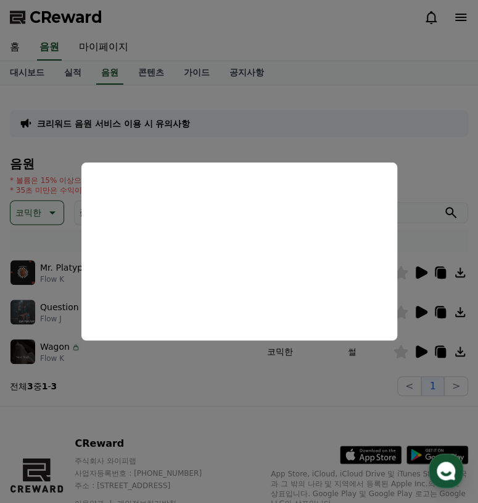
click at [422, 350] on button "close modal" at bounding box center [239, 251] width 478 height 503
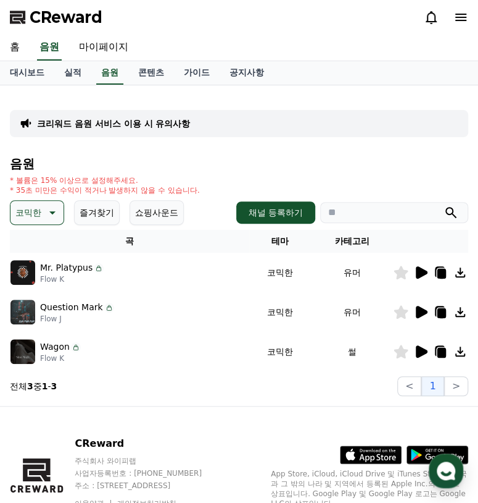
click at [422, 350] on icon at bounding box center [422, 351] width 12 height 12
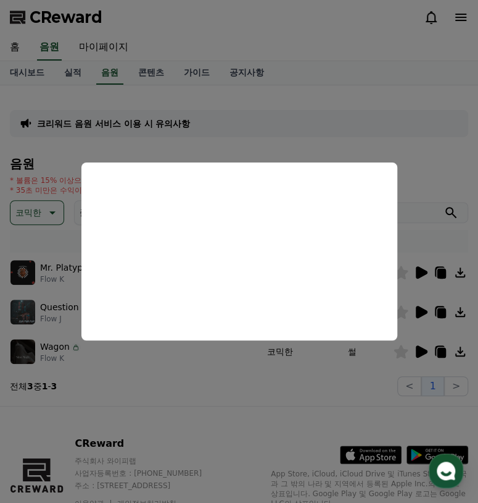
click at [46, 214] on button "close modal" at bounding box center [239, 251] width 478 height 503
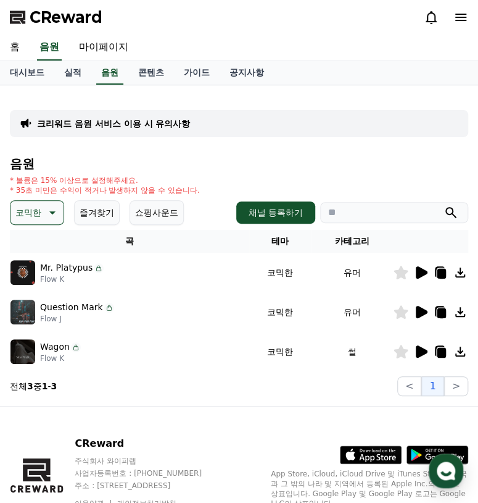
click at [54, 209] on icon at bounding box center [51, 212] width 15 height 15
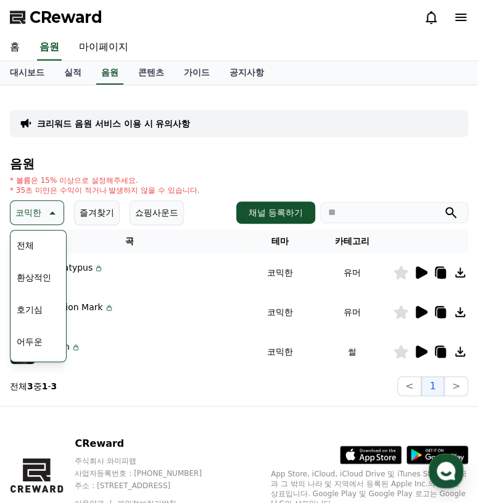
click at [33, 305] on button "호기심" at bounding box center [30, 309] width 36 height 27
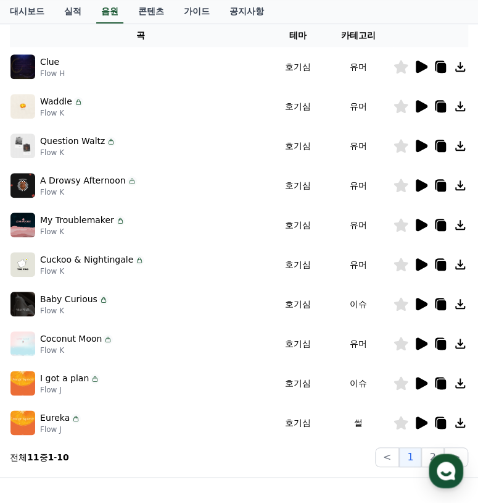
scroll to position [207, 0]
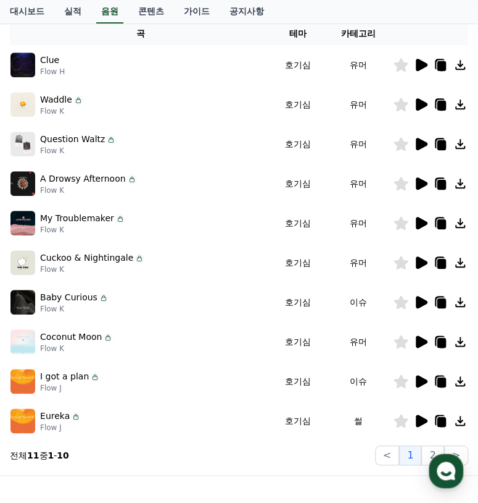
click at [416, 380] on icon at bounding box center [422, 381] width 12 height 12
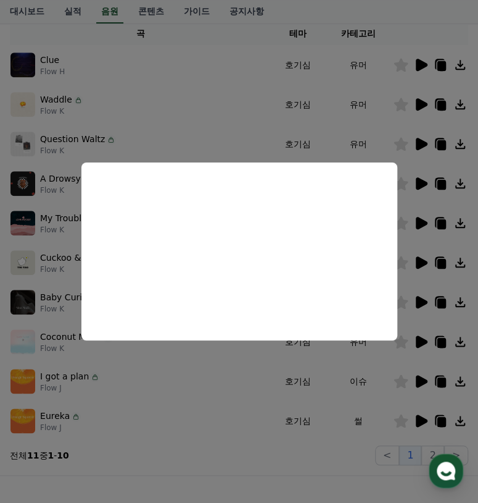
click at [427, 416] on button "close modal" at bounding box center [239, 251] width 478 height 503
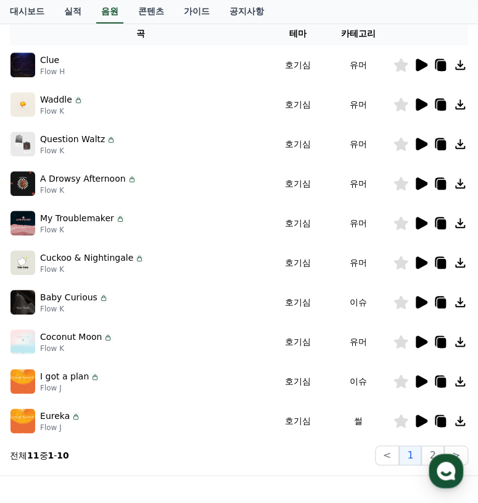
click at [421, 421] on icon at bounding box center [422, 420] width 12 height 12
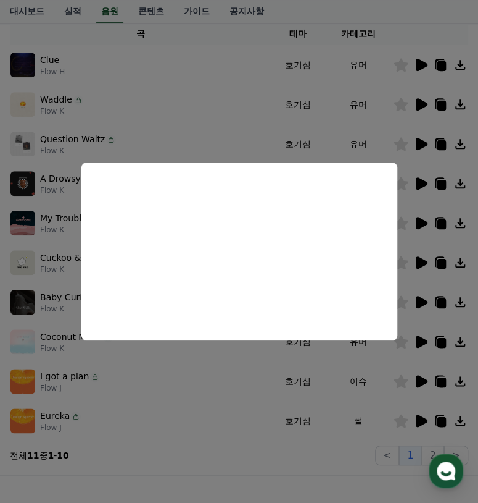
click at [440, 380] on button "close modal" at bounding box center [239, 251] width 478 height 503
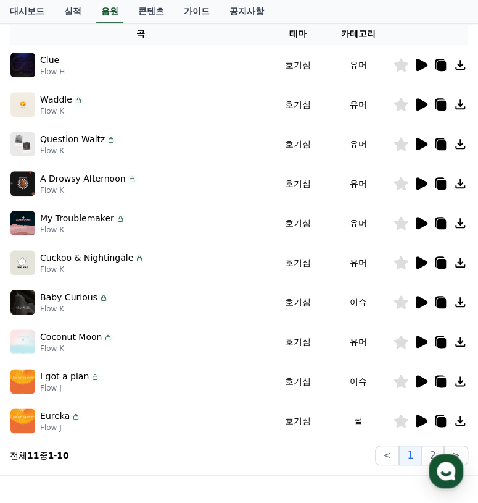
click at [443, 382] on icon at bounding box center [442, 382] width 9 height 10
